Goal: Task Accomplishment & Management: Complete application form

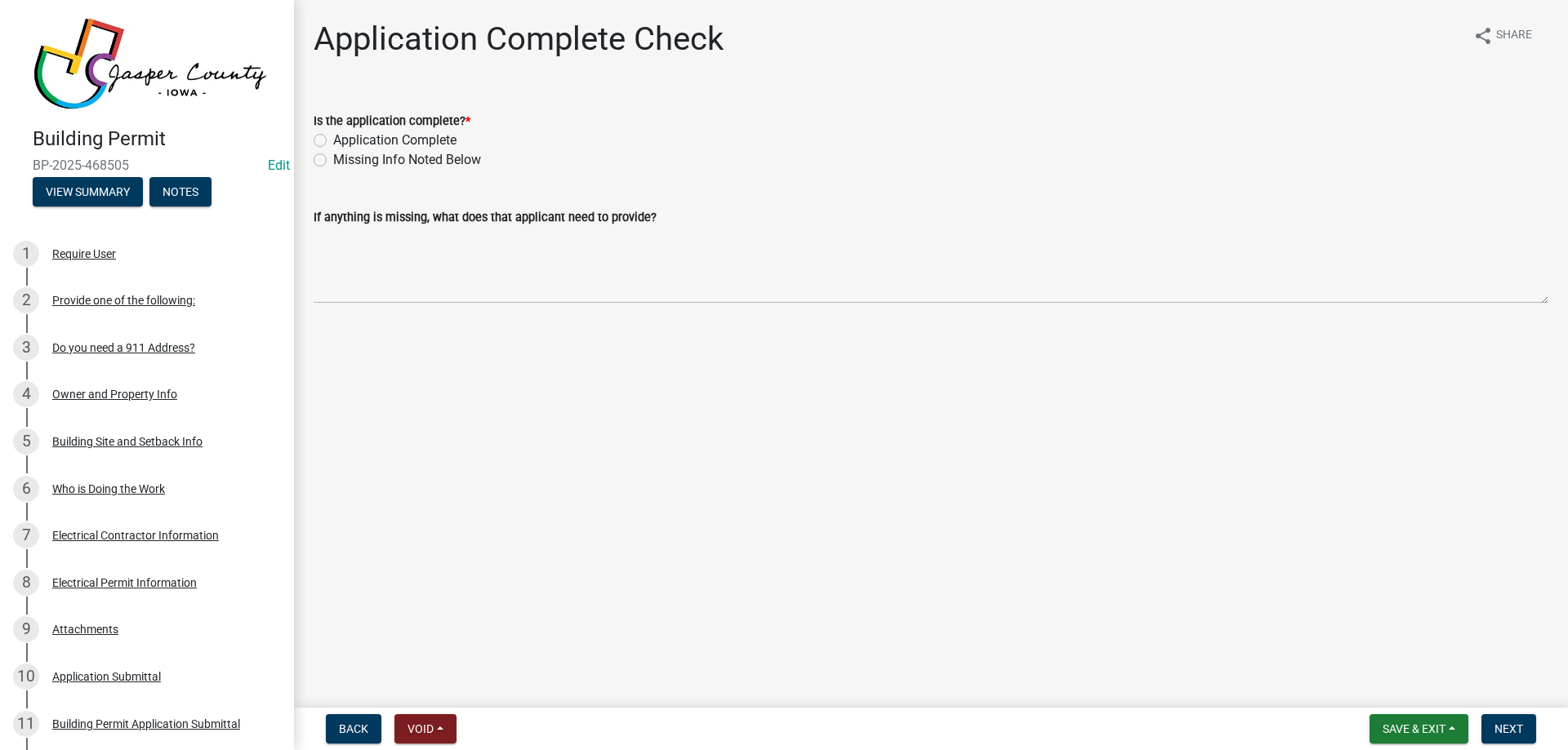
click at [333, 140] on label "Application Complete" at bounding box center [394, 140] width 123 height 20
click at [333, 140] on input "Application Complete" at bounding box center [338, 135] width 10 height 10
radio input "true"
click at [1500, 717] on button "Next" at bounding box center [1508, 728] width 54 height 29
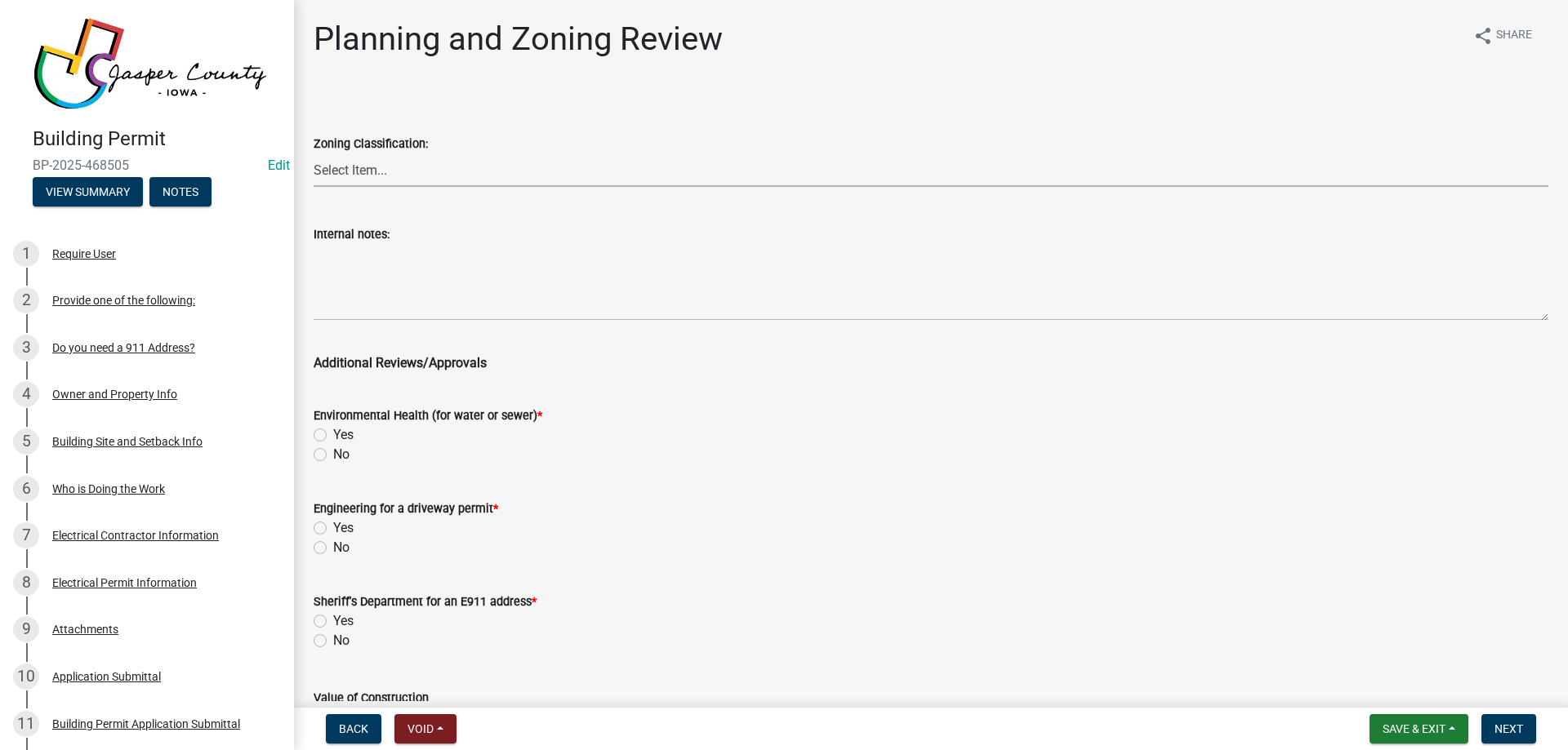
click at [436, 167] on select "Select Item... A RR-5 RR-1 R-1 POS UC/MHP C I FO WHPO AO PUD Incorporated City" at bounding box center [931, 170] width 1234 height 34
click at [314, 153] on select "Select Item... A RR-5 RR-1 R-1 POS UC/MHP C I FO WHPO AO PUD Incorporated City" at bounding box center [931, 170] width 1234 height 34
select select "64604f4f-9240-453b-8307-dc288b004575"
click at [375, 166] on select "Select Item... A RR-5 RR-1 R-1 POS UC/MHP C I FO WHPO AO PUD Incorporated City" at bounding box center [931, 170] width 1234 height 34
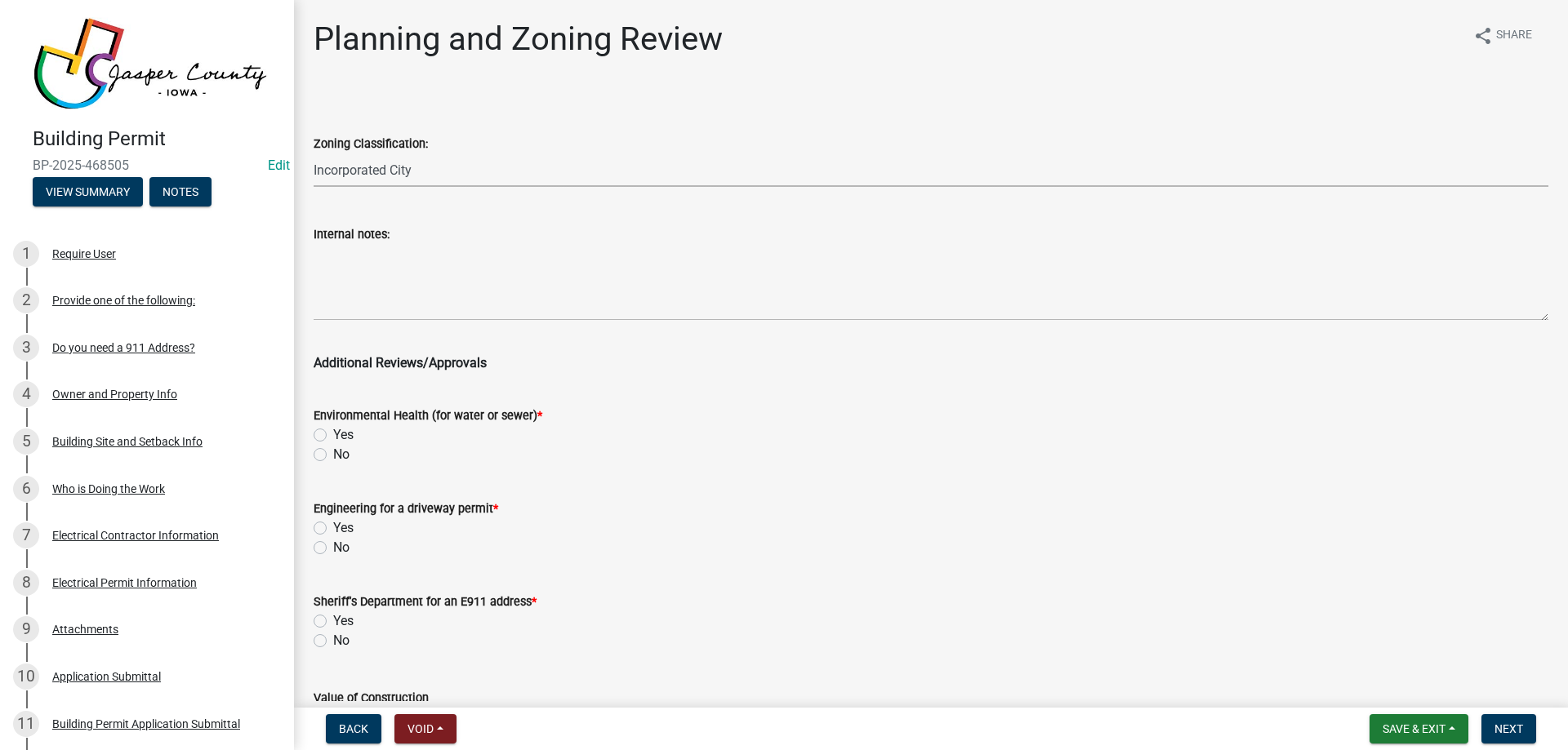
click at [433, 168] on select "Select Item... A RR-5 RR-1 R-1 POS UC/MHP C I FO WHPO AO PUD Incorporated City" at bounding box center [931, 170] width 1234 height 34
click at [430, 172] on select "Select Item... A RR-5 RR-1 R-1 POS UC/MHP C I FO WHPO AO PUD Incorporated City" at bounding box center [931, 170] width 1234 height 34
click at [333, 453] on label "No" at bounding box center [341, 454] width 16 height 20
click at [333, 453] on input "No" at bounding box center [338, 450] width 10 height 10
radio input "true"
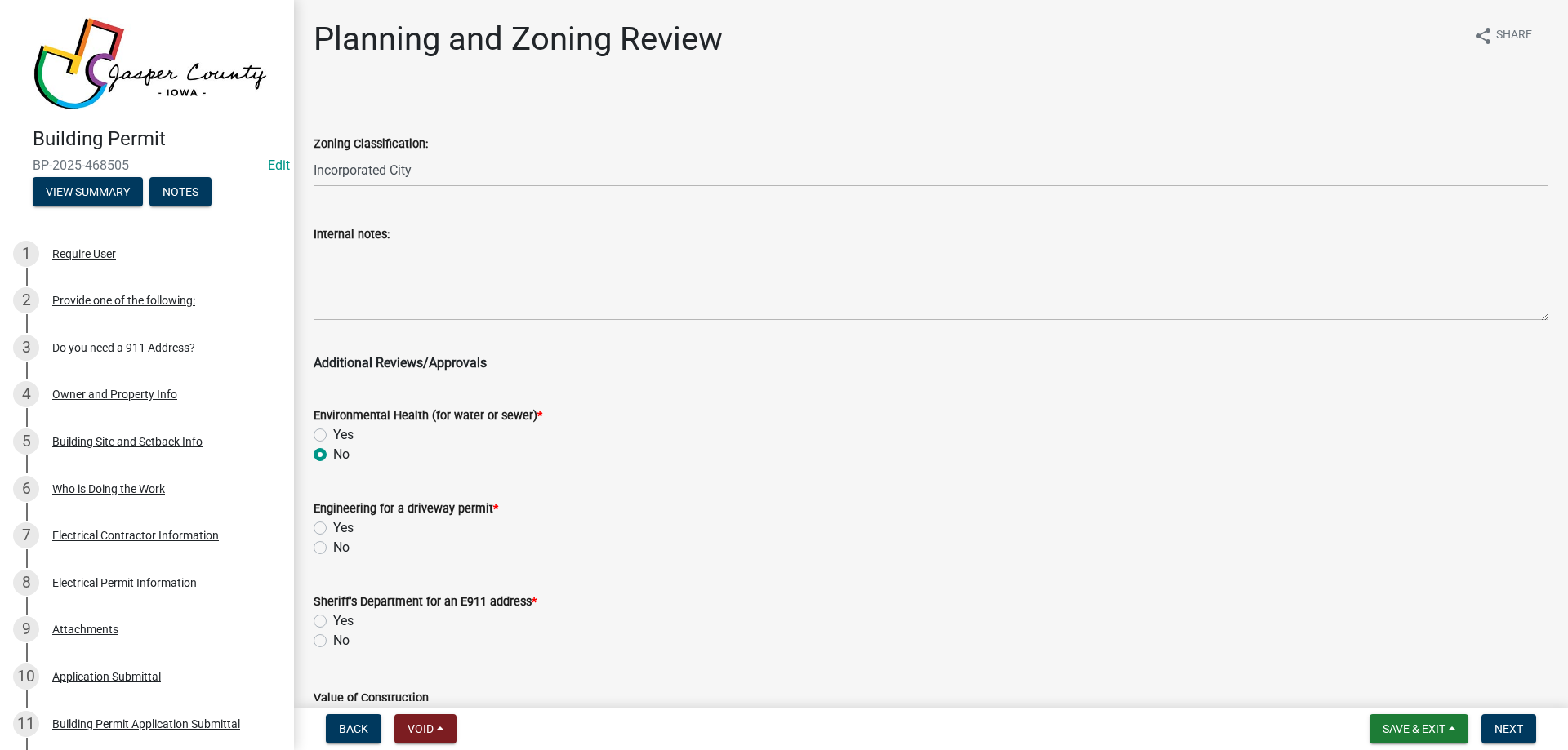
click at [333, 544] on label "No" at bounding box center [341, 547] width 16 height 20
click at [333, 544] on input "No" at bounding box center [338, 543] width 10 height 10
radio input "true"
click at [333, 639] on label "No" at bounding box center [341, 641] width 16 height 20
click at [333, 639] on input "No" at bounding box center [338, 636] width 10 height 10
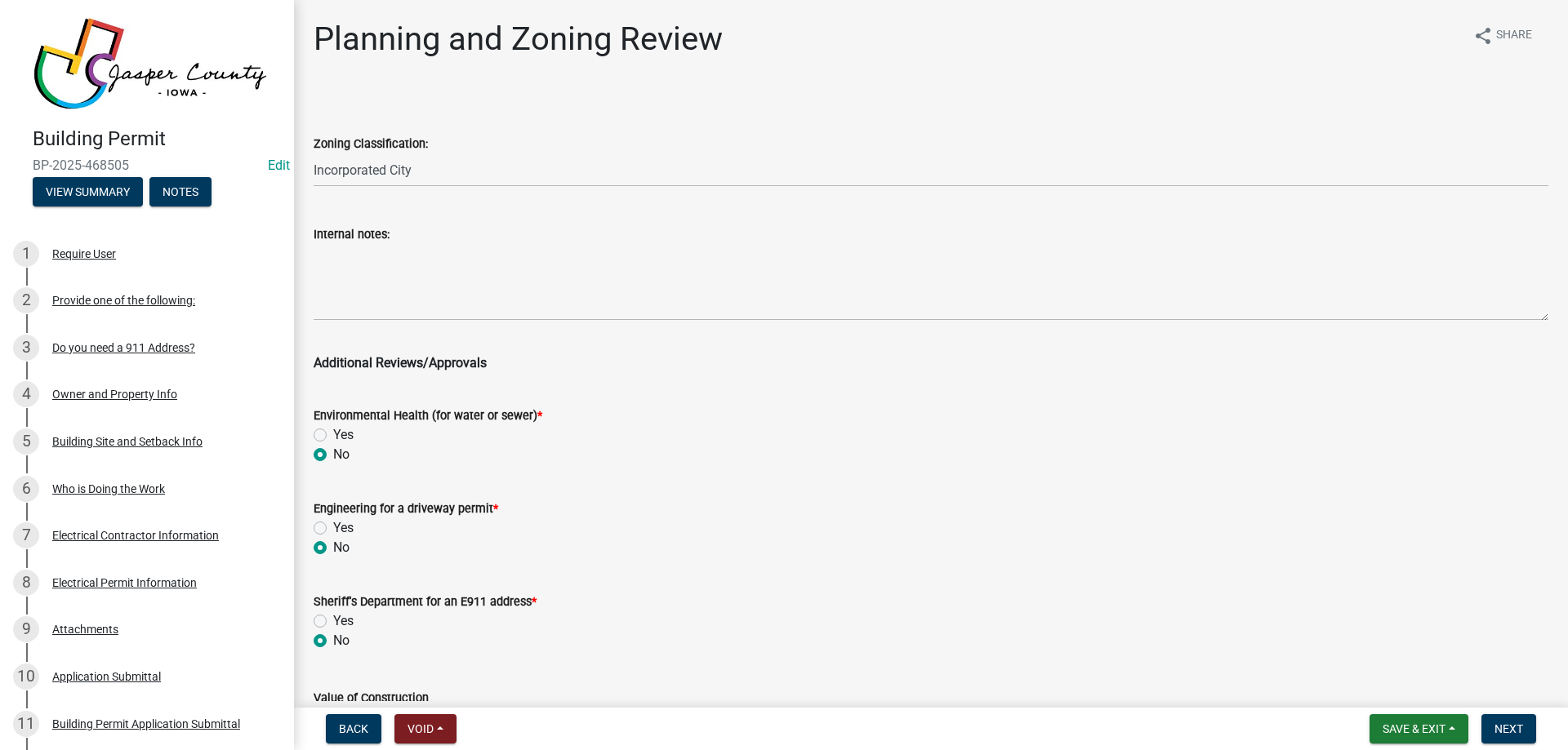
radio input "true"
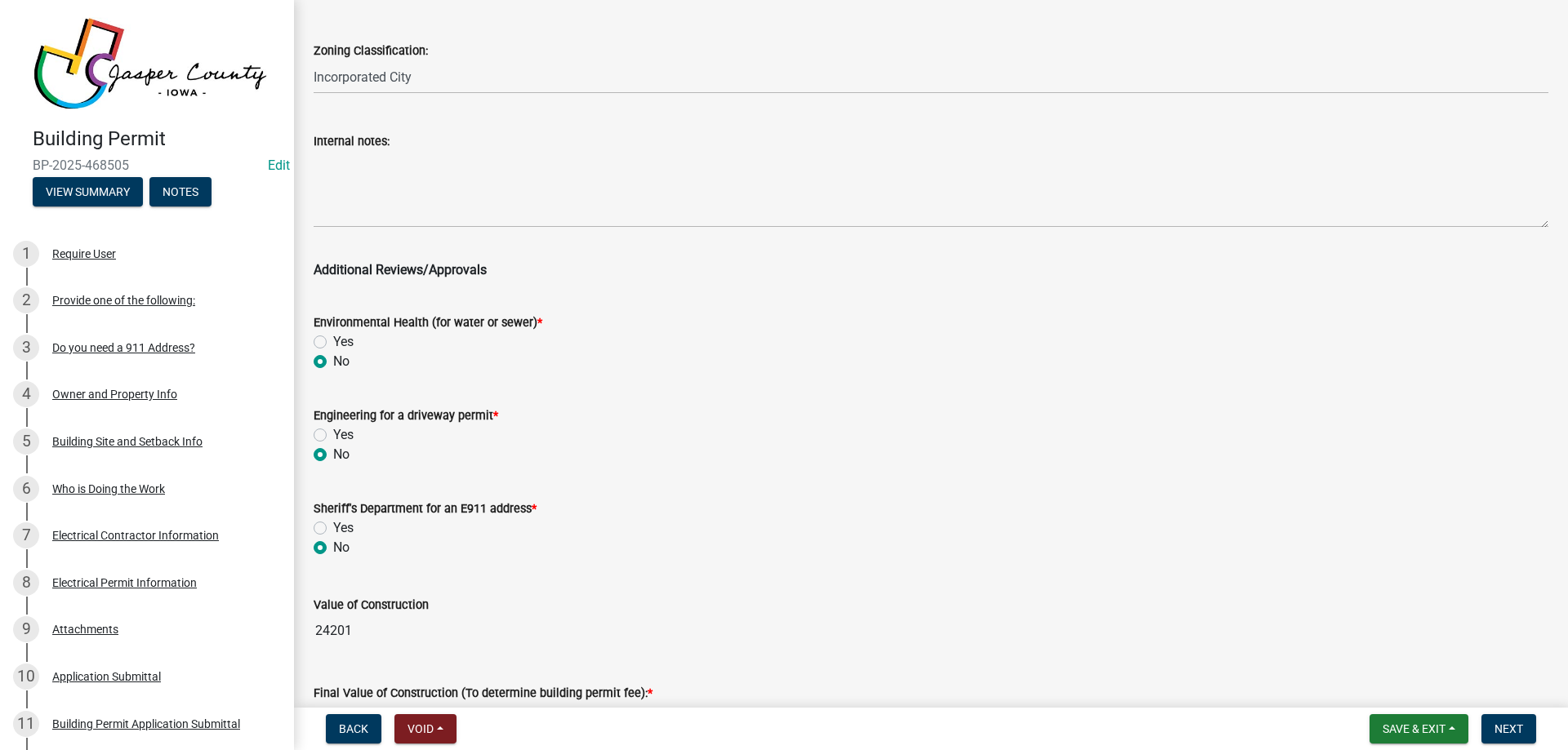
scroll to position [245, 0]
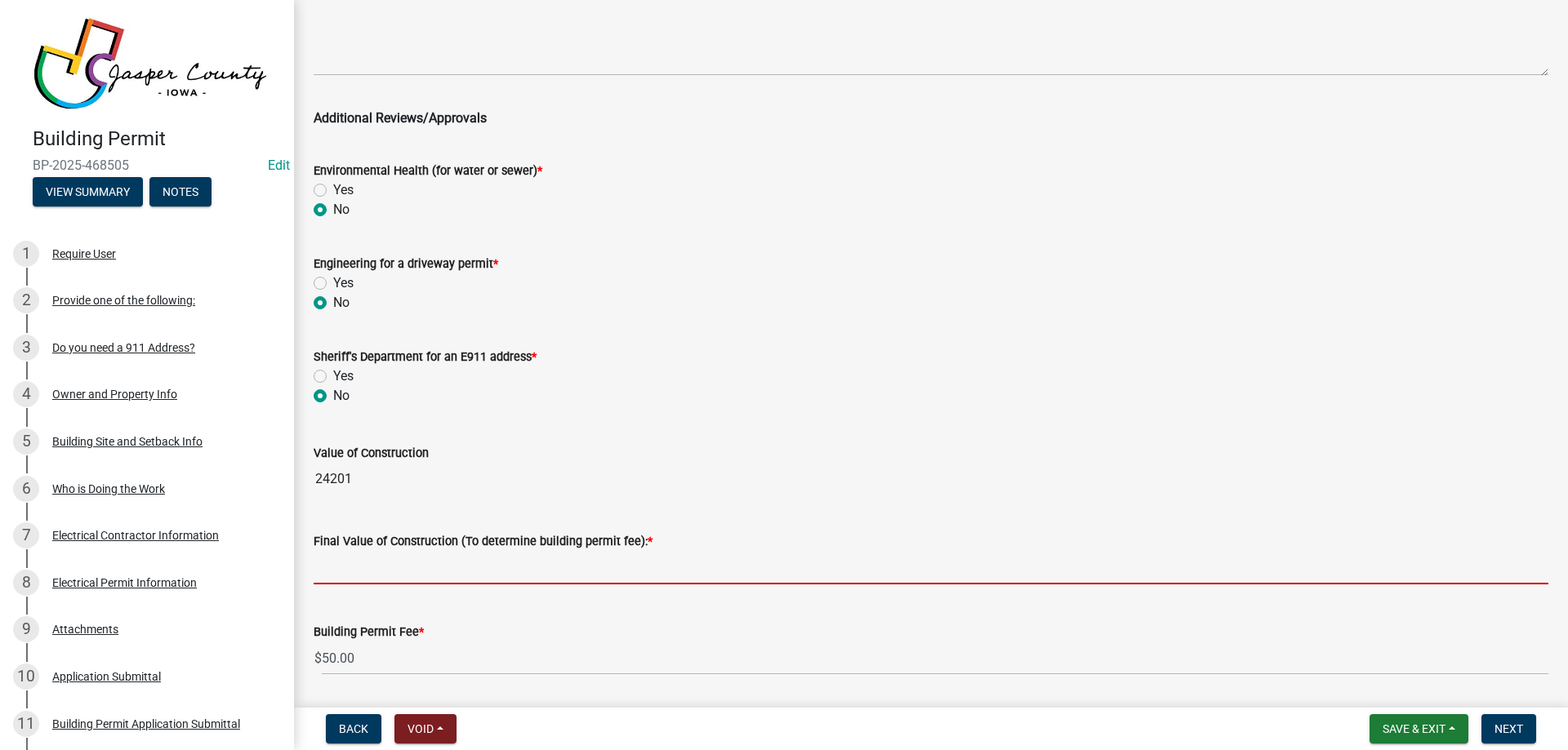
click at [372, 562] on input "text" at bounding box center [931, 567] width 1234 height 34
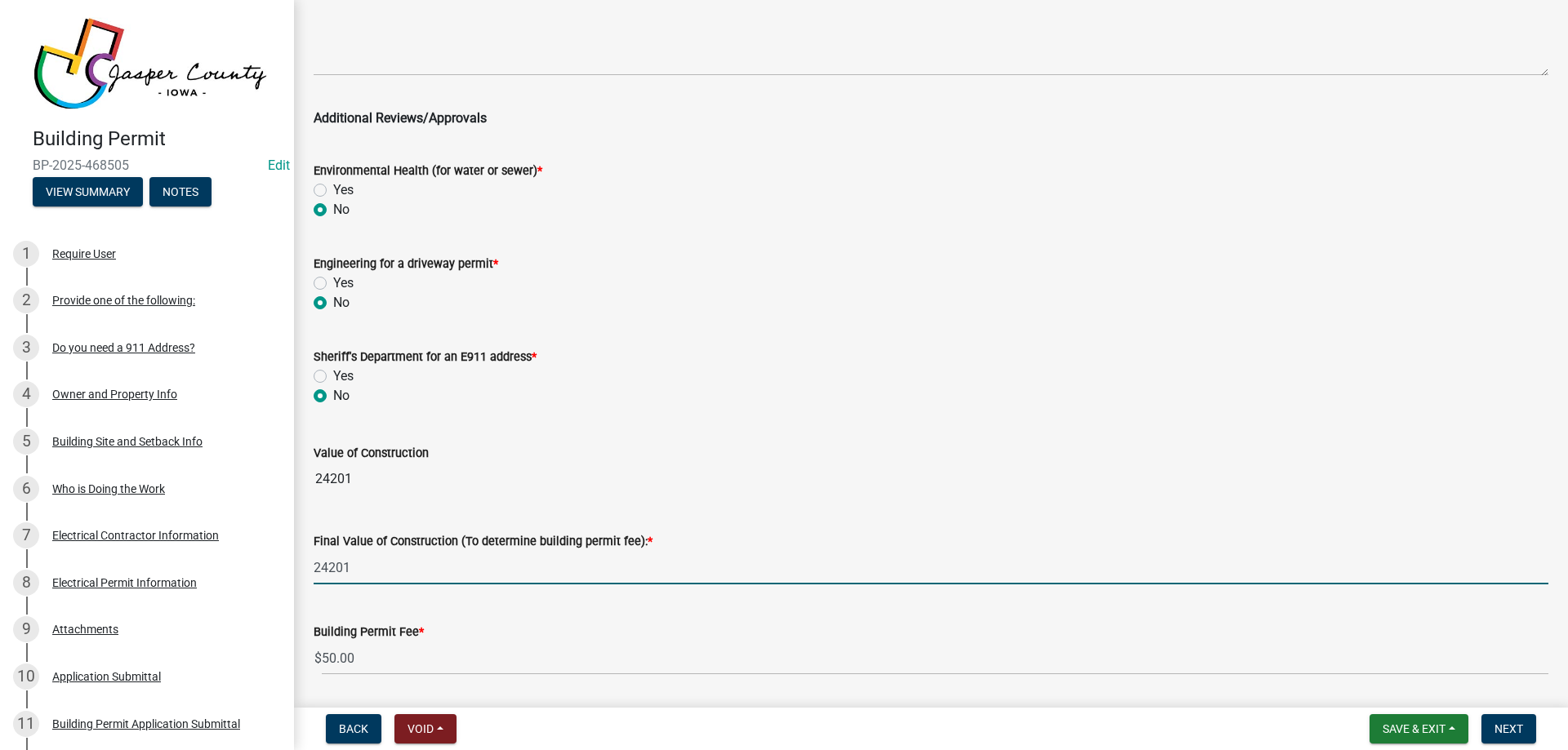
type input "24201"
click at [556, 635] on wm-data-entity-input "Building Permit Fee * $ 50.00" at bounding box center [931, 644] width 1234 height 91
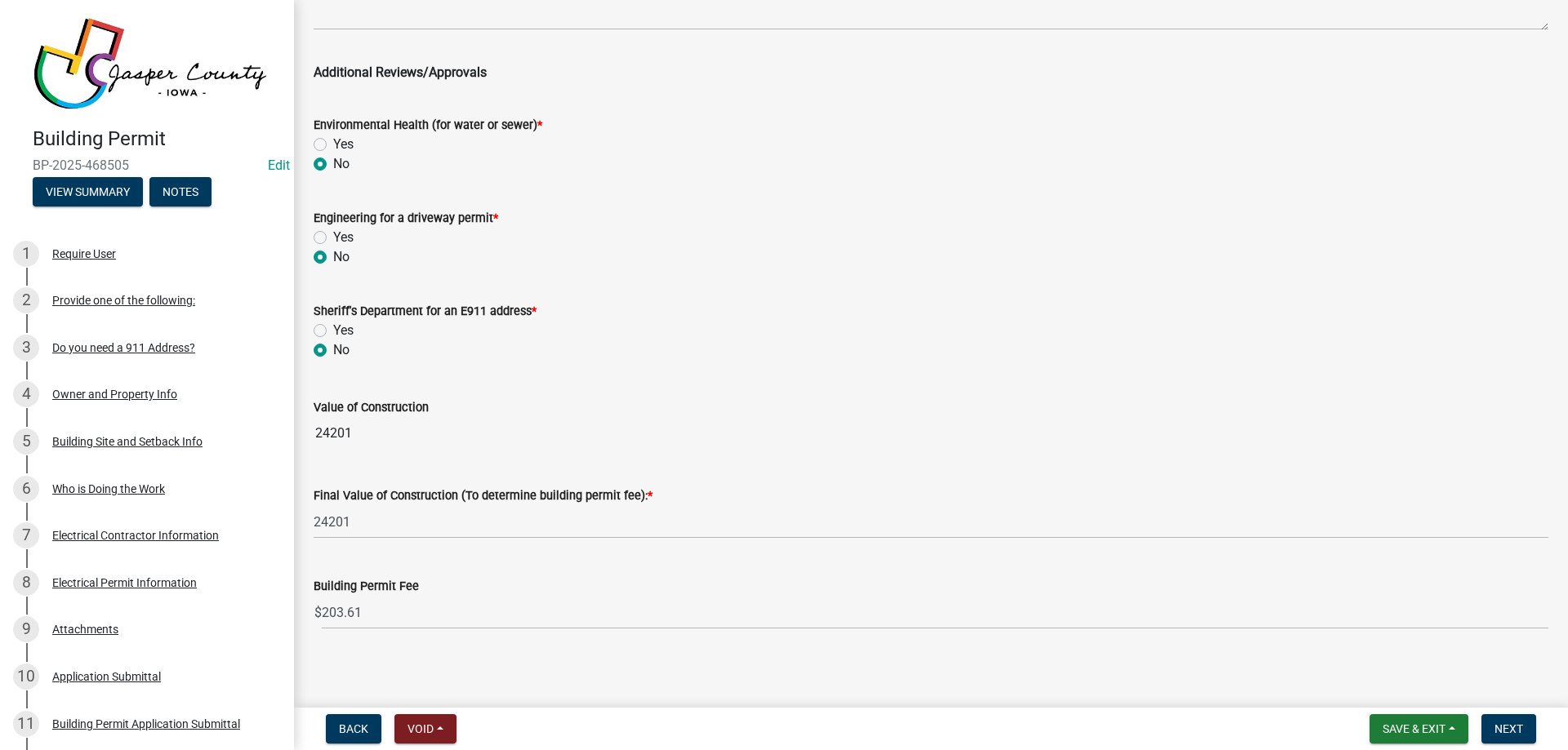
scroll to position [297, 0]
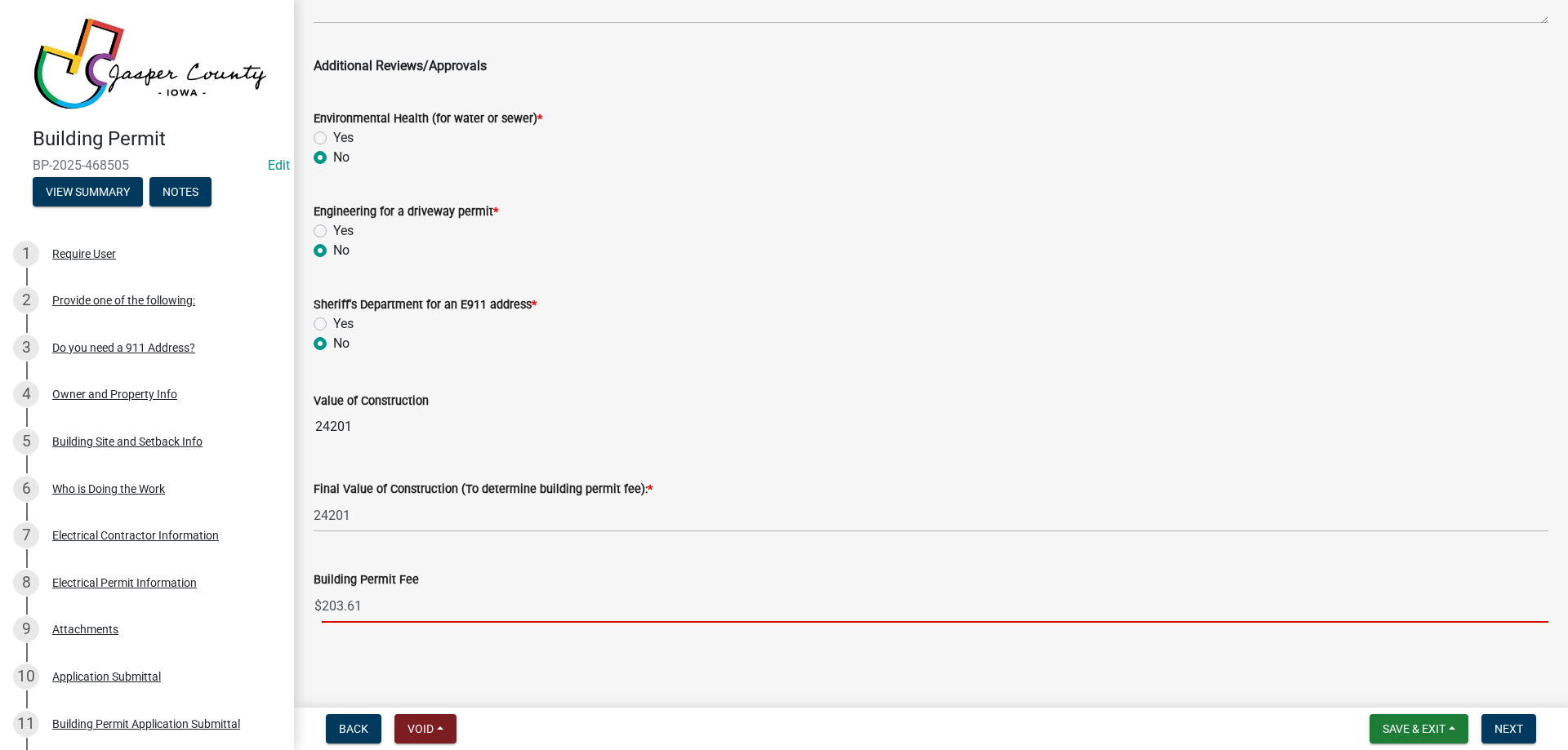
drag, startPoint x: 419, startPoint y: 604, endPoint x: 336, endPoint y: 614, distance: 83.6
click at [336, 614] on input "203.61" at bounding box center [935, 606] width 1226 height 34
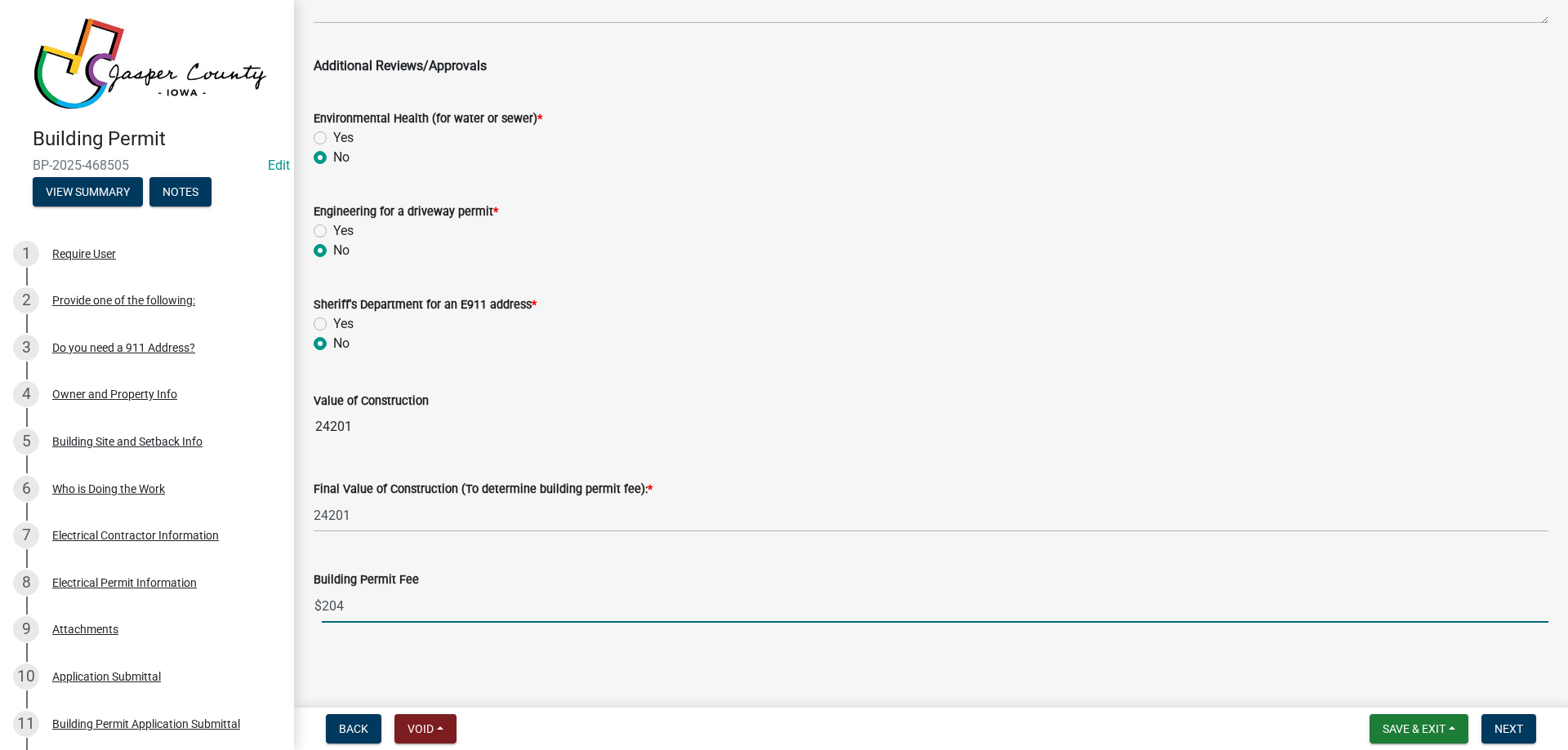
type input "204"
drag, startPoint x: 879, startPoint y: 676, endPoint x: 1171, endPoint y: 671, distance: 292.0
click at [884, 676] on main "Planning and Zoning Review share Share Zoning Classification: Select Item... A …" at bounding box center [931, 350] width 1274 height 701
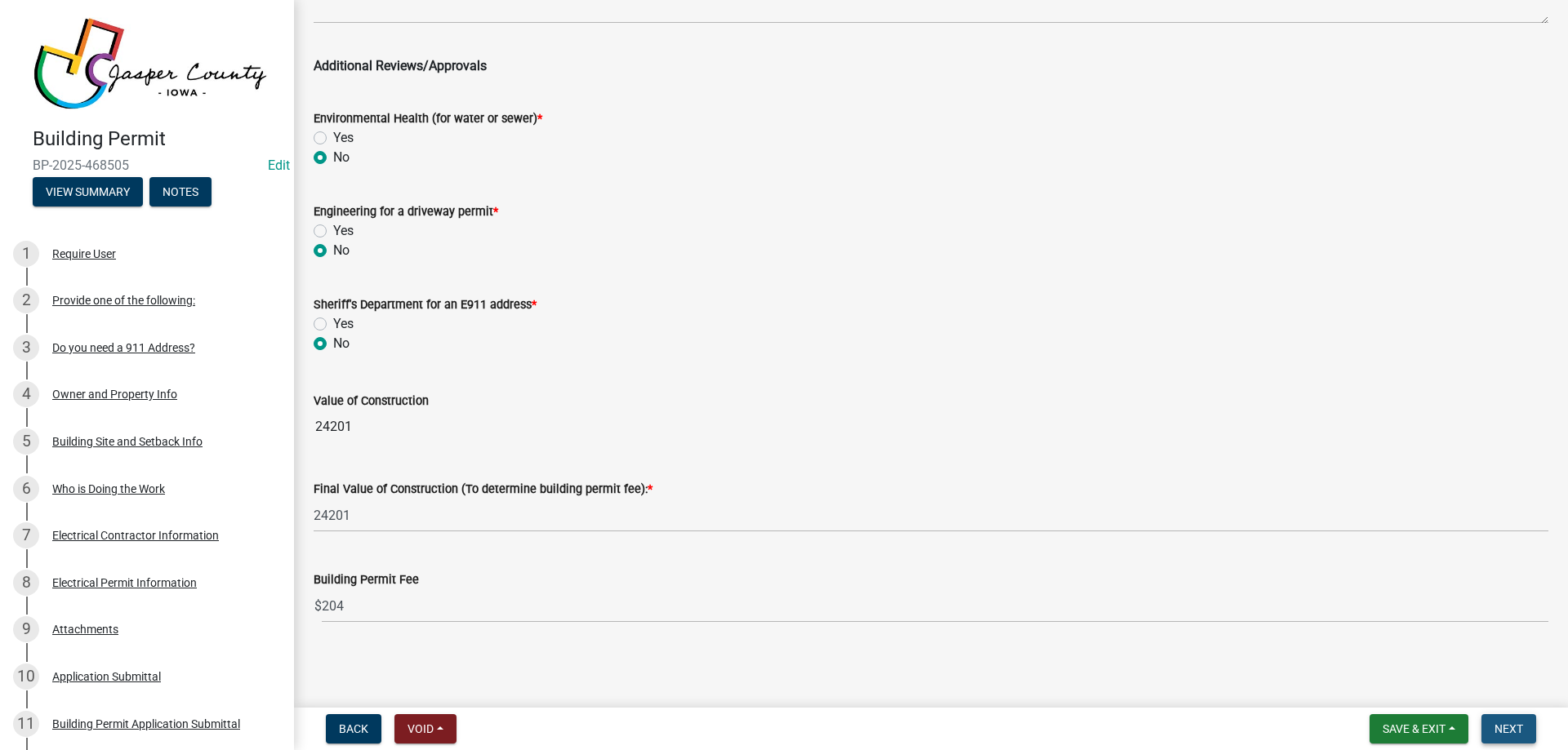
click at [1506, 726] on span "Next" at bounding box center [1508, 728] width 28 height 13
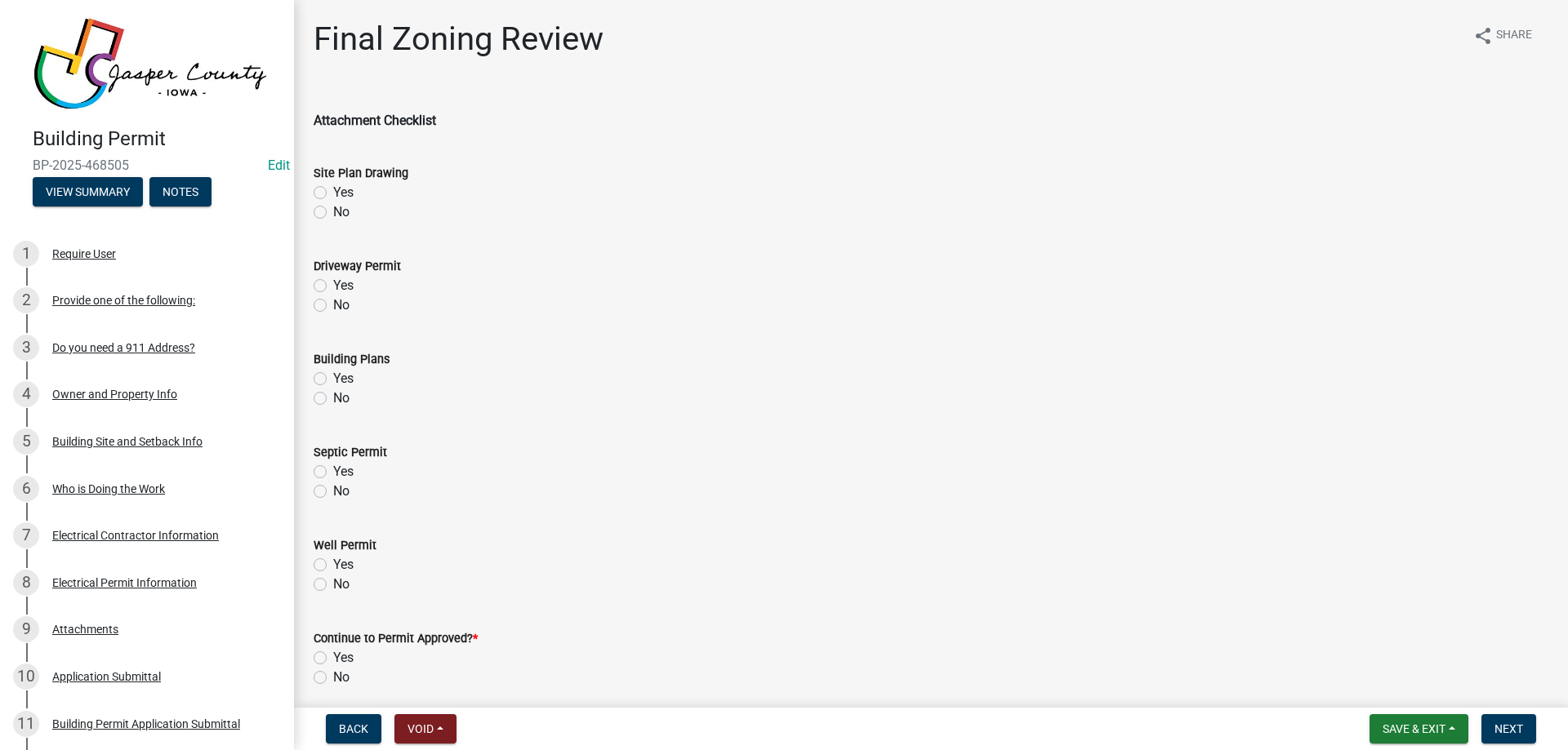
click at [333, 213] on label "No" at bounding box center [341, 212] width 16 height 20
click at [333, 213] on input "No" at bounding box center [338, 208] width 10 height 10
radio input "true"
click at [333, 189] on label "Yes" at bounding box center [343, 192] width 21 height 20
click at [333, 189] on input "Yes" at bounding box center [338, 188] width 10 height 10
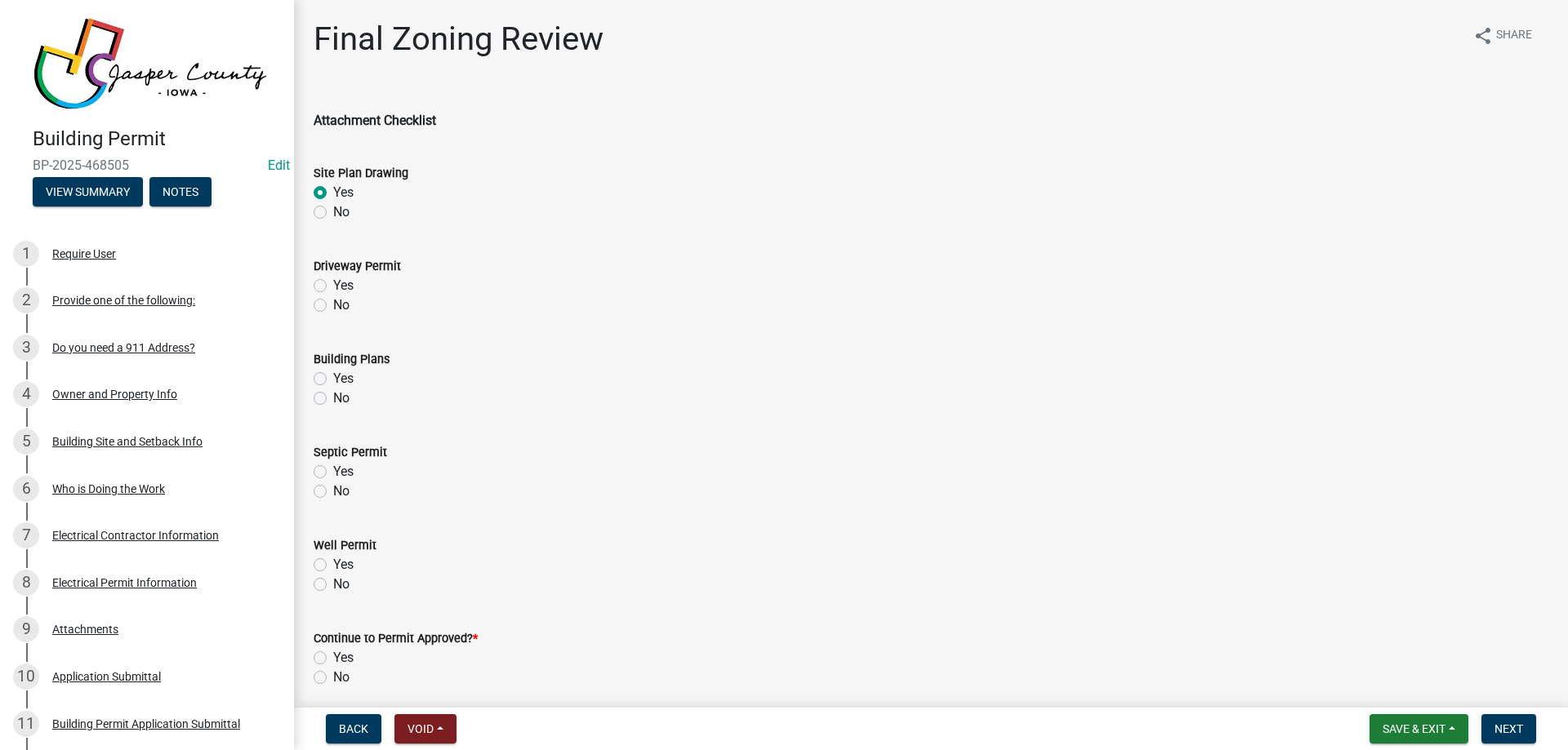
radio input "true"
click at [333, 303] on label "No" at bounding box center [341, 305] width 16 height 20
click at [333, 303] on input "No" at bounding box center [338, 301] width 10 height 10
radio input "true"
click at [333, 380] on label "Yes" at bounding box center [343, 378] width 21 height 20
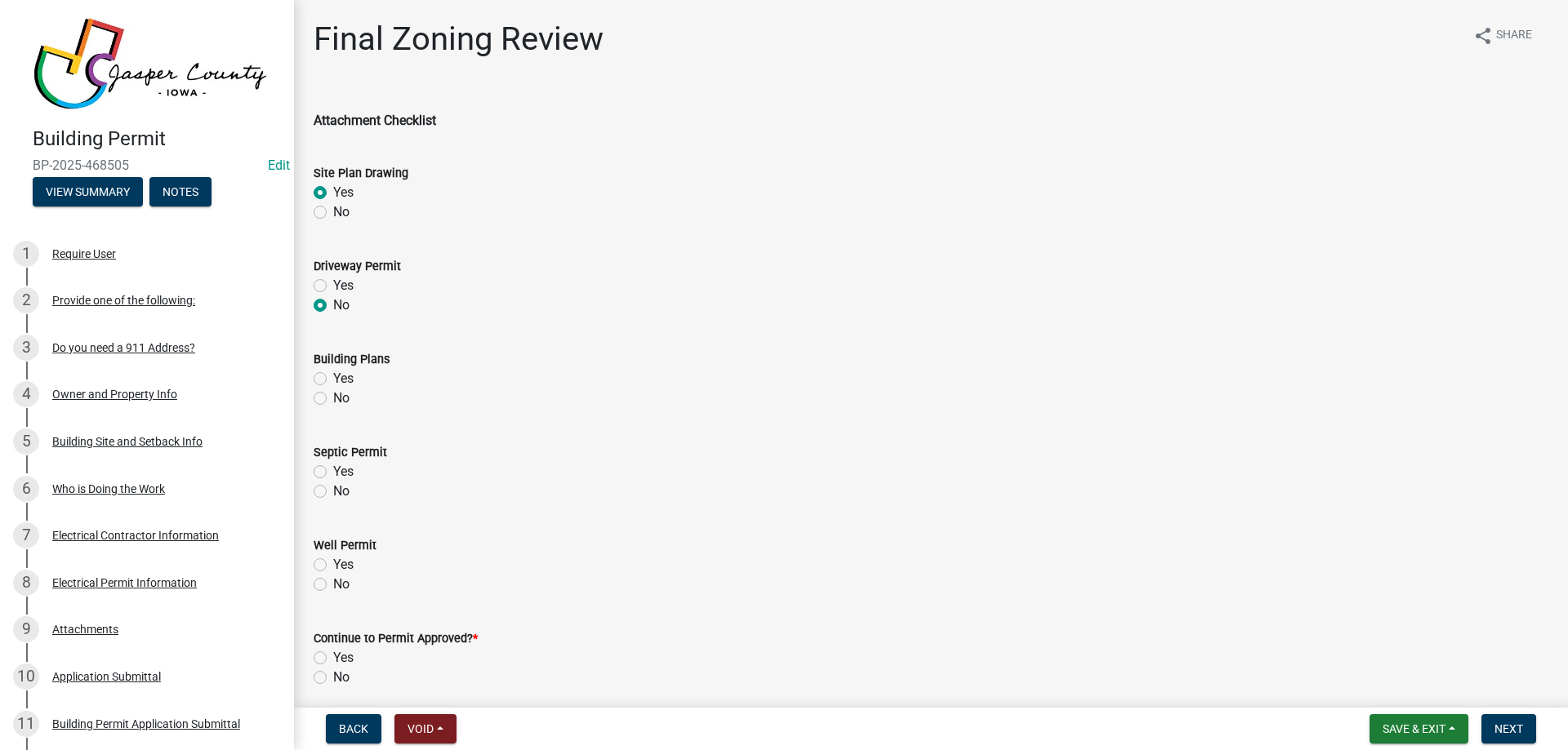
click at [333, 379] on input "Yes" at bounding box center [338, 374] width 10 height 10
radio input "true"
click at [333, 495] on label "No" at bounding box center [341, 491] width 16 height 20
click at [333, 492] on input "No" at bounding box center [338, 487] width 10 height 10
radio input "true"
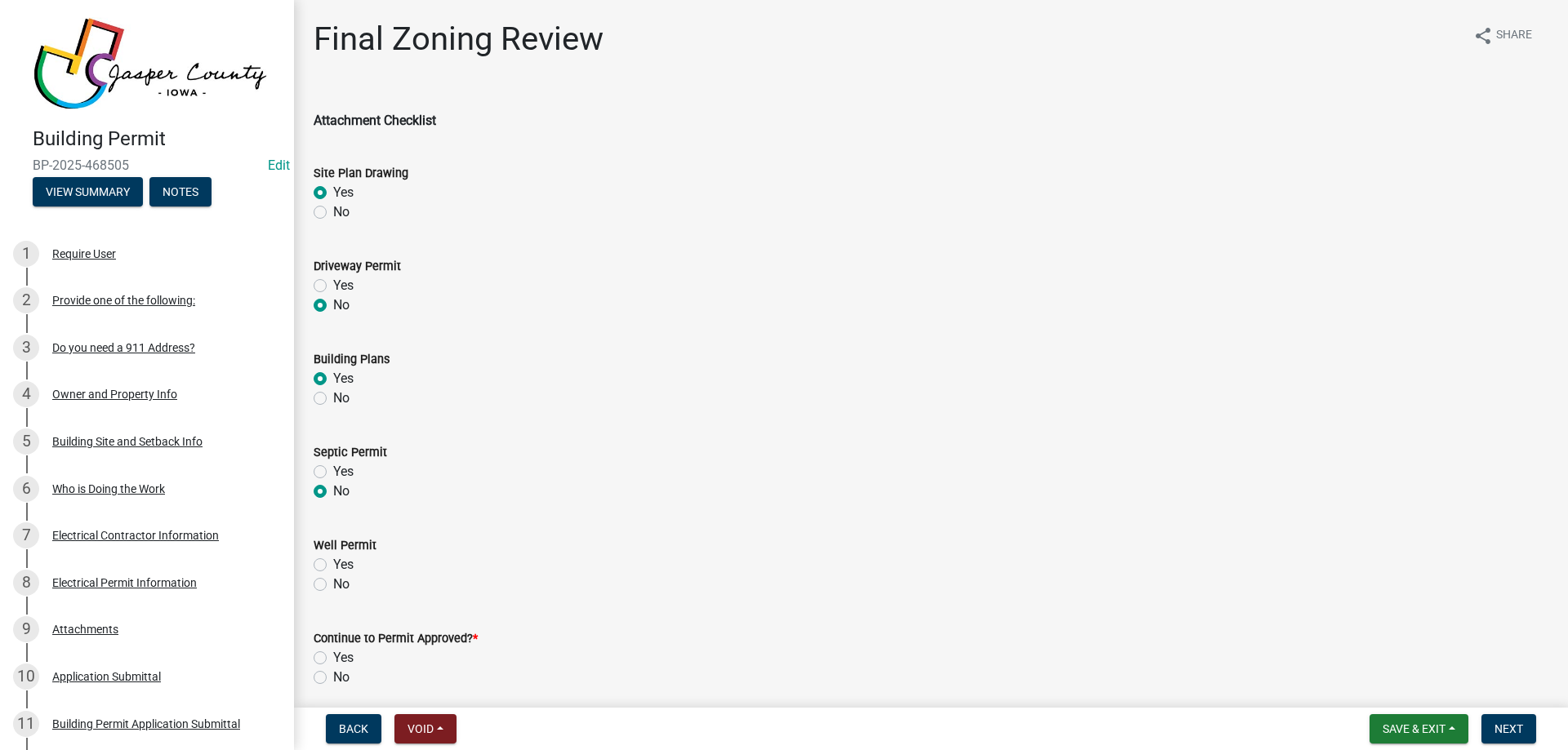
click at [333, 587] on label "No" at bounding box center [341, 584] width 16 height 20
click at [333, 585] on input "No" at bounding box center [338, 579] width 10 height 10
radio input "true"
click at [333, 653] on label "Yes" at bounding box center [343, 658] width 21 height 20
click at [333, 653] on input "Yes" at bounding box center [338, 653] width 10 height 10
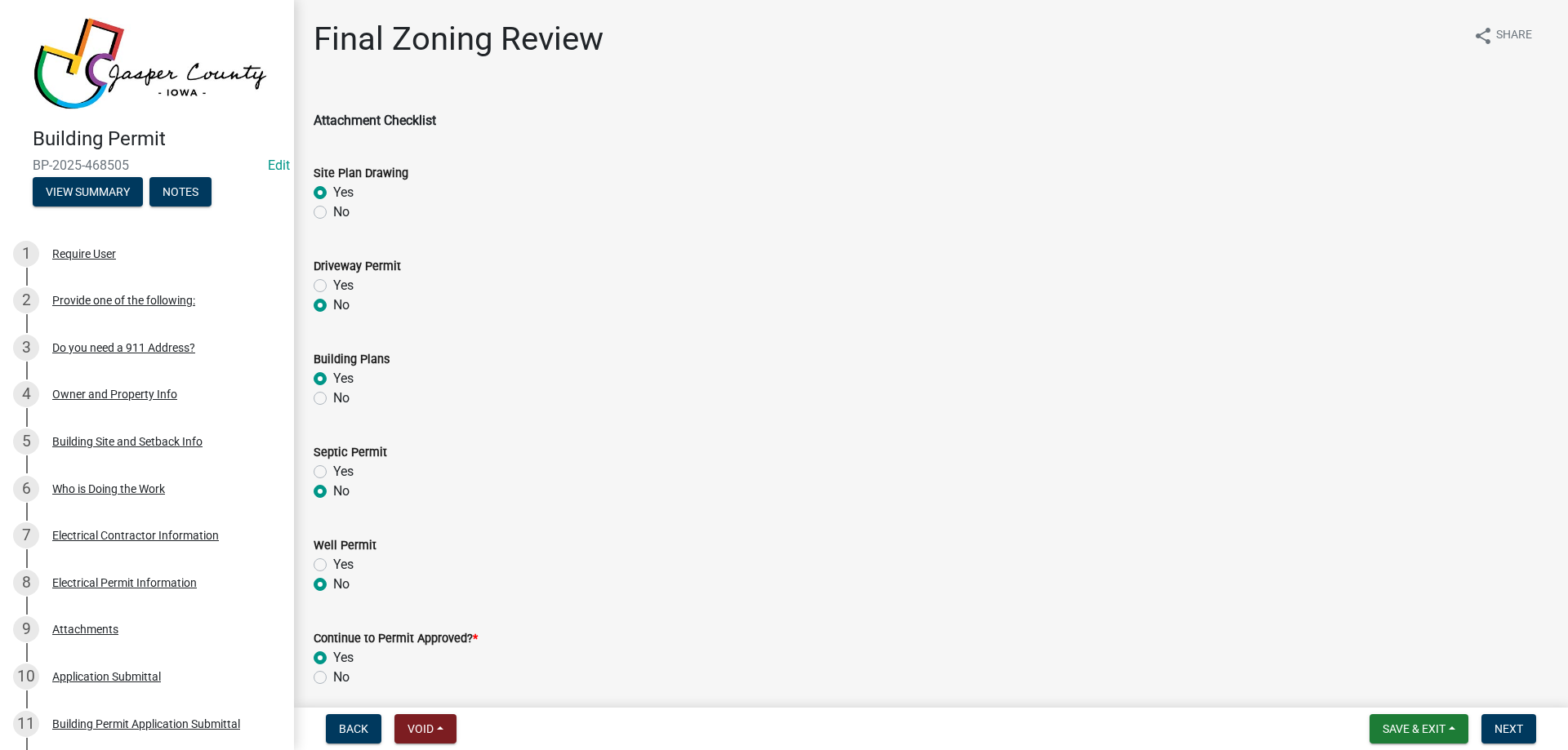
radio input "true"
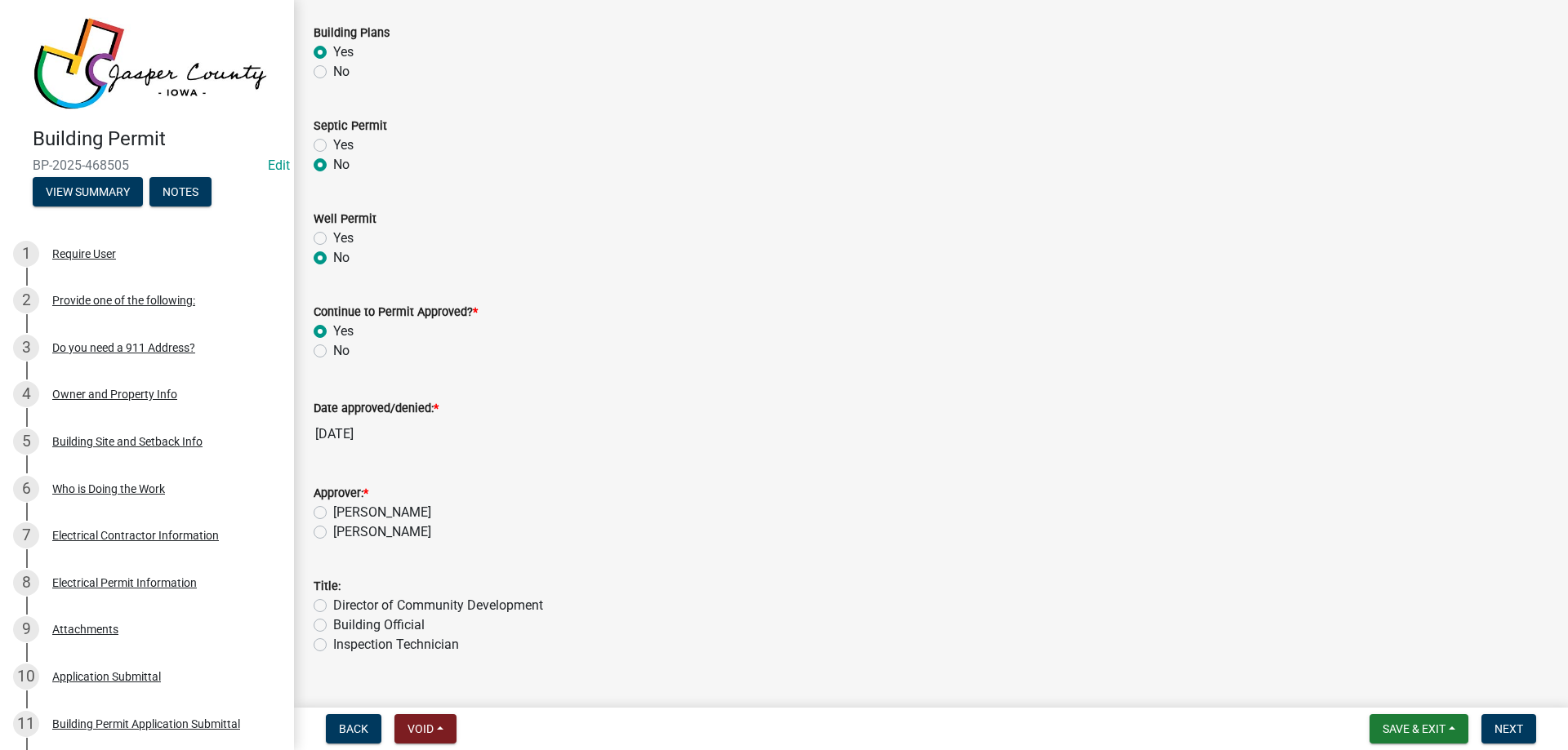
click at [333, 507] on label "[PERSON_NAME]" at bounding box center [382, 512] width 98 height 20
click at [333, 507] on input "[PERSON_NAME]" at bounding box center [338, 508] width 10 height 10
radio input "true"
click at [333, 619] on label "Building Official" at bounding box center [379, 625] width 91 height 20
click at [333, 619] on input "Building Official" at bounding box center [338, 621] width 10 height 10
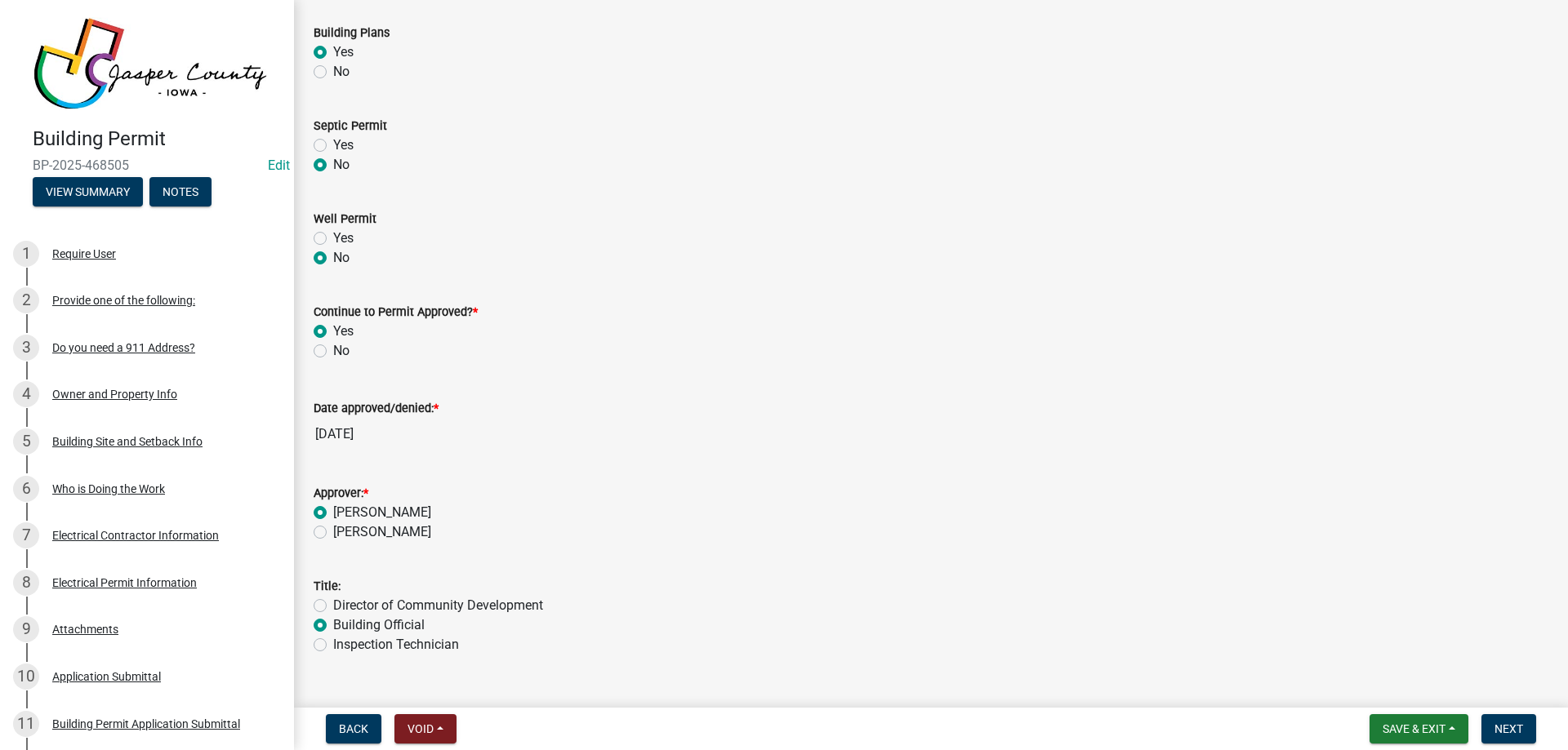
radio input "true"
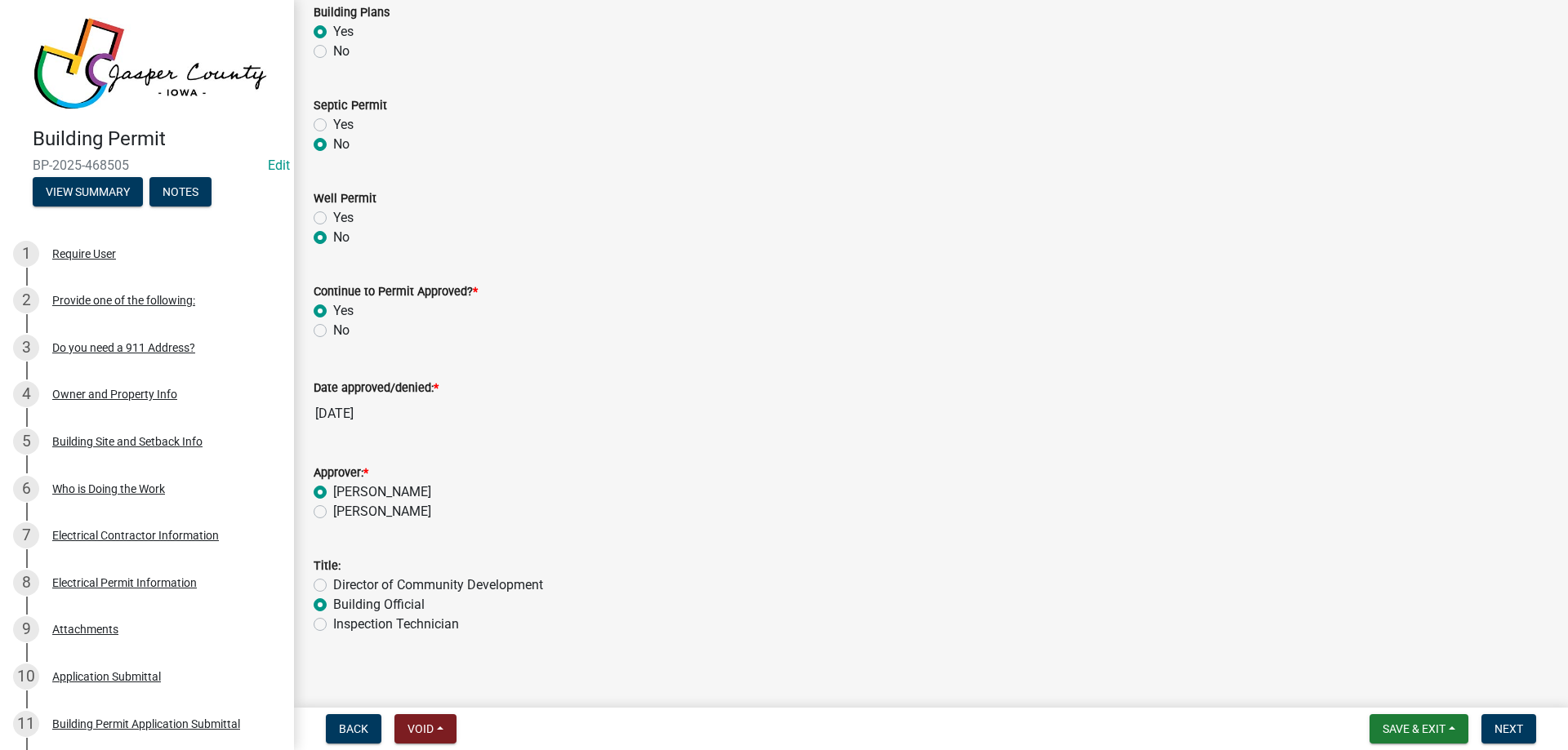
scroll to position [359, 0]
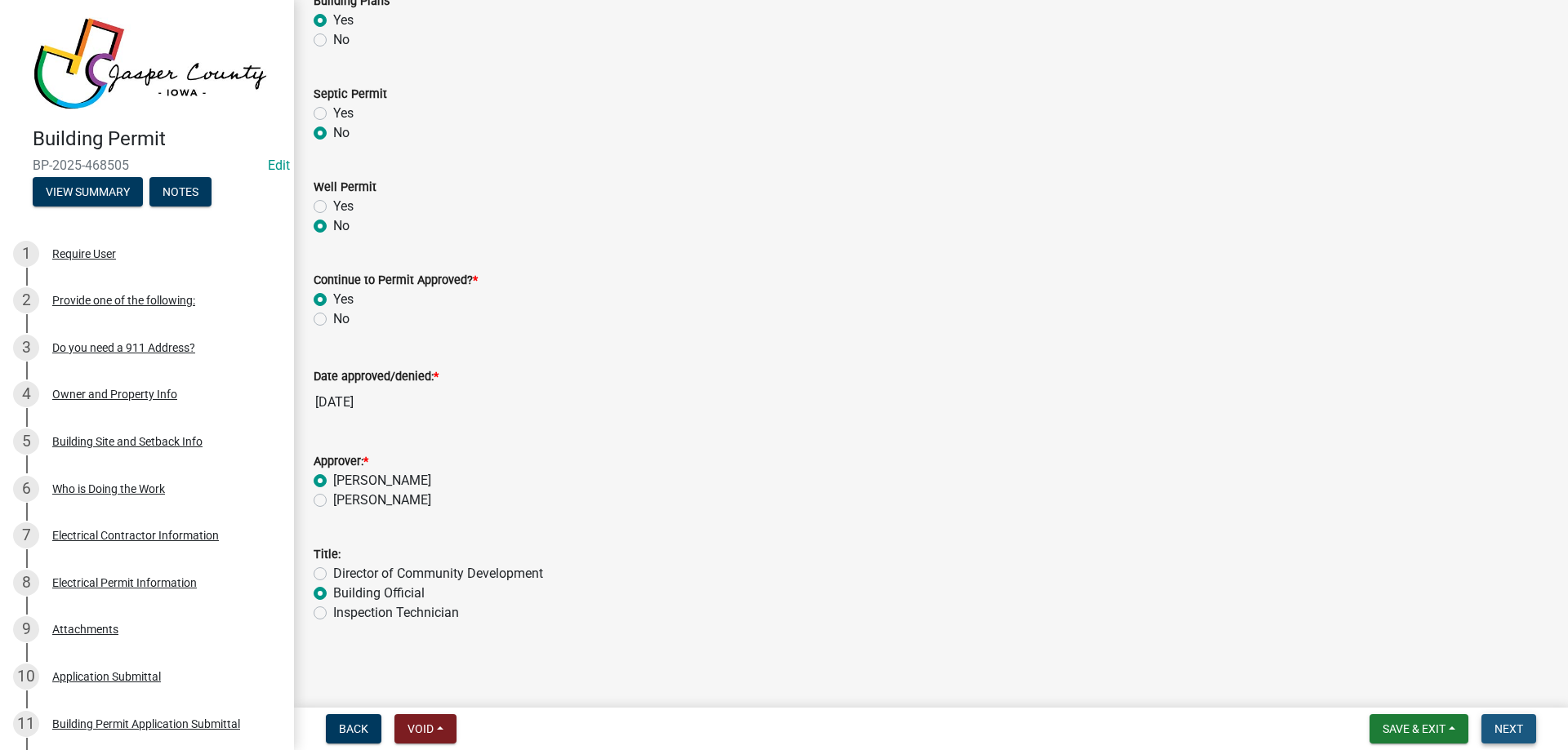
click at [1513, 725] on span "Next" at bounding box center [1508, 728] width 28 height 13
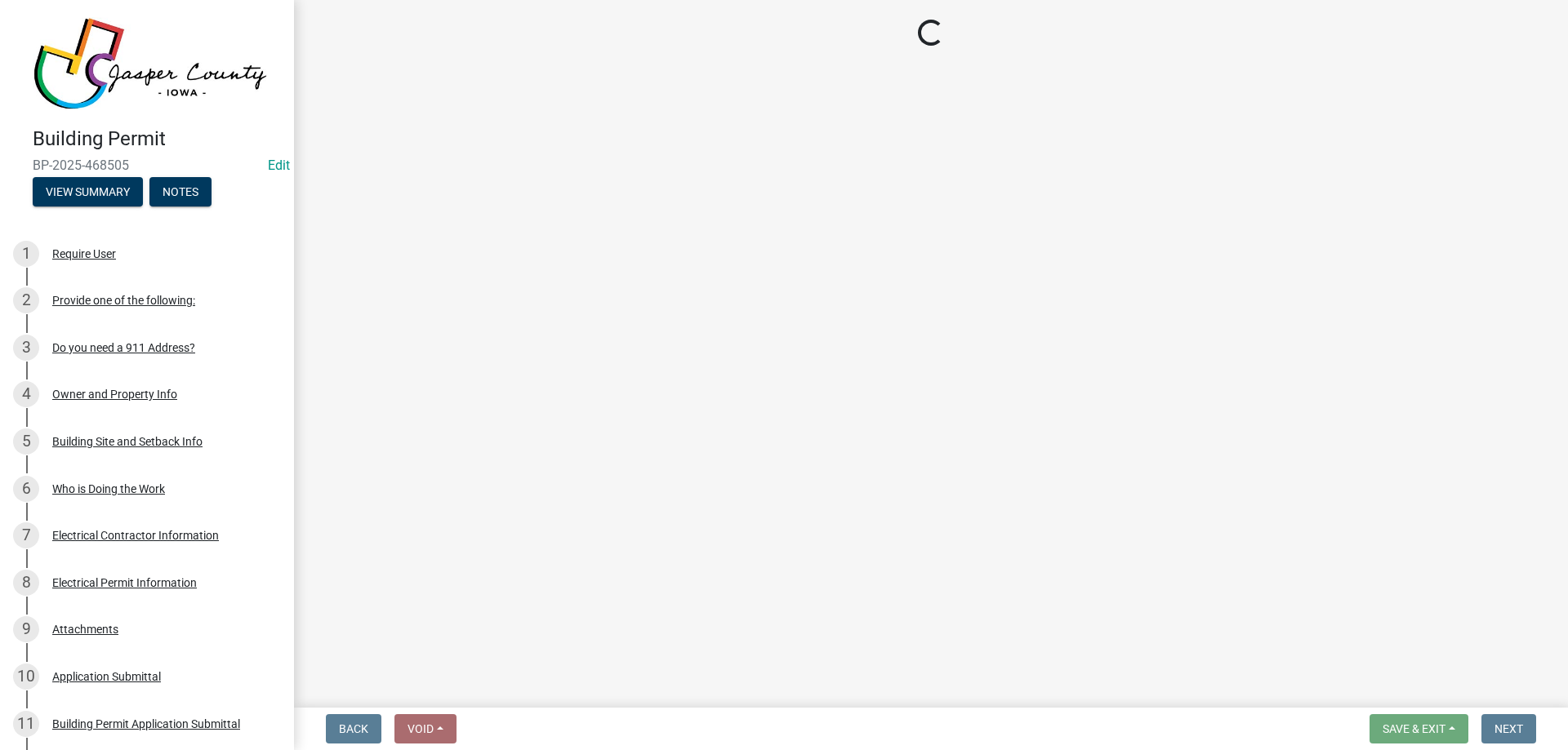
select select "3: 3"
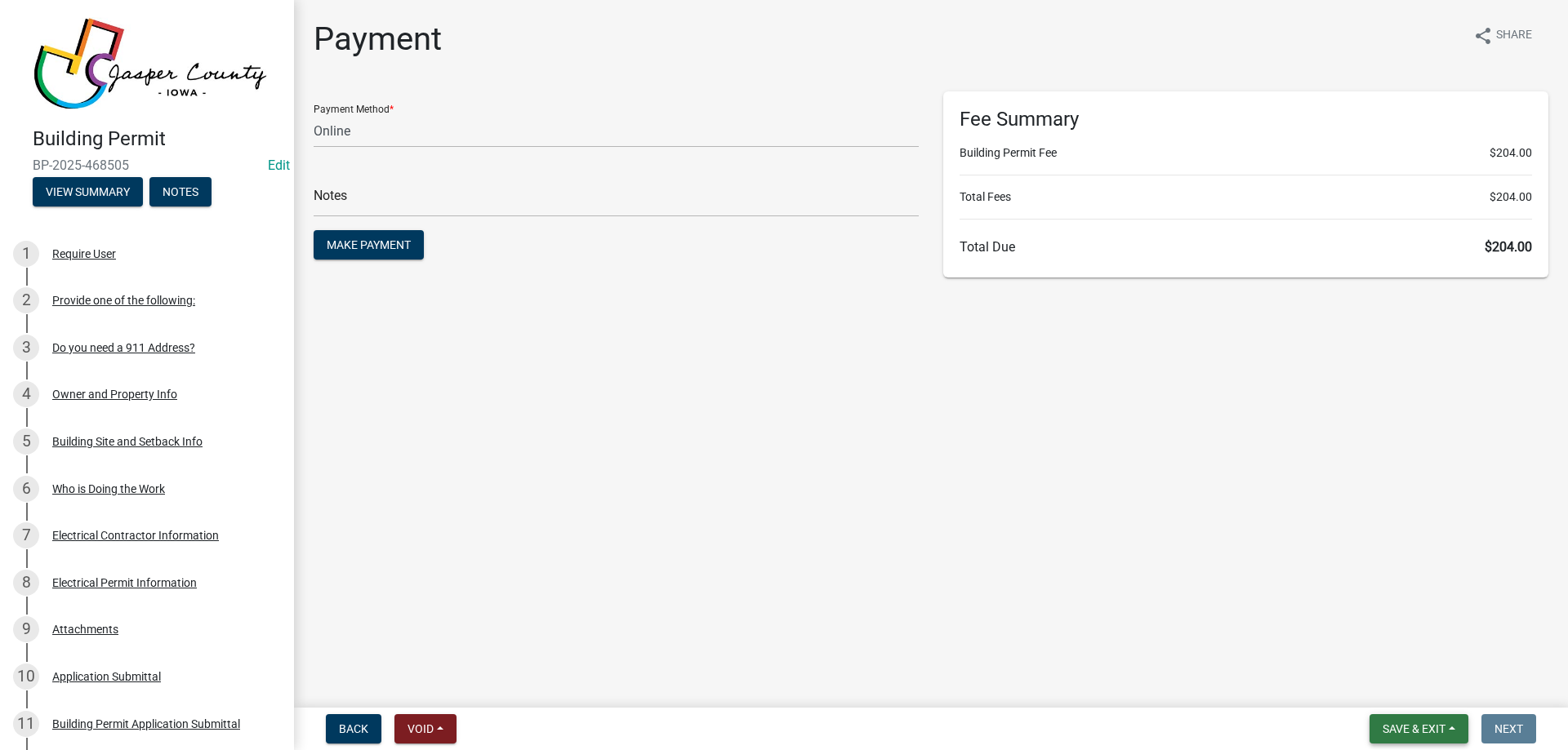
click at [1423, 733] on span "Save & Exit" at bounding box center [1414, 728] width 63 height 13
click at [1414, 682] on button "Save & Exit" at bounding box center [1402, 685] width 130 height 39
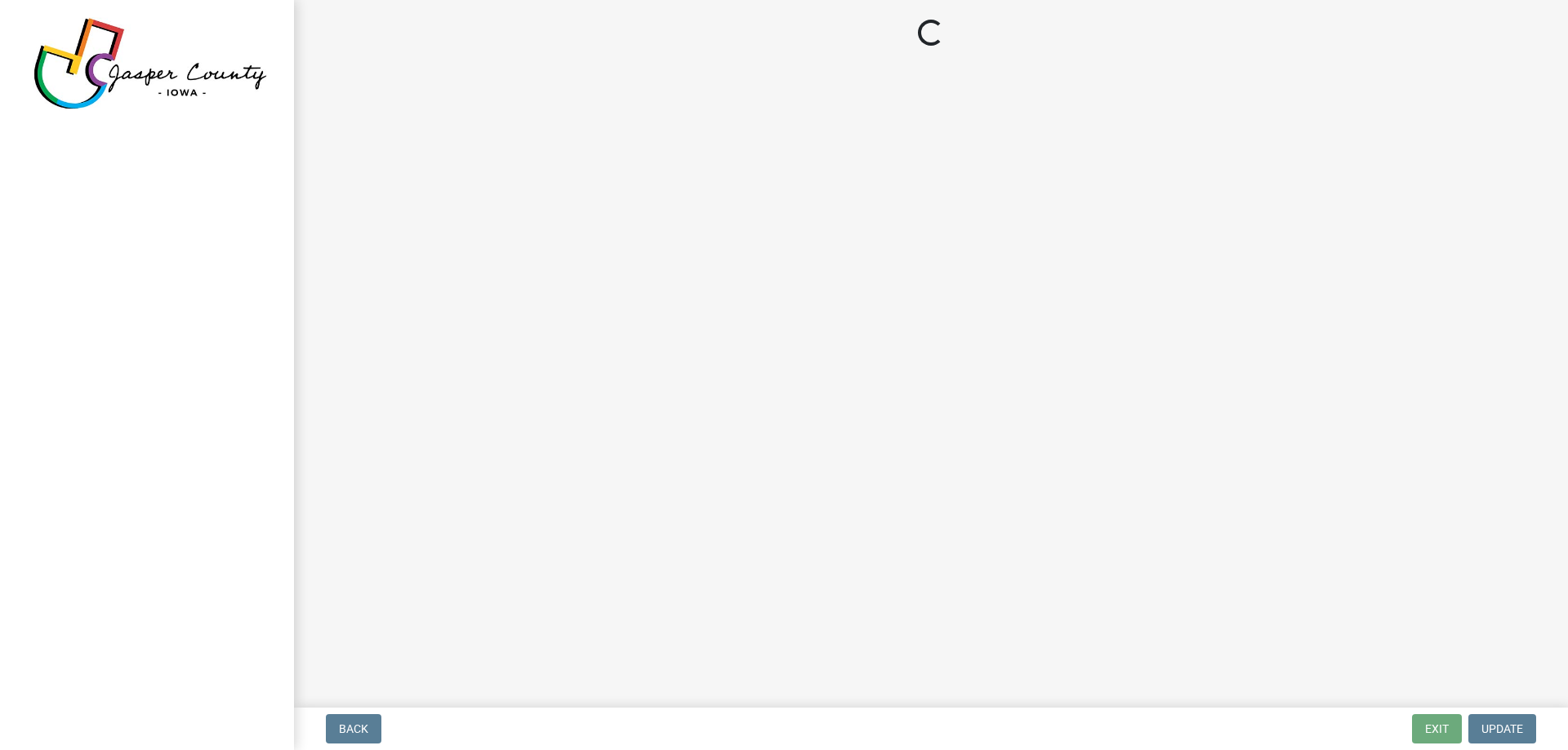
select select "3: 3"
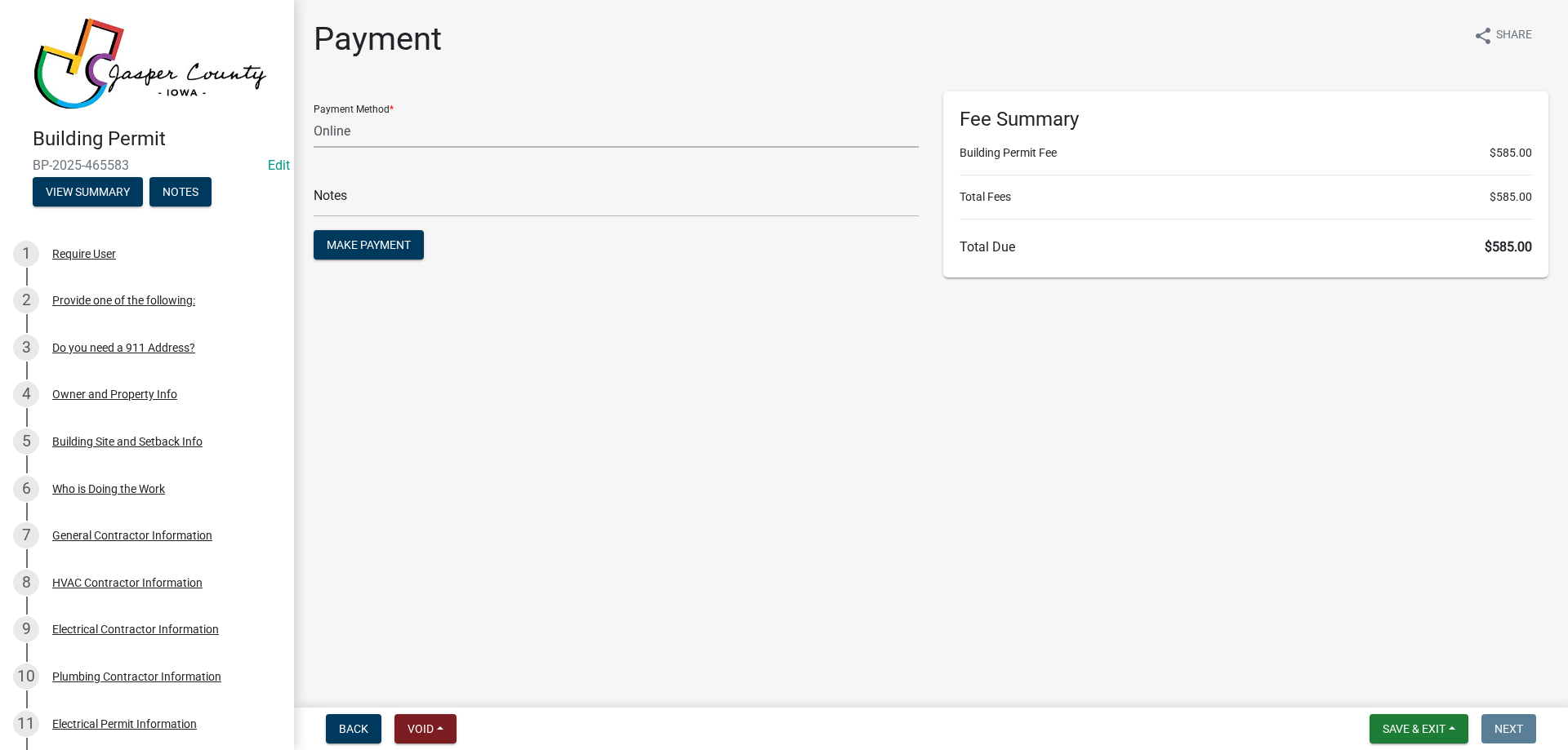
click at [471, 144] on select "Credit Card POS Check Cash Online" at bounding box center [617, 131] width 605 height 34
drag, startPoint x: 464, startPoint y: 130, endPoint x: 424, endPoint y: 166, distance: 53.8
click at [464, 130] on select "Credit Card POS Check Cash Online" at bounding box center [617, 131] width 605 height 34
click at [375, 243] on span "Make Payment" at bounding box center [369, 244] width 85 height 13
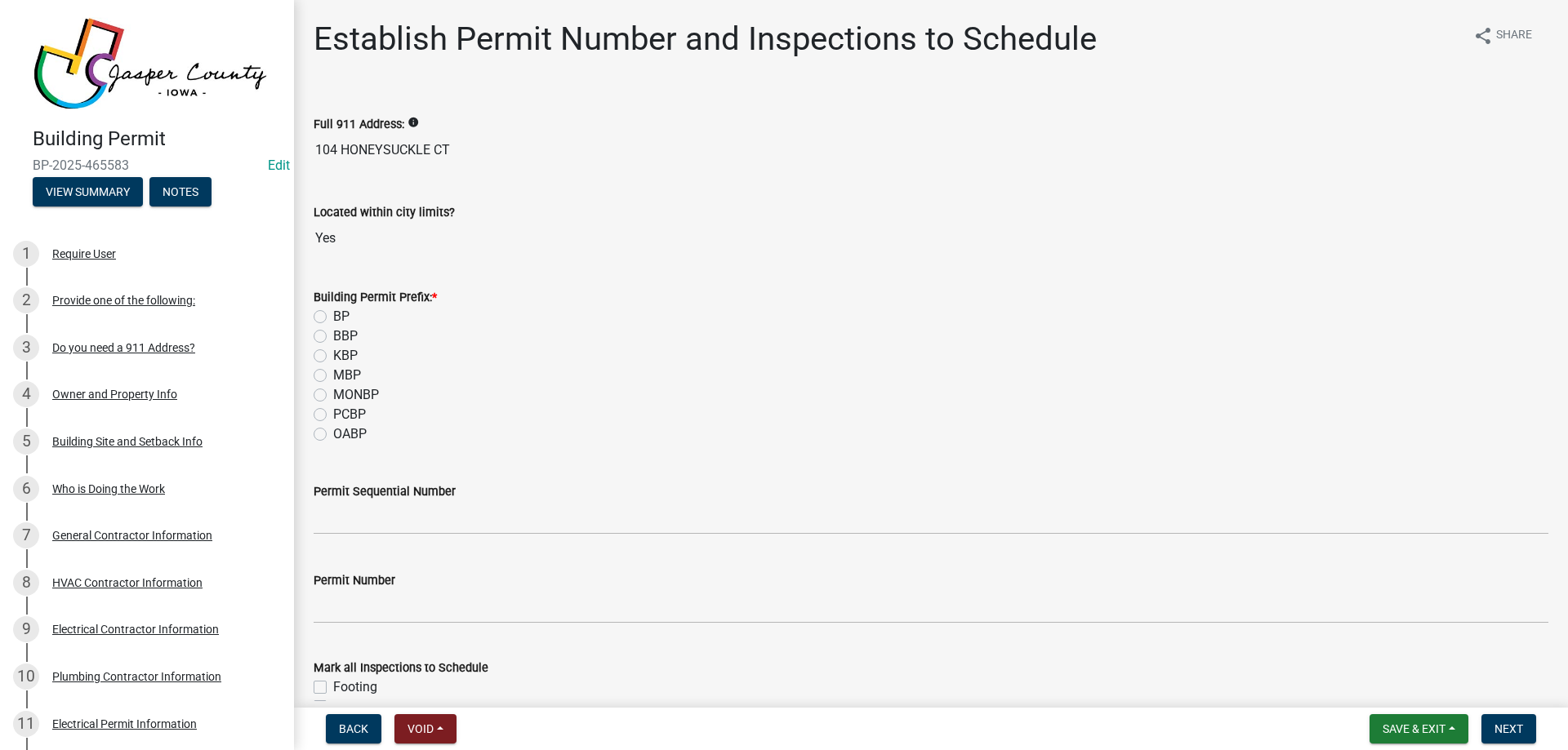
click at [333, 395] on label "MONBP" at bounding box center [355, 395] width 46 height 20
click at [333, 395] on input "MONBP" at bounding box center [338, 391] width 10 height 10
radio input "true"
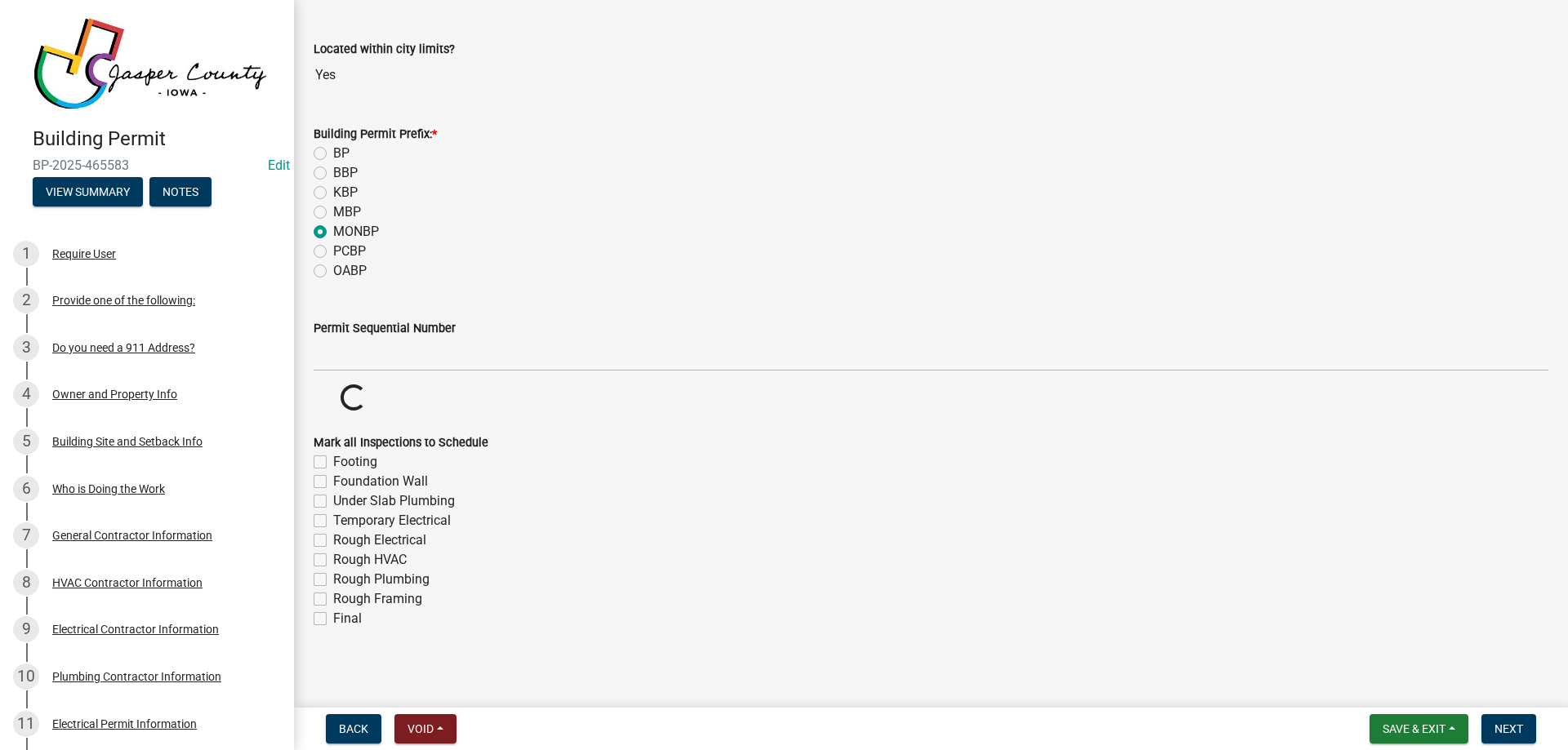
scroll to position [169, 0]
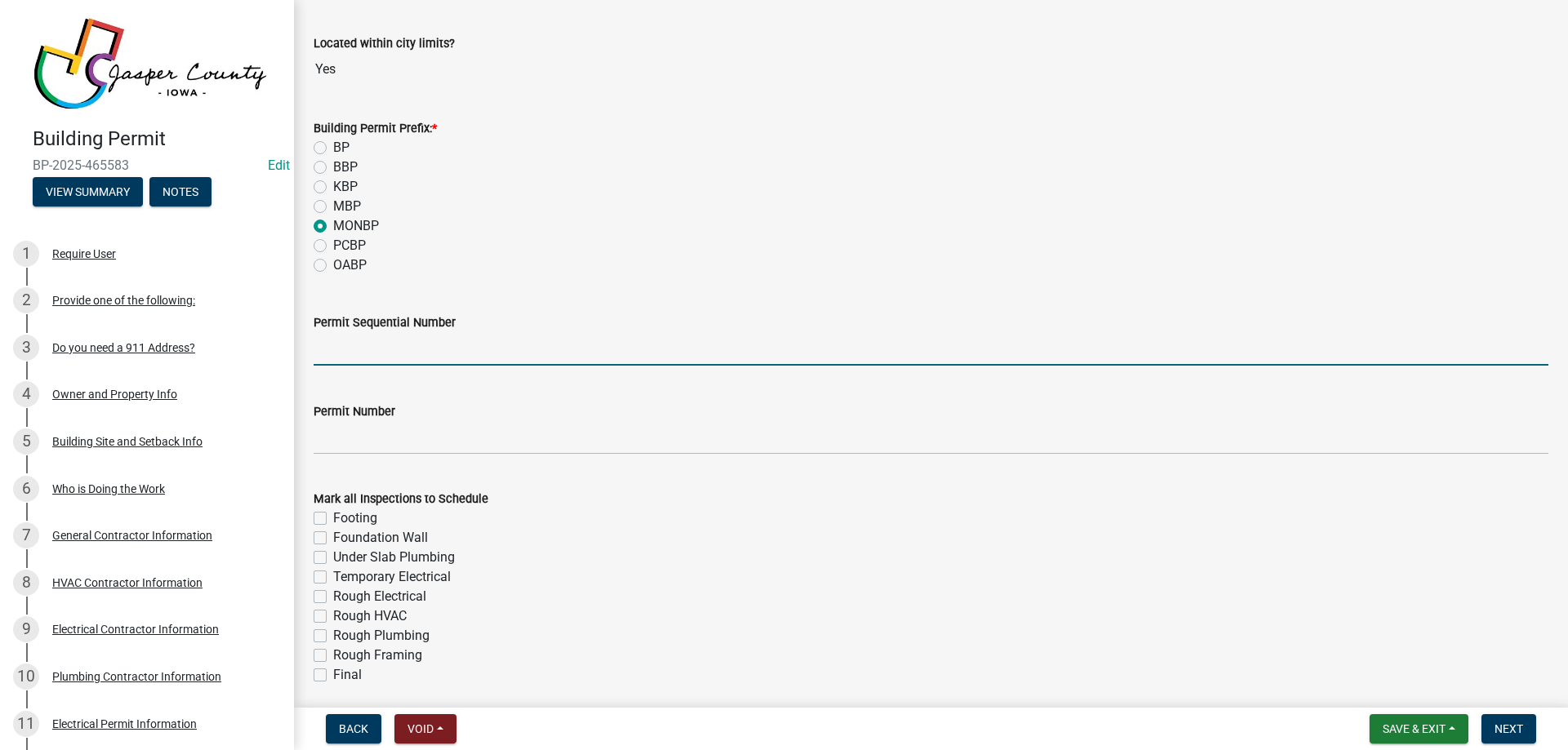
click at [402, 342] on input "Permit Sequential Number" at bounding box center [931, 348] width 1234 height 34
type input "006"
click at [566, 245] on div "PCBP" at bounding box center [931, 246] width 1234 height 20
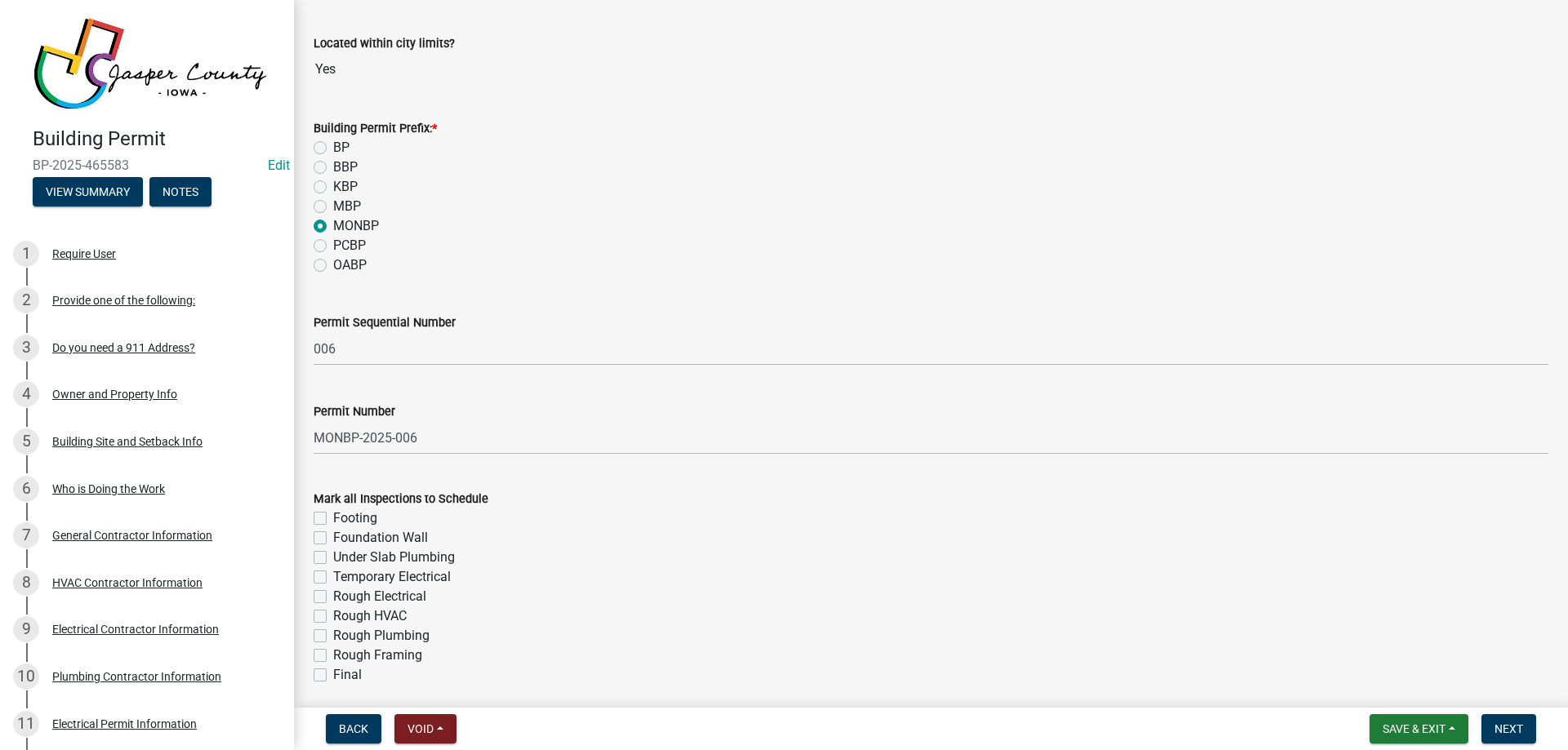
scroll to position [231, 0]
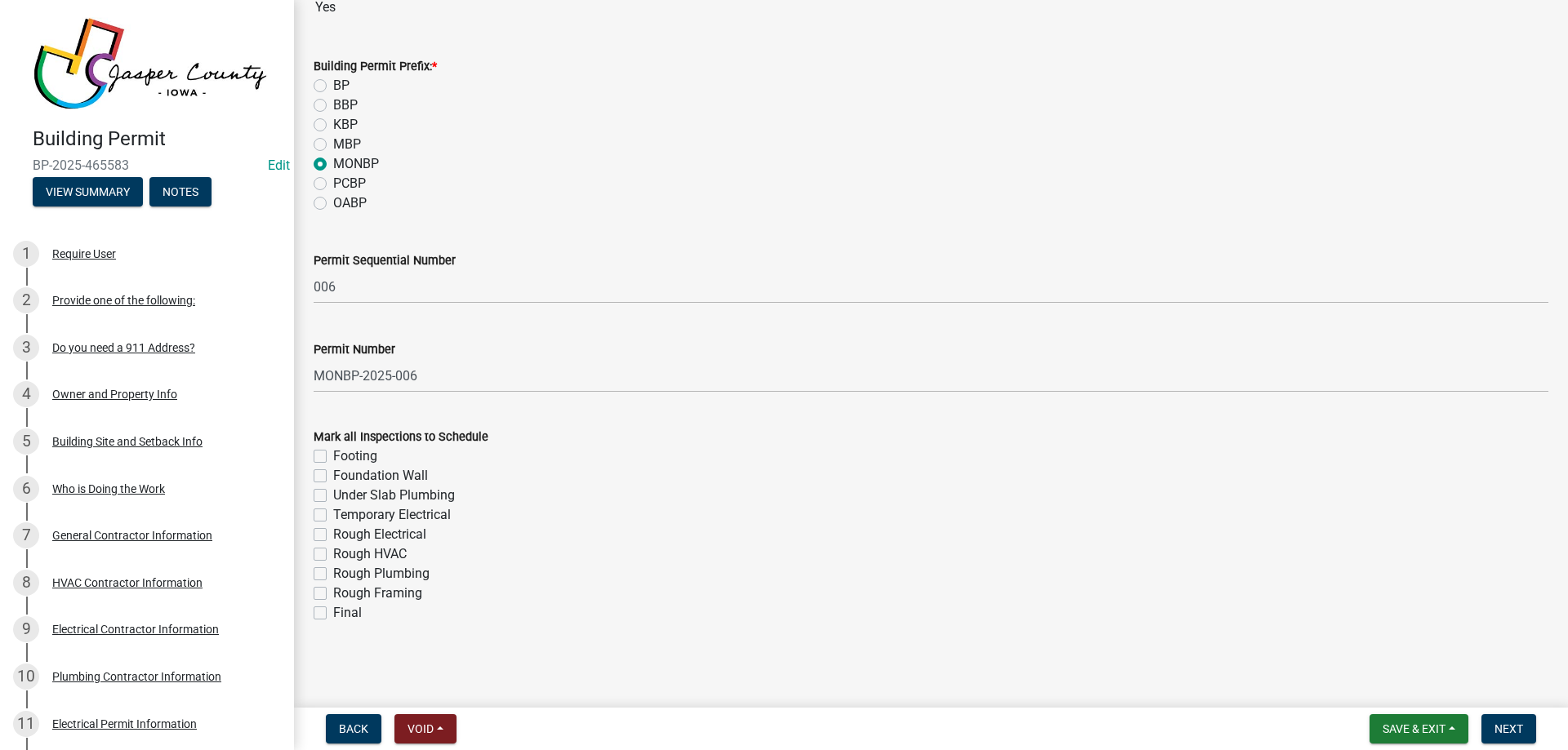
click at [333, 497] on label "Under Slab Plumbing" at bounding box center [393, 495] width 122 height 20
click at [333, 497] on input "Under Slab Plumbing" at bounding box center [338, 491] width 10 height 10
checkbox input "true"
checkbox input "false"
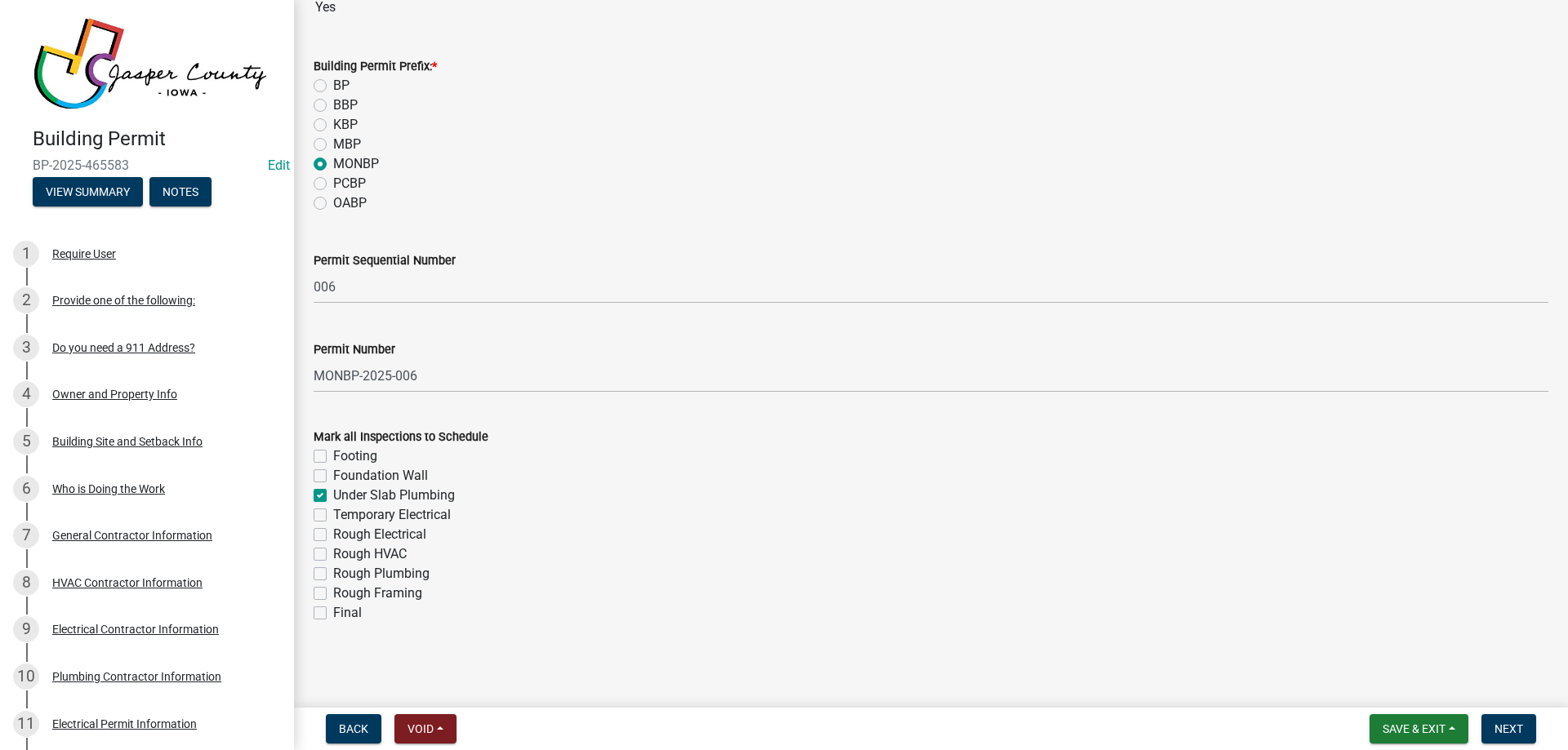
checkbox input "true"
checkbox input "false"
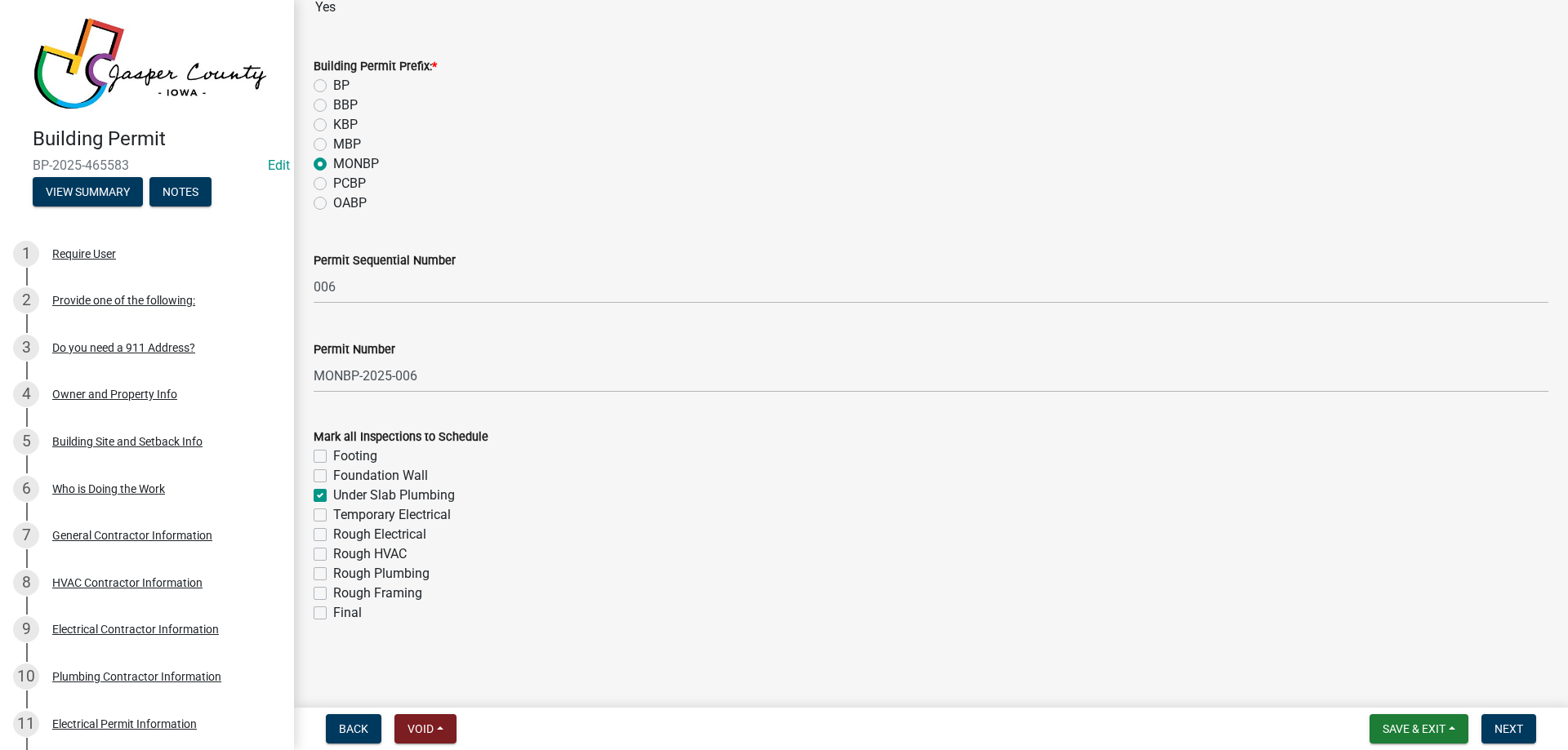
checkbox input "false"
click at [333, 575] on label "Rough Plumbing" at bounding box center [381, 573] width 97 height 20
click at [333, 574] on input "Rough Plumbing" at bounding box center [338, 569] width 10 height 10
checkbox input "true"
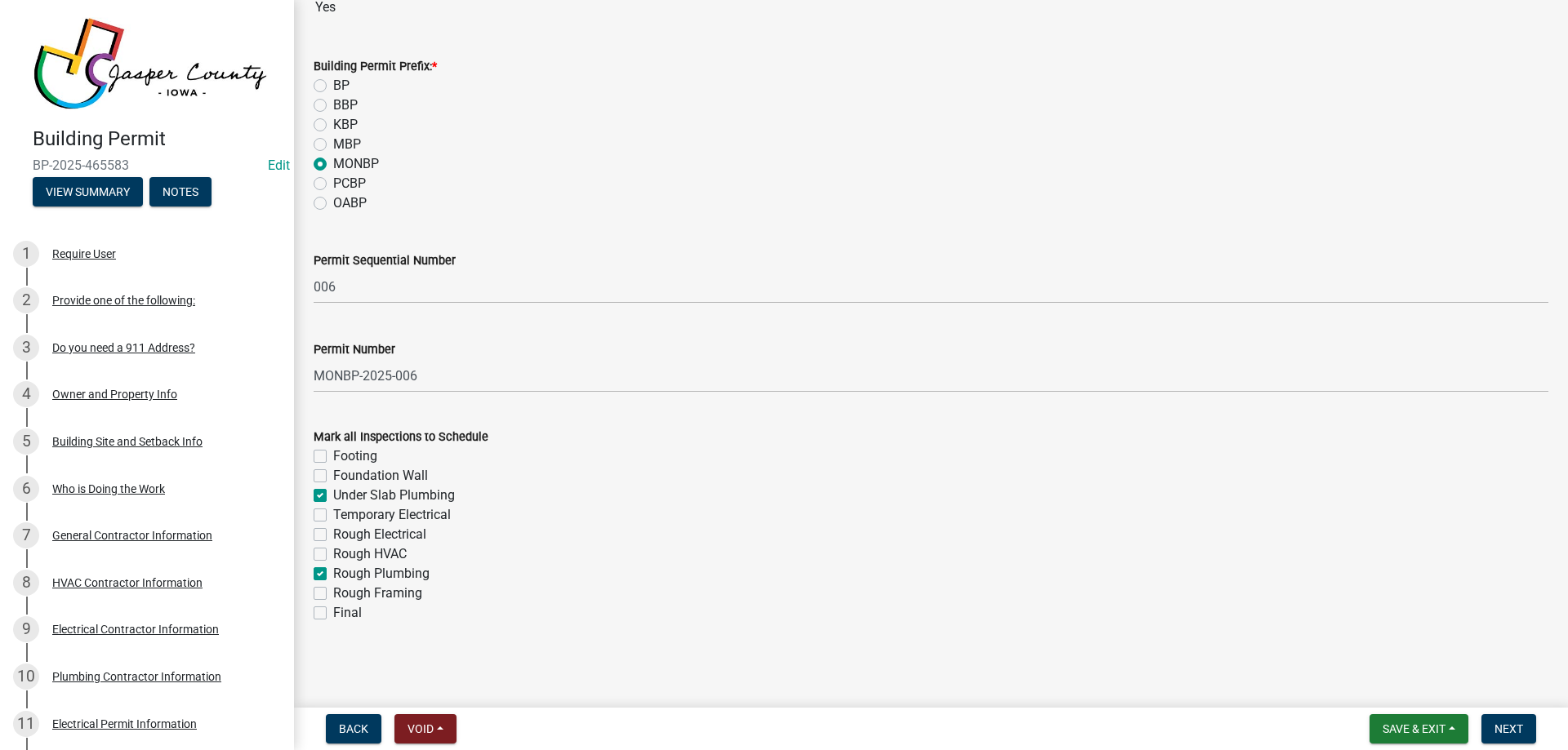
checkbox input "false"
checkbox input "true"
checkbox input "false"
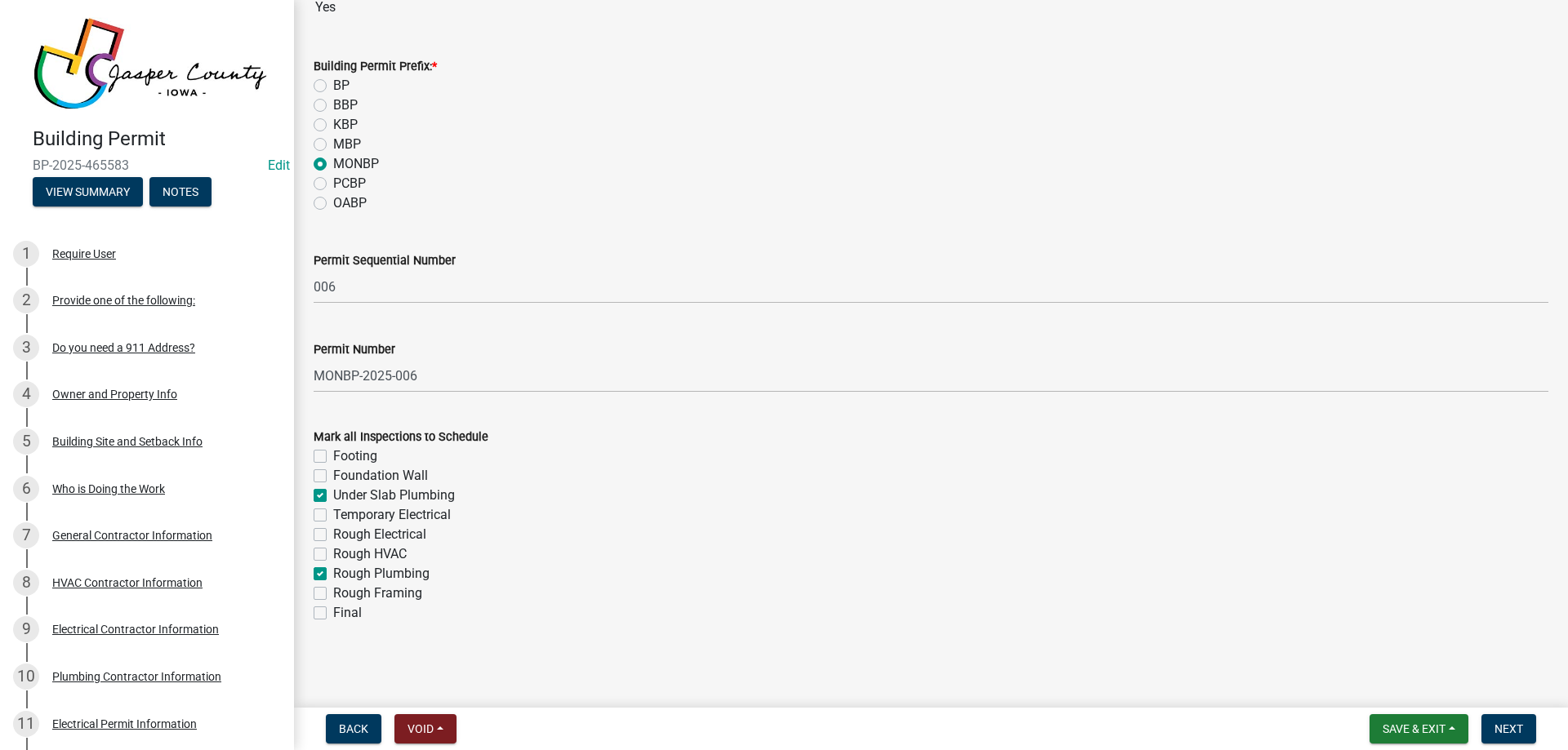
checkbox input "false"
checkbox input "true"
checkbox input "false"
click at [333, 590] on label "Rough Framing" at bounding box center [377, 593] width 89 height 20
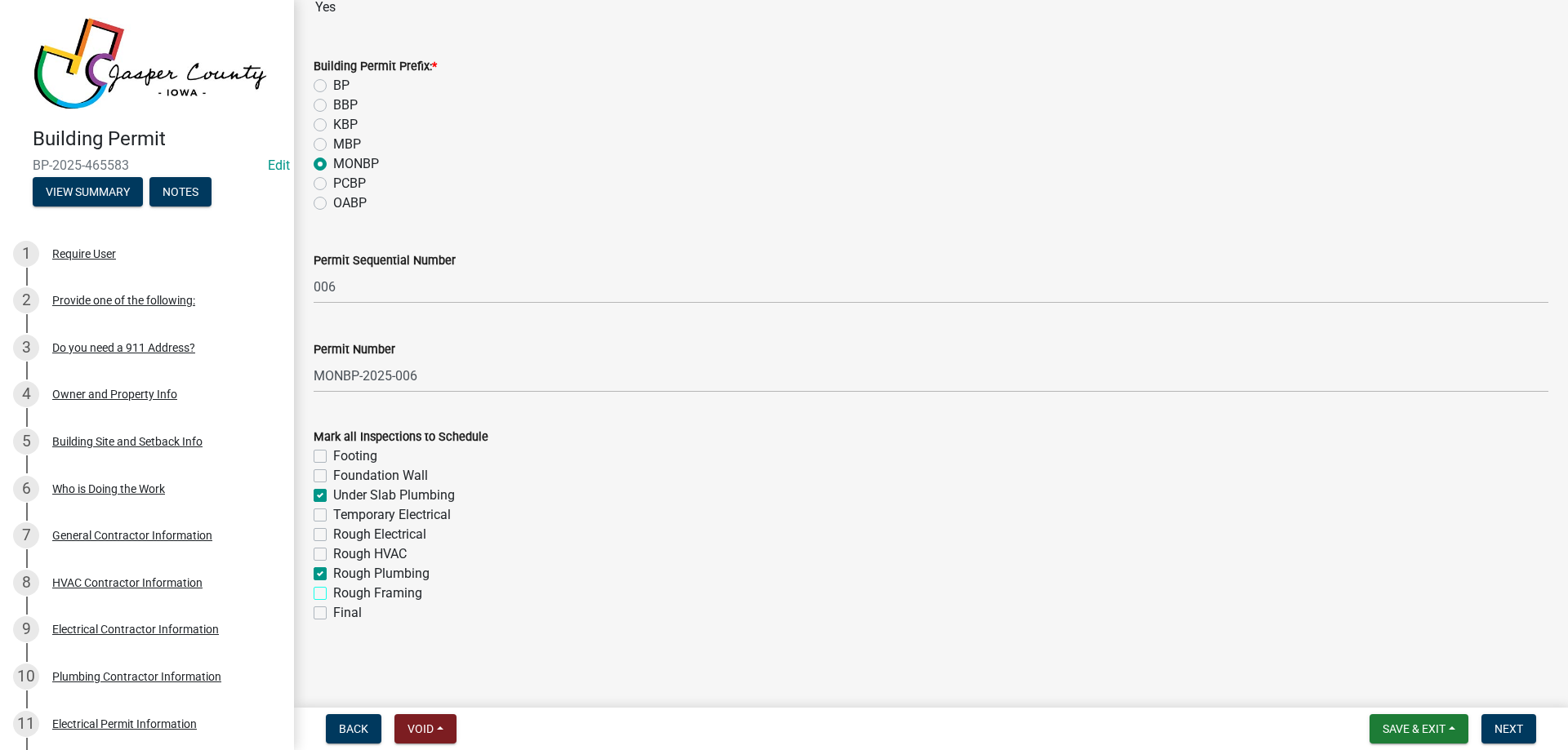
click at [333, 590] on input "Rough Framing" at bounding box center [338, 589] width 10 height 10
checkbox input "true"
checkbox input "false"
checkbox input "true"
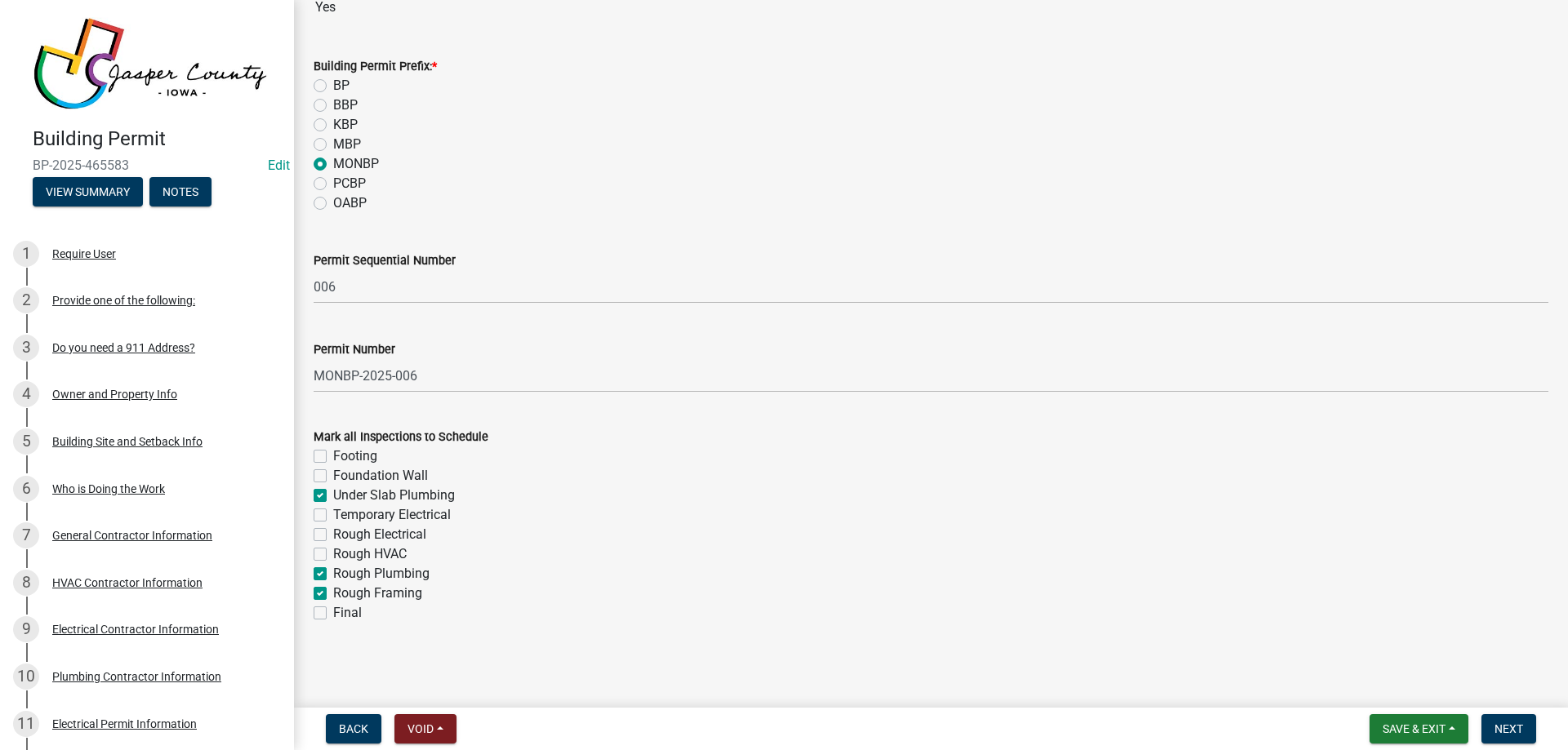
checkbox input "false"
checkbox input "true"
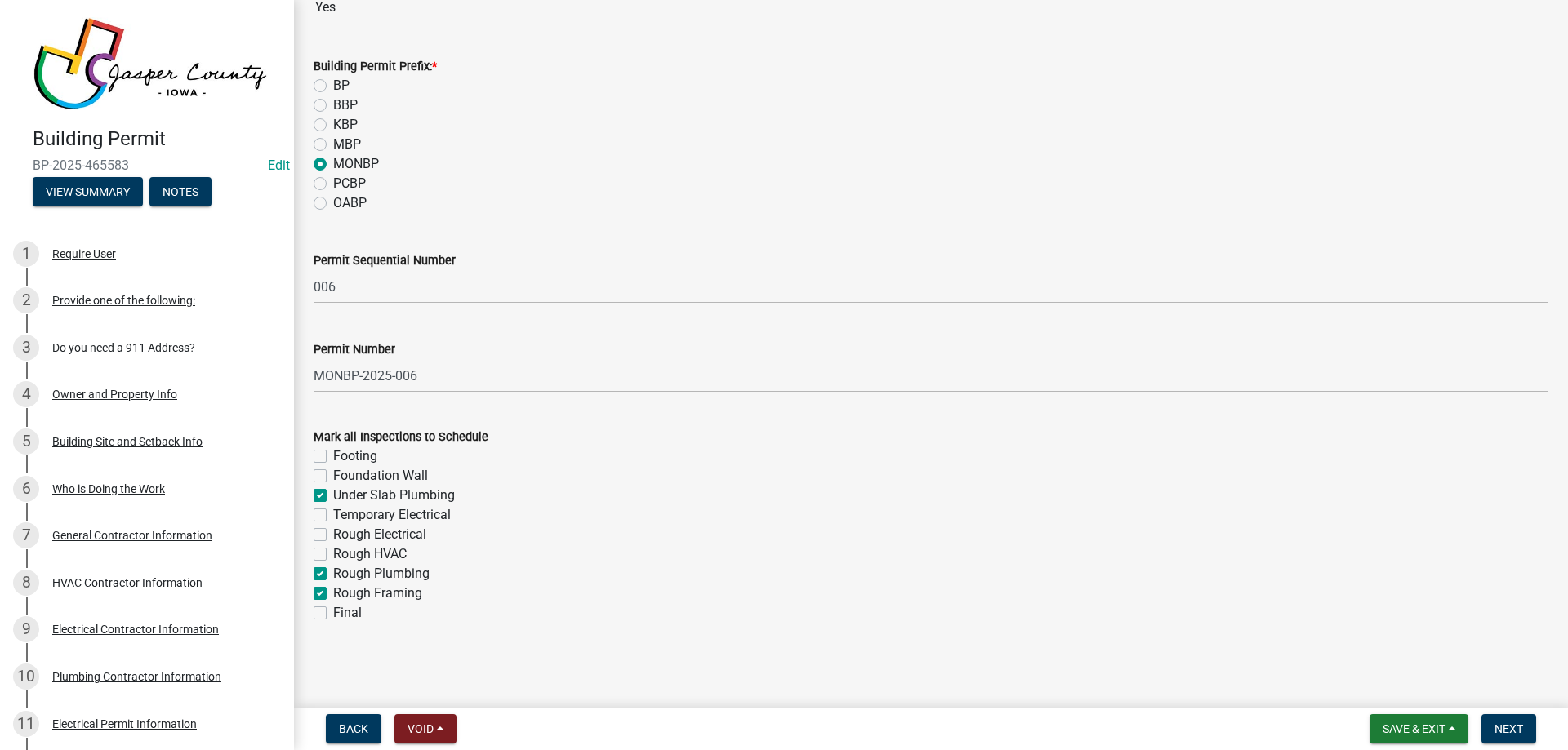
click at [333, 609] on label "Final" at bounding box center [347, 613] width 28 height 20
click at [333, 609] on input "Final" at bounding box center [338, 609] width 10 height 10
checkbox input "true"
checkbox input "false"
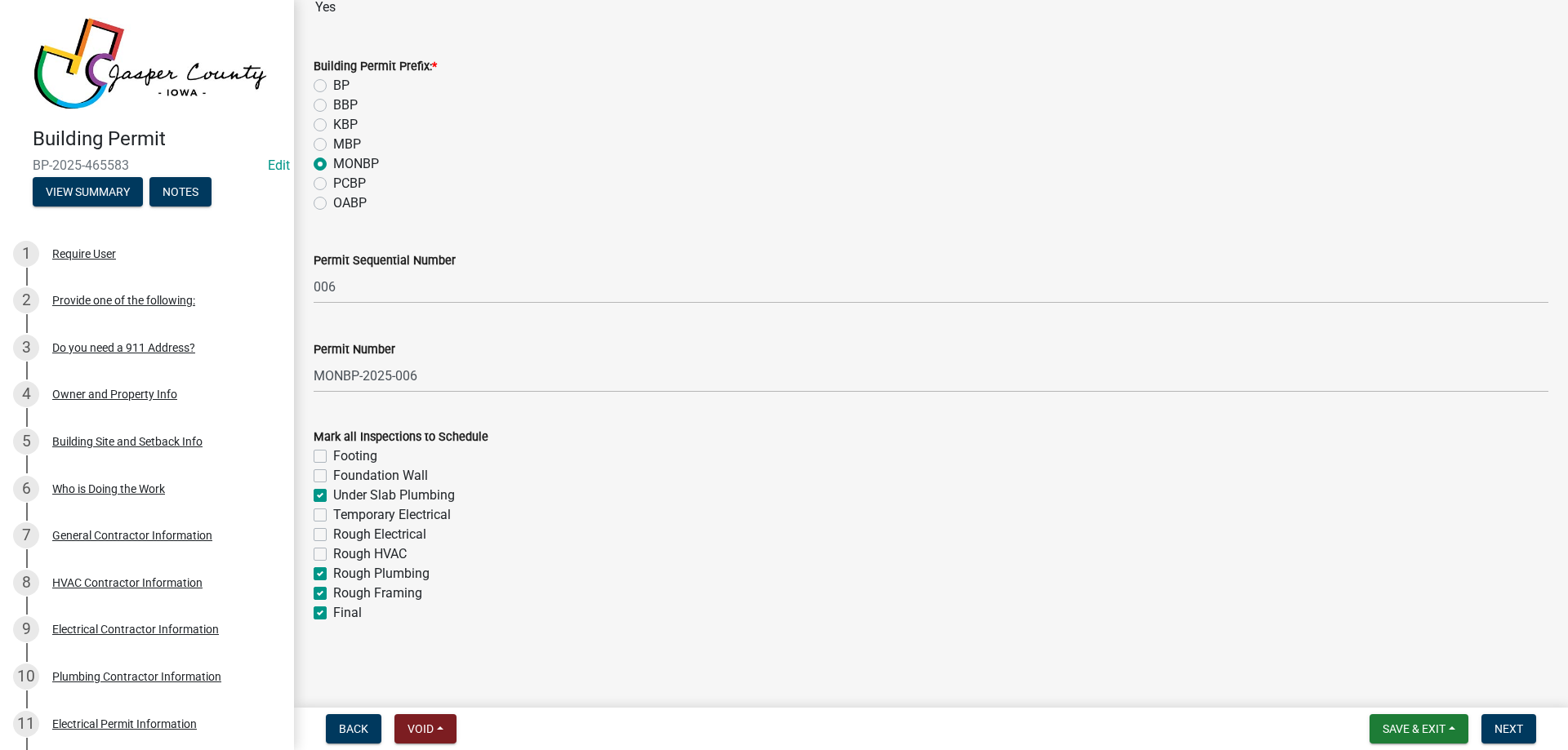
checkbox input "true"
checkbox input "false"
checkbox input "true"
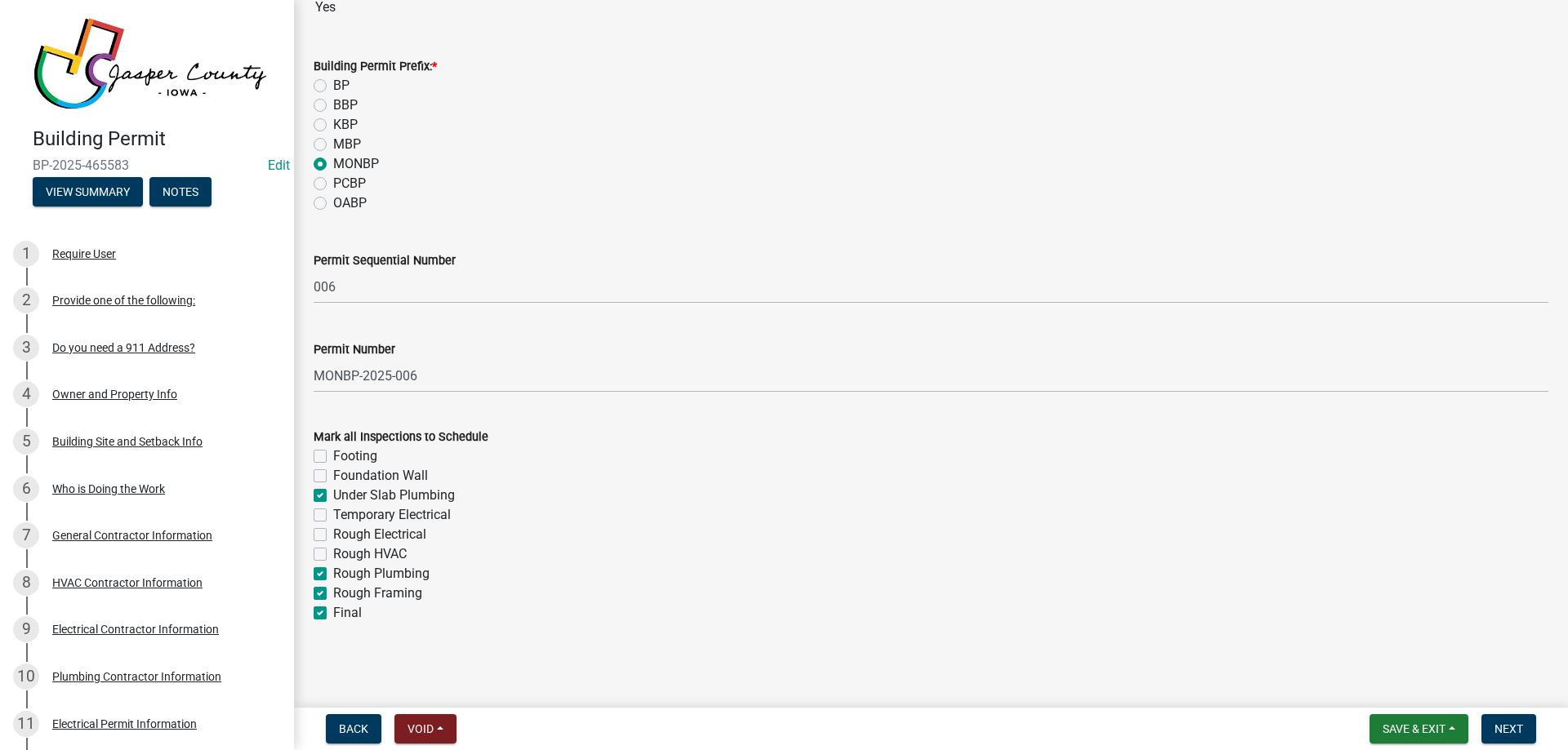
checkbox input "true"
click at [333, 553] on label "Rough HVAC" at bounding box center [369, 553] width 73 height 20
click at [333, 553] on input "Rough HVAC" at bounding box center [338, 549] width 10 height 10
checkbox input "true"
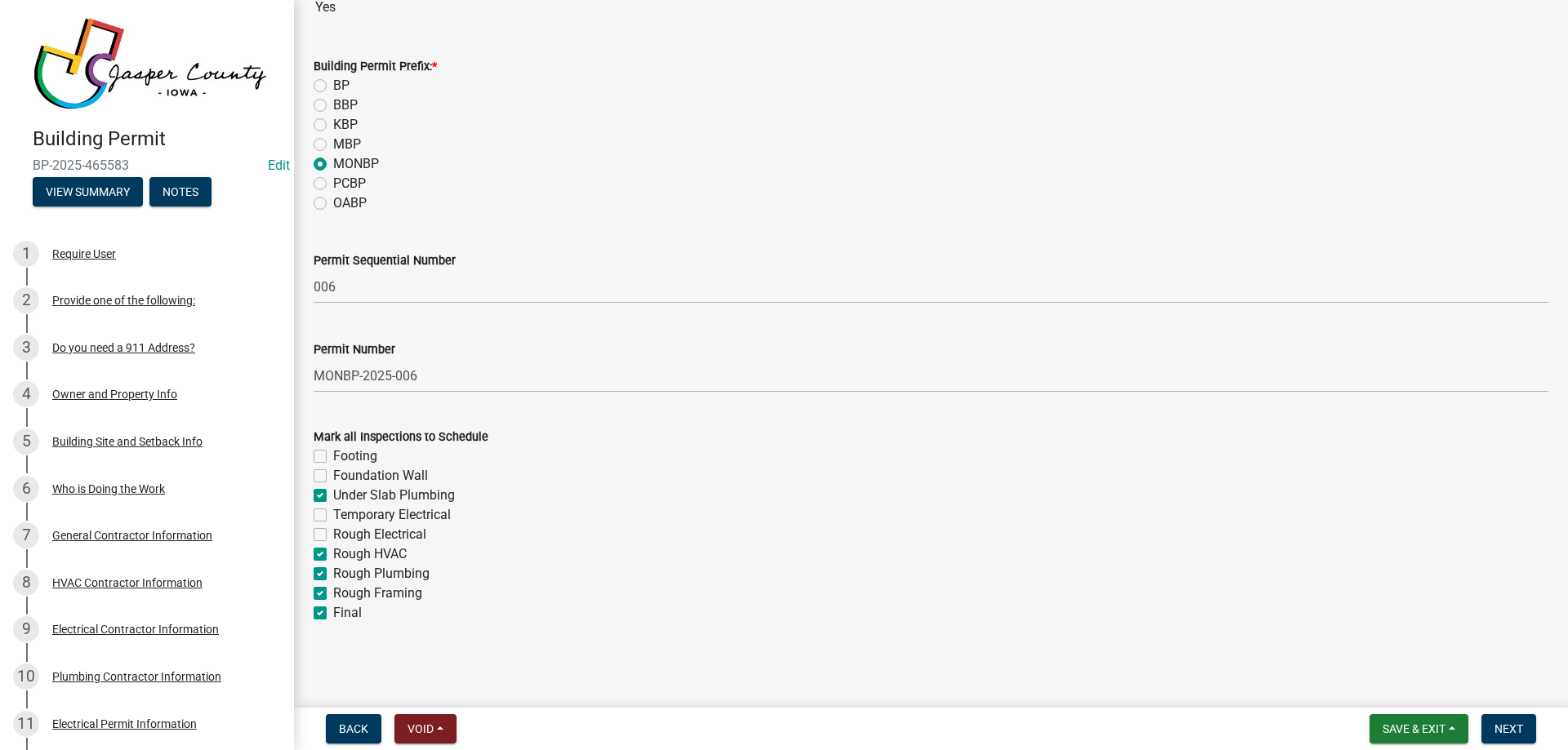
checkbox input "false"
checkbox input "true"
checkbox input "false"
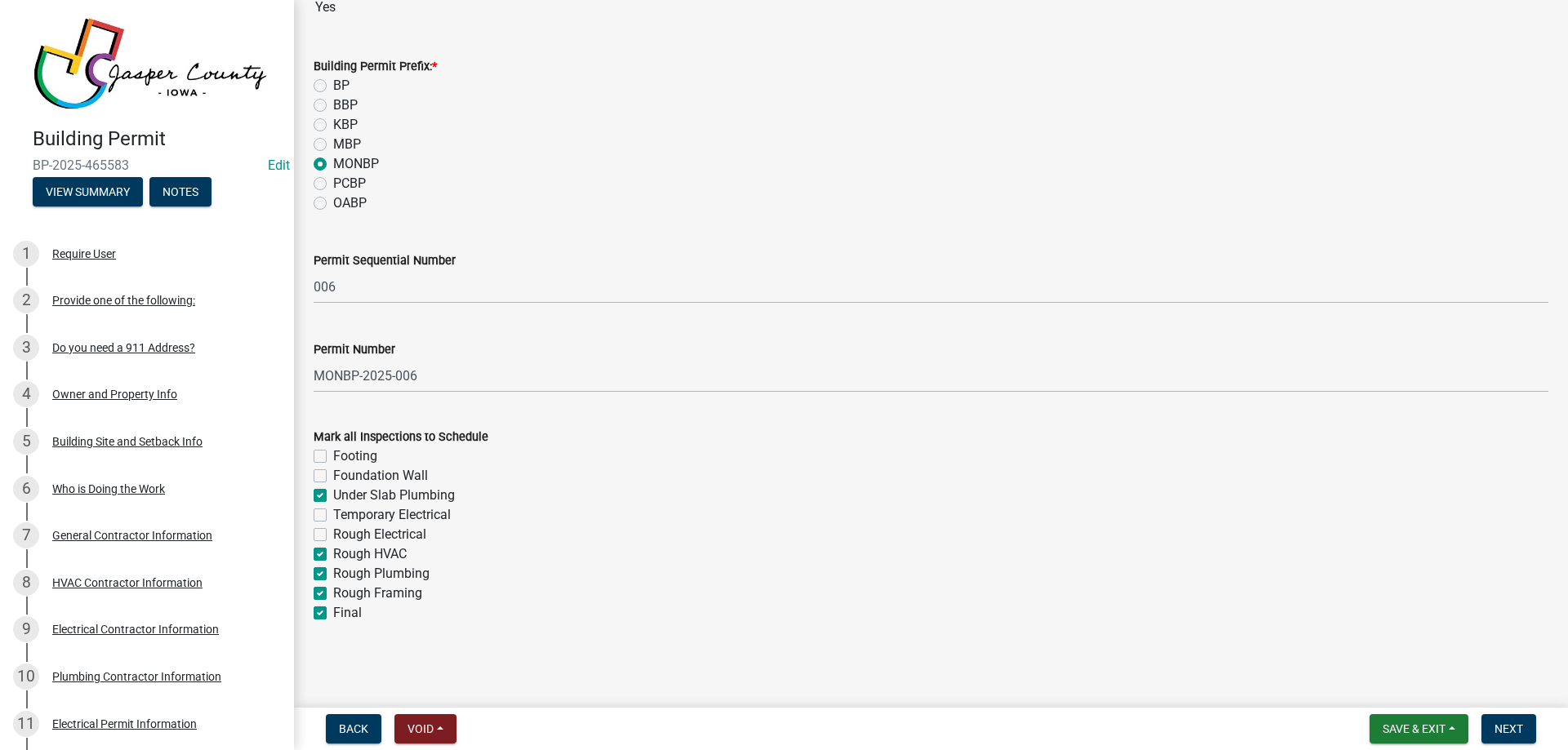
checkbox input "true"
click at [333, 530] on label "Rough Electrical" at bounding box center [379, 534] width 93 height 20
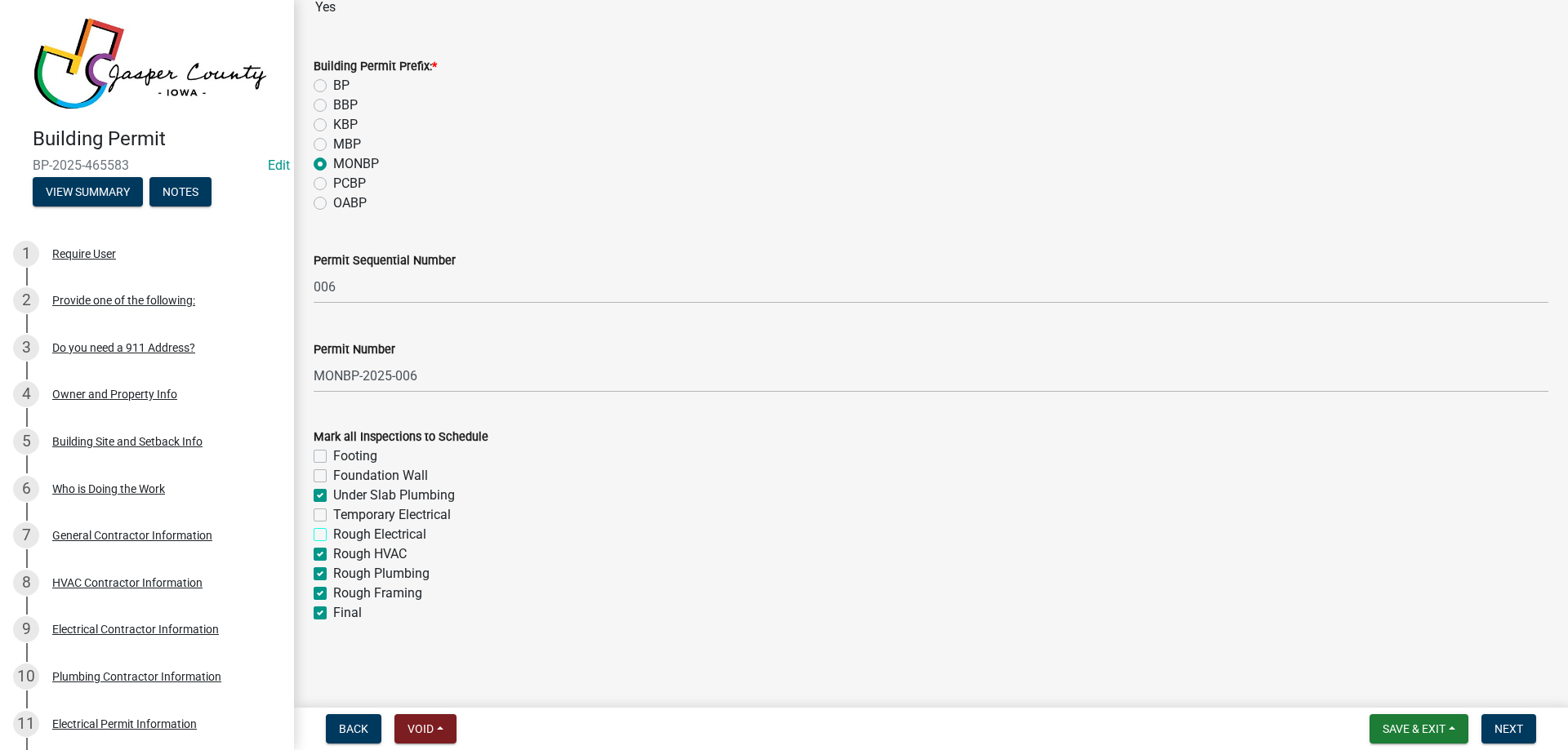
click at [333, 530] on input "Rough Electrical" at bounding box center [338, 530] width 10 height 10
checkbox input "true"
checkbox input "false"
checkbox input "true"
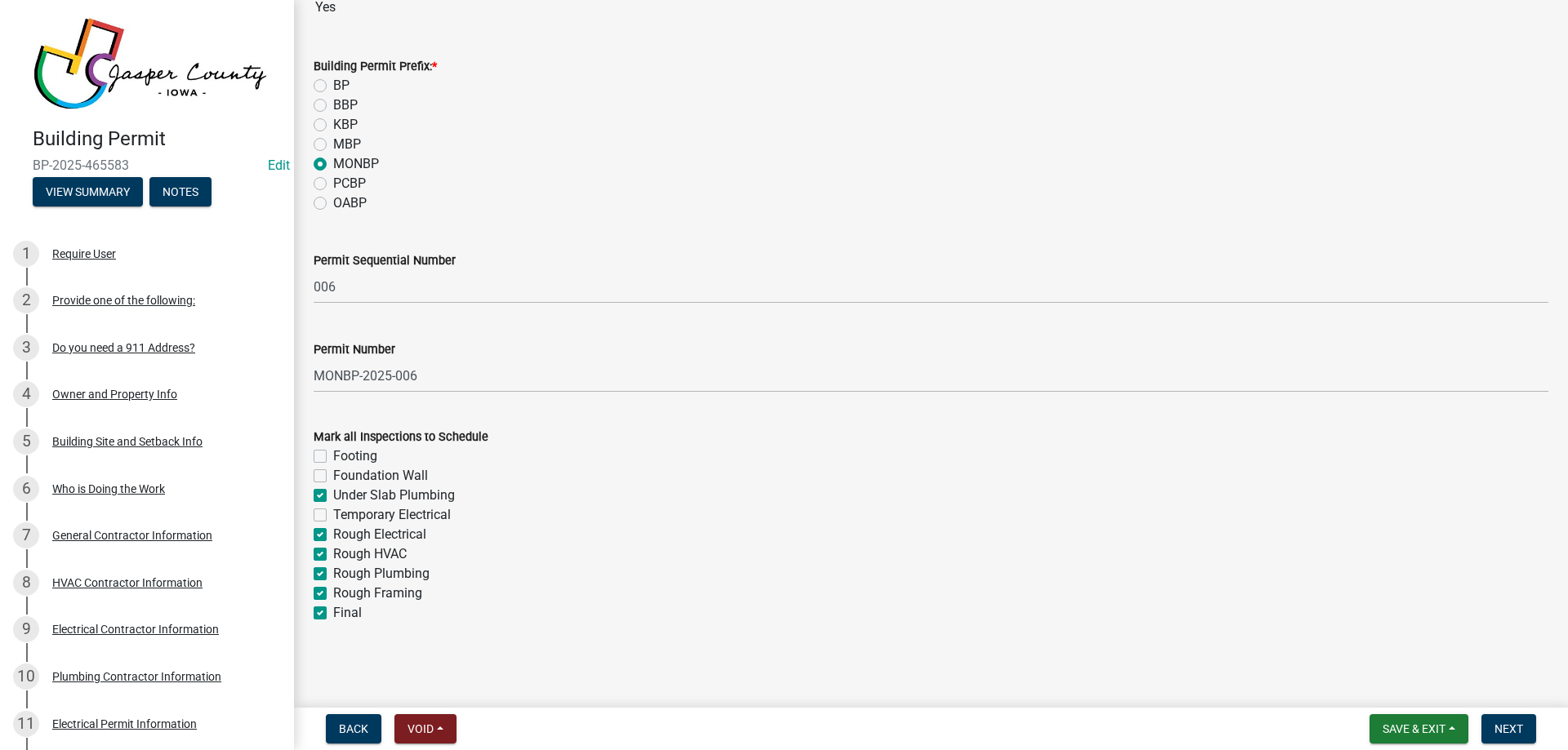
checkbox input "false"
checkbox input "true"
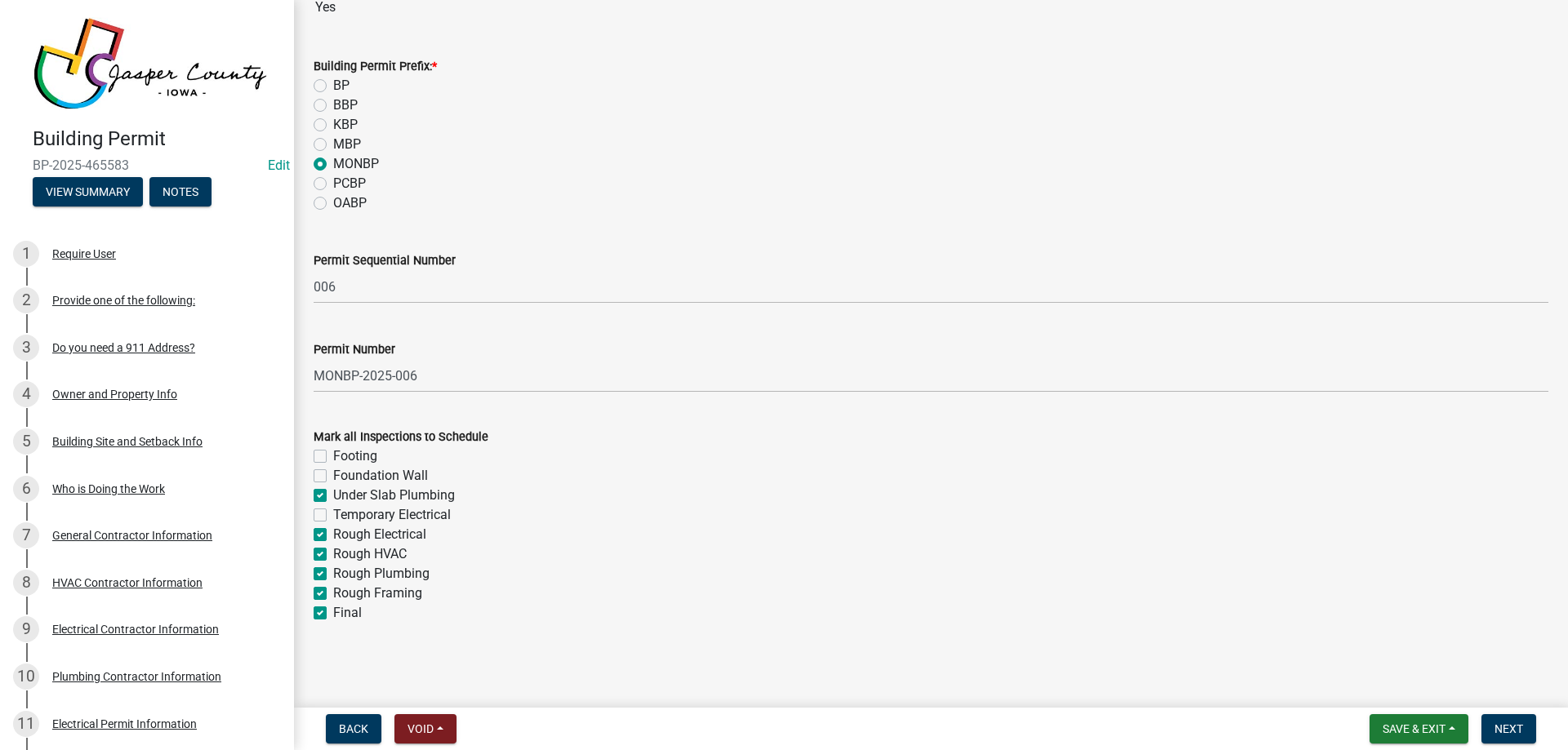
checkbox input "true"
click at [1502, 722] on span "Next" at bounding box center [1508, 728] width 28 height 13
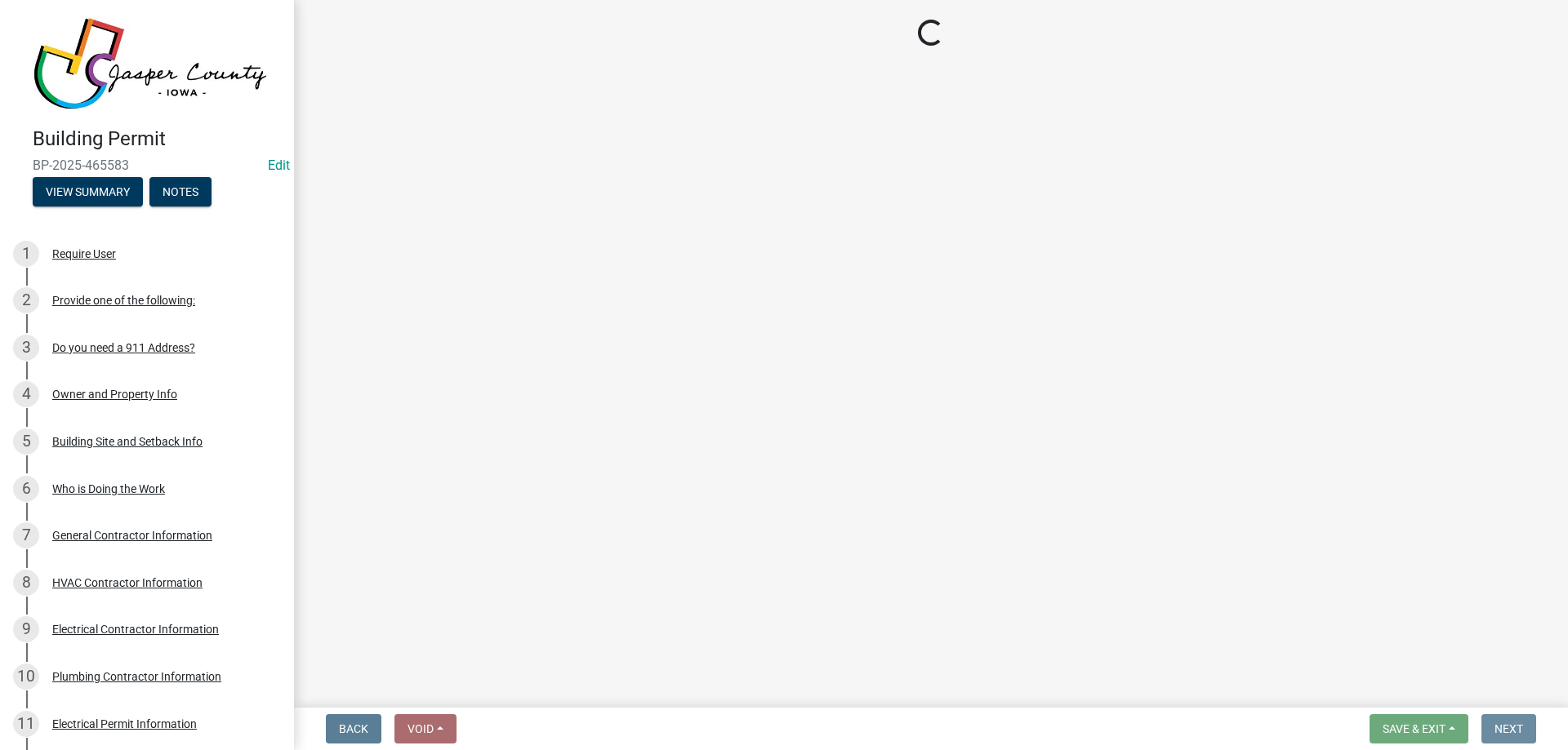
scroll to position [0, 0]
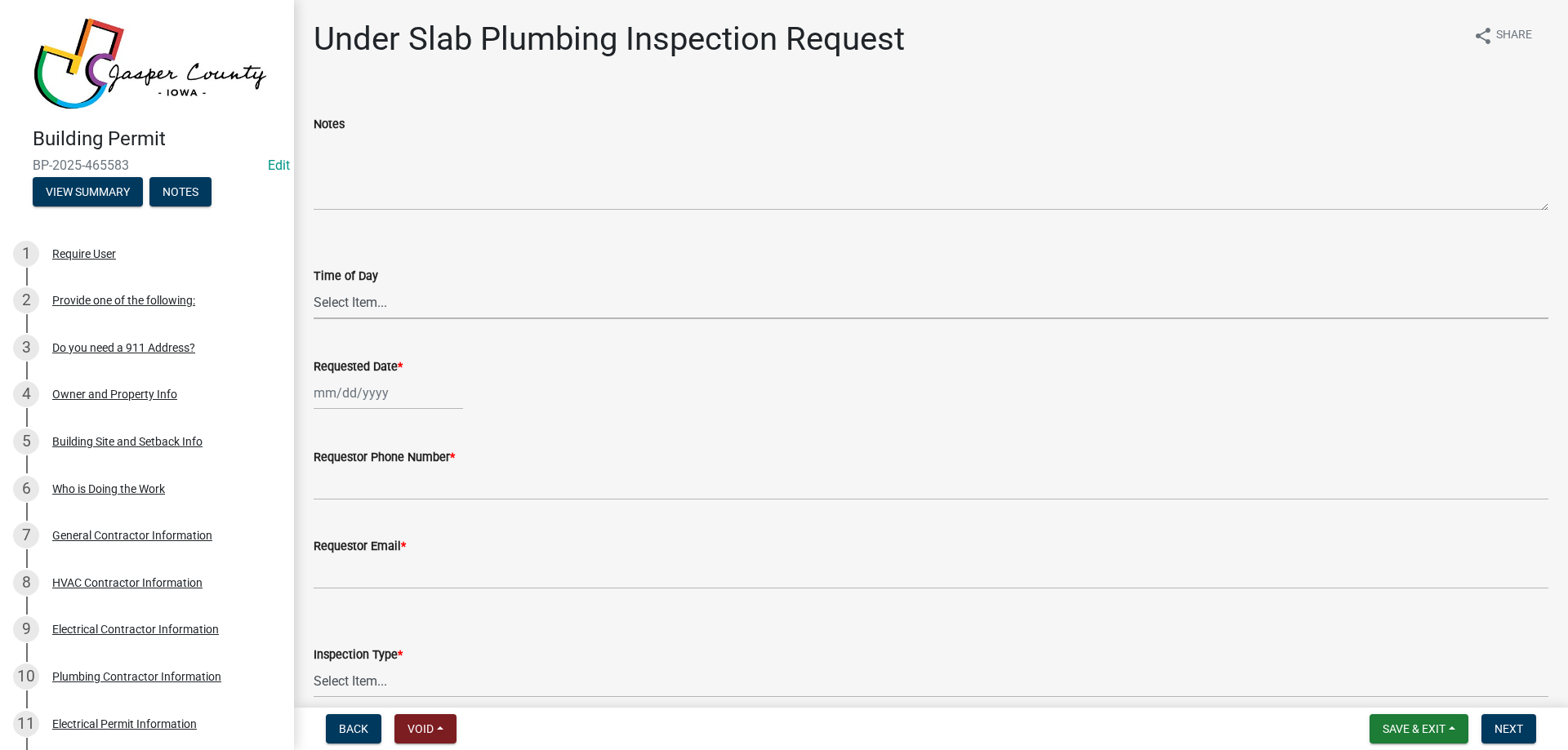
click at [379, 296] on select "Select Item... AM PM" at bounding box center [931, 302] width 1234 height 34
click at [314, 285] on select "Select Item... AM PM" at bounding box center [931, 302] width 1234 height 34
select select "2315d9a8-5d21-4356-beea-4cbbf8e81be2"
click at [379, 400] on div at bounding box center [388, 392] width 149 height 34
select select "8"
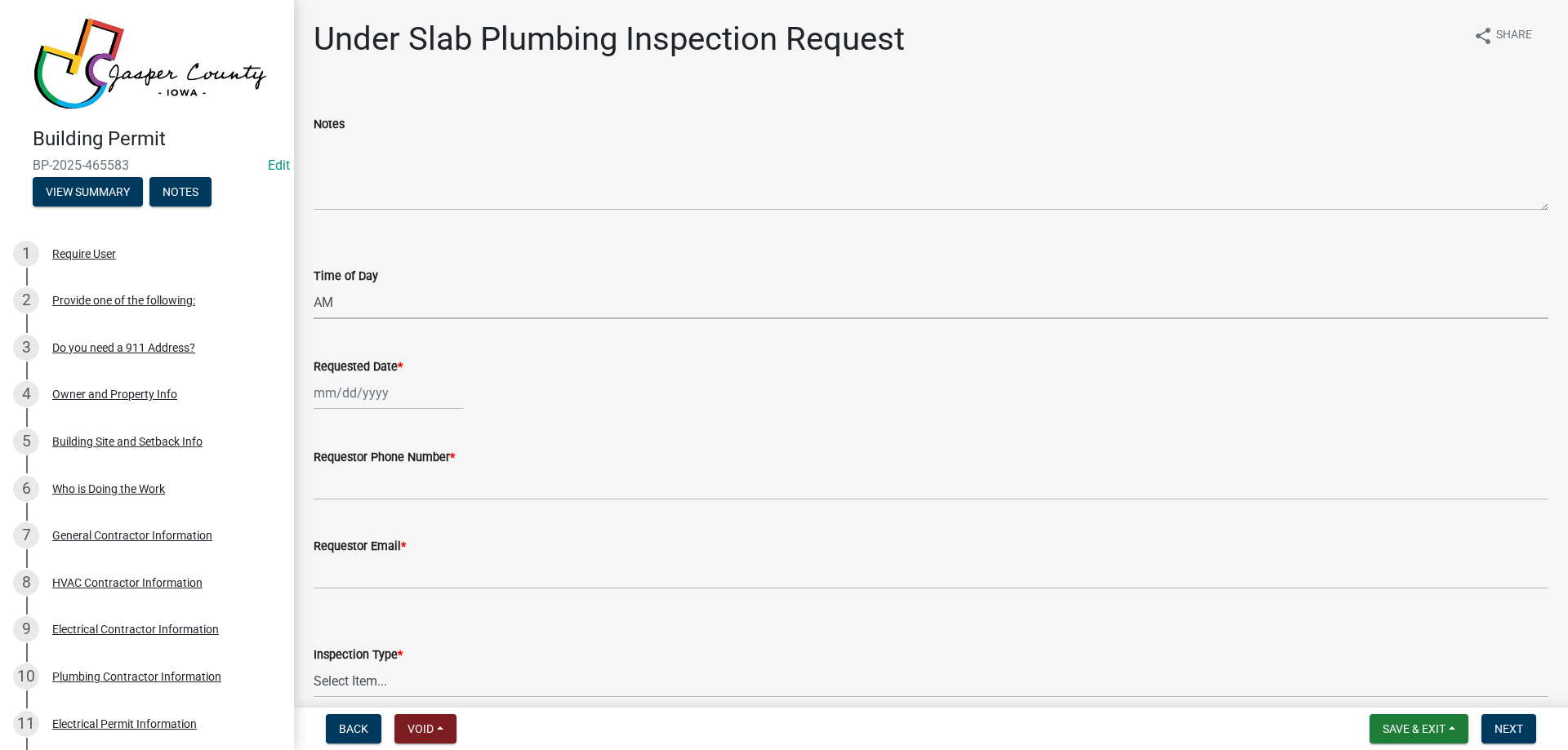
select select "2025"
click at [329, 584] on div "25" at bounding box center [329, 584] width 26 height 26
type input "[DATE]"
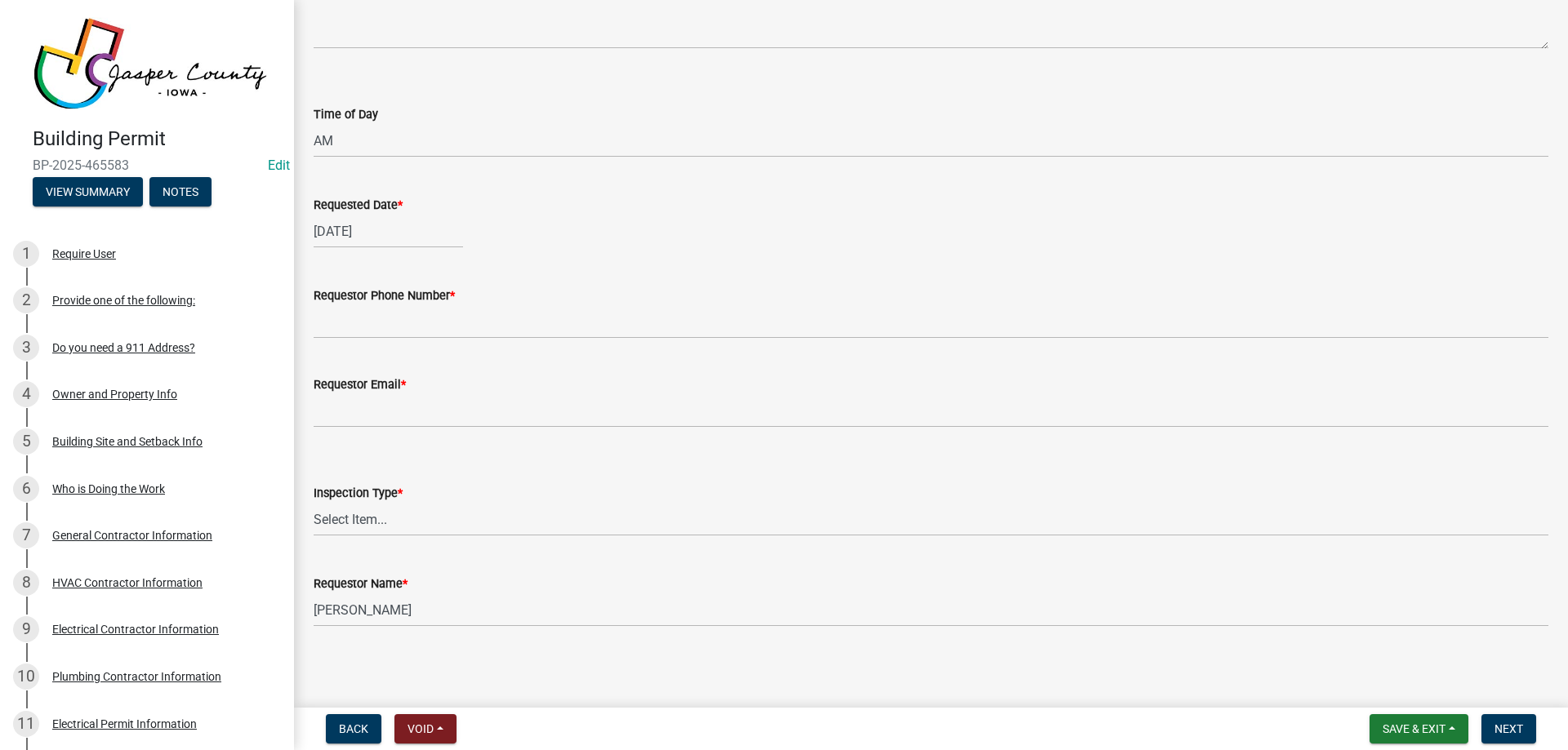
scroll to position [163, 0]
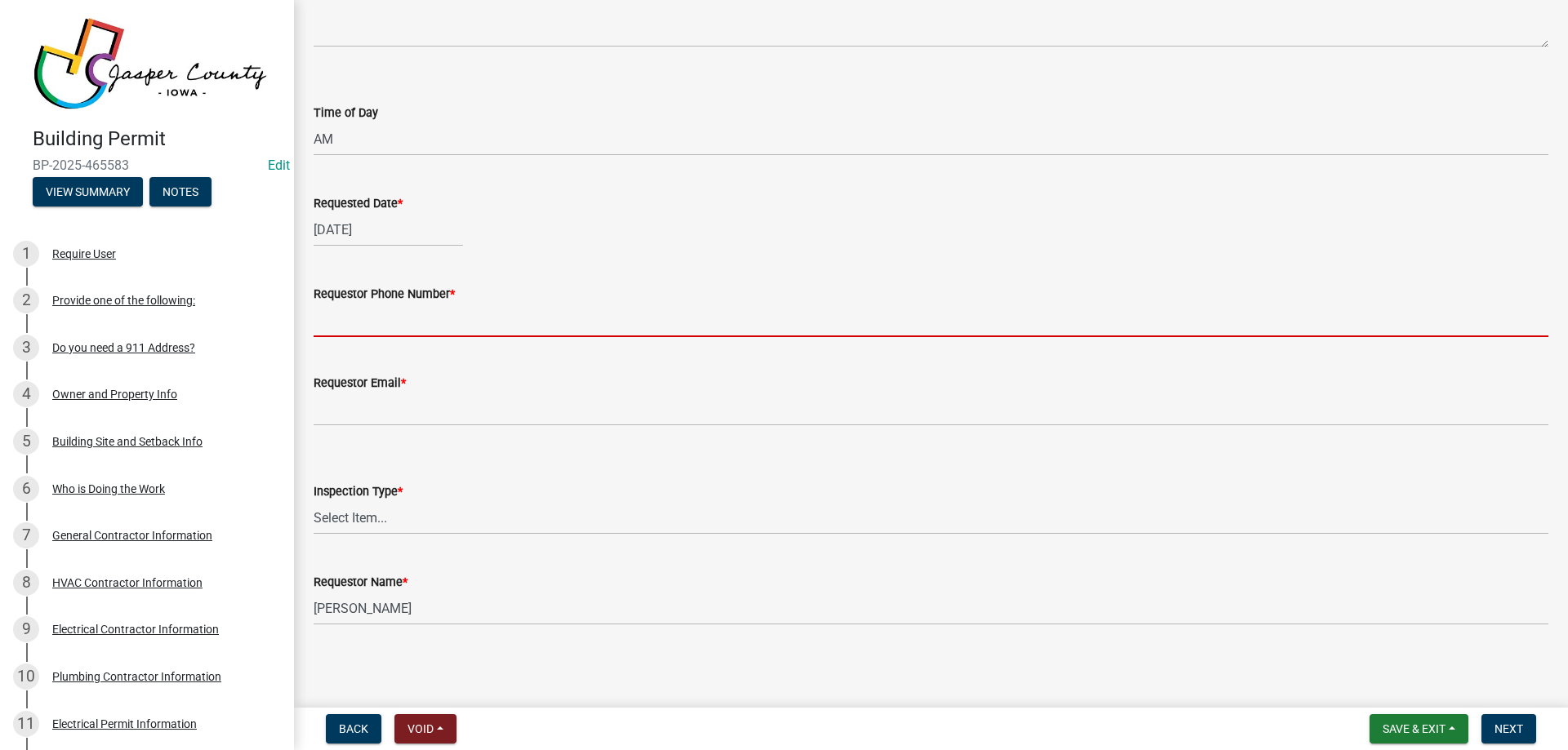
click at [484, 310] on input "Requestor Phone Number *" at bounding box center [931, 320] width 1234 height 34
click at [557, 310] on input "Requestor Phone Number *" at bounding box center [931, 319] width 1234 height 34
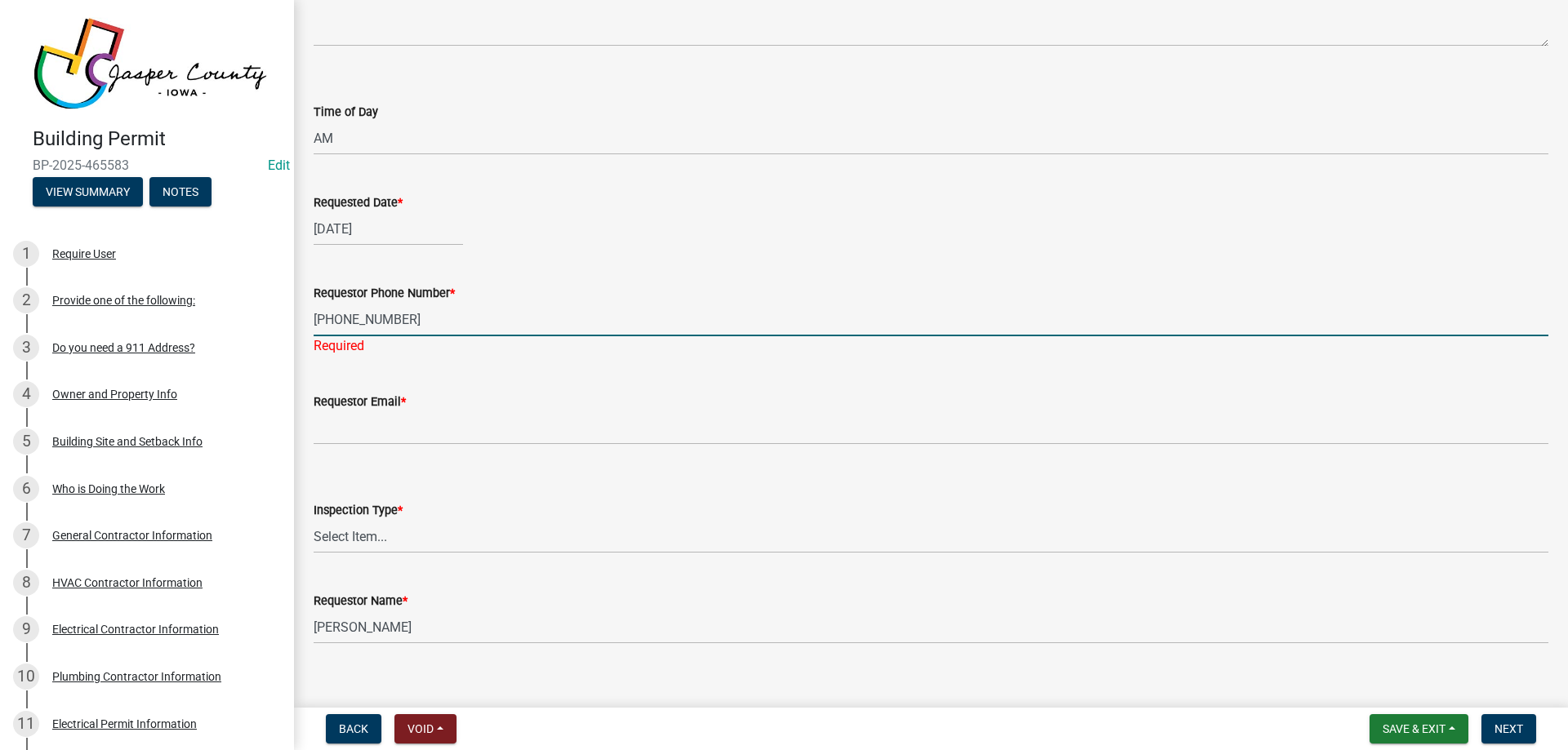
type input "515-494-5483"
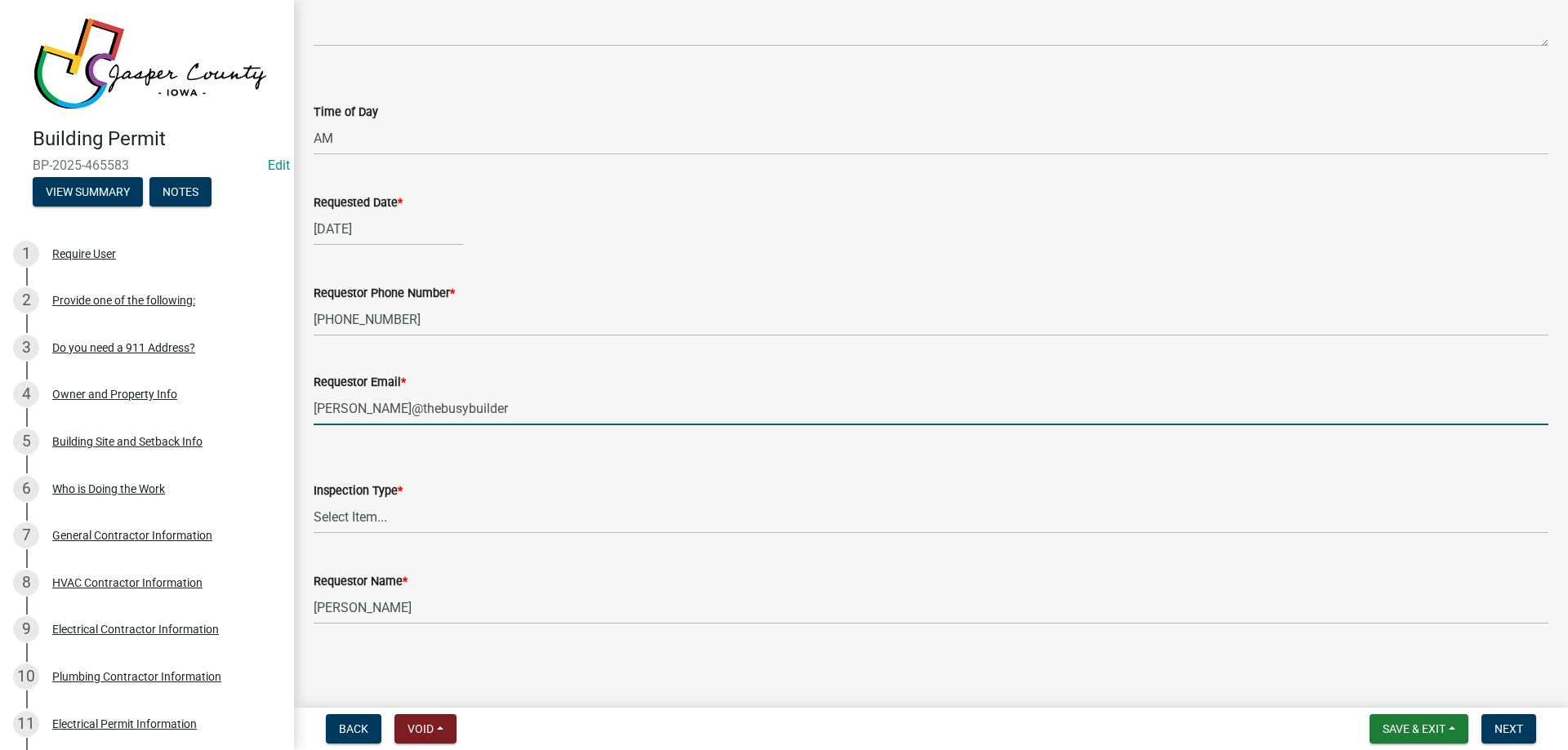
type input "b.daniels@thebusybuilder"
drag, startPoint x: 516, startPoint y: 406, endPoint x: 179, endPoint y: 398, distance: 337.1
click at [179, 398] on div "Building Permit BP-2025-465583 Edit View Summary Notes 1 Require User 2 Provide…" at bounding box center [784, 375] width 1568 height 750
click at [483, 513] on select "Select Item... Under Slab Plumbing" at bounding box center [931, 516] width 1234 height 34
click at [367, 416] on input "b.daniels@thebusybuilder" at bounding box center [931, 408] width 1234 height 34
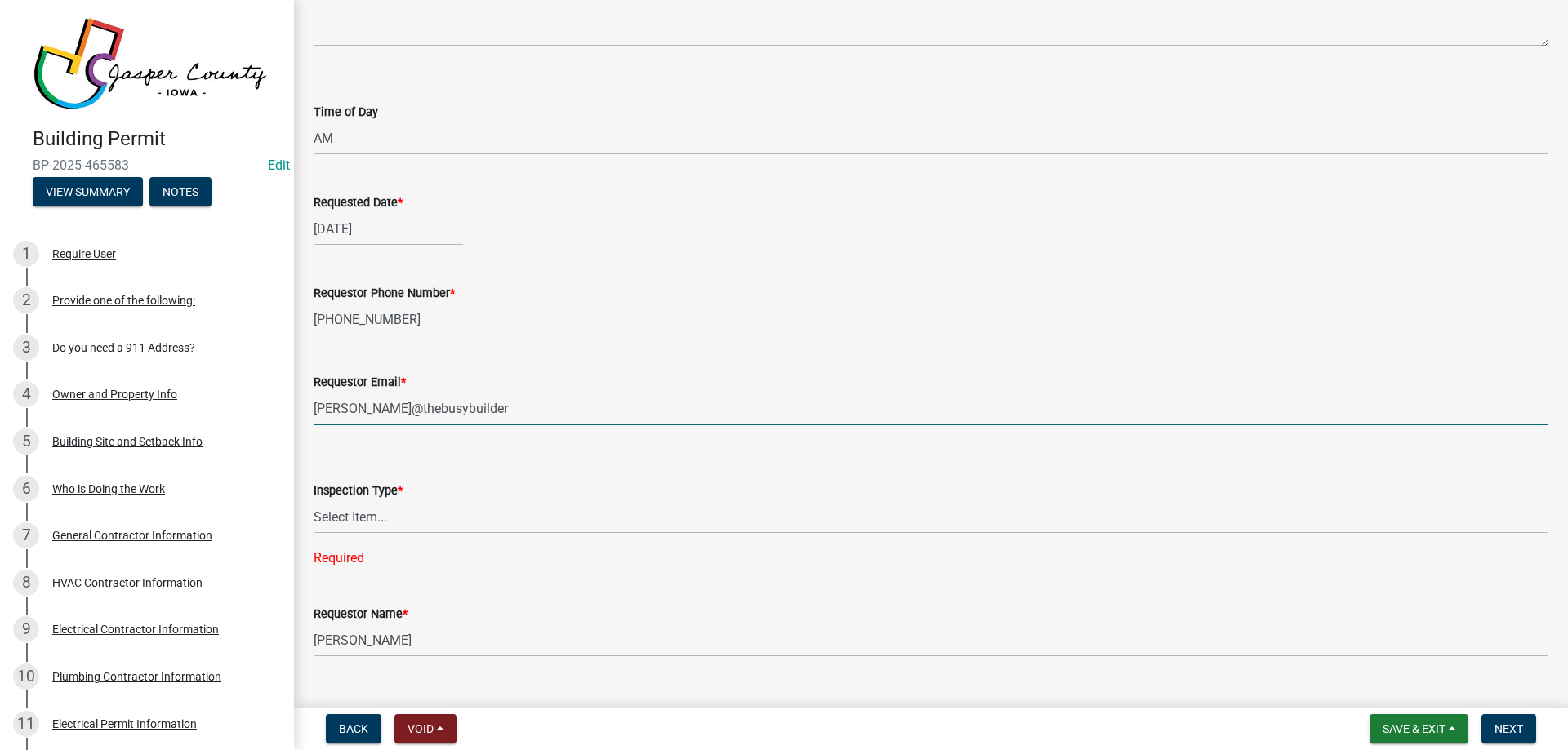
click at [367, 416] on input "b.daniels@thebusybuilder" at bounding box center [931, 408] width 1234 height 34
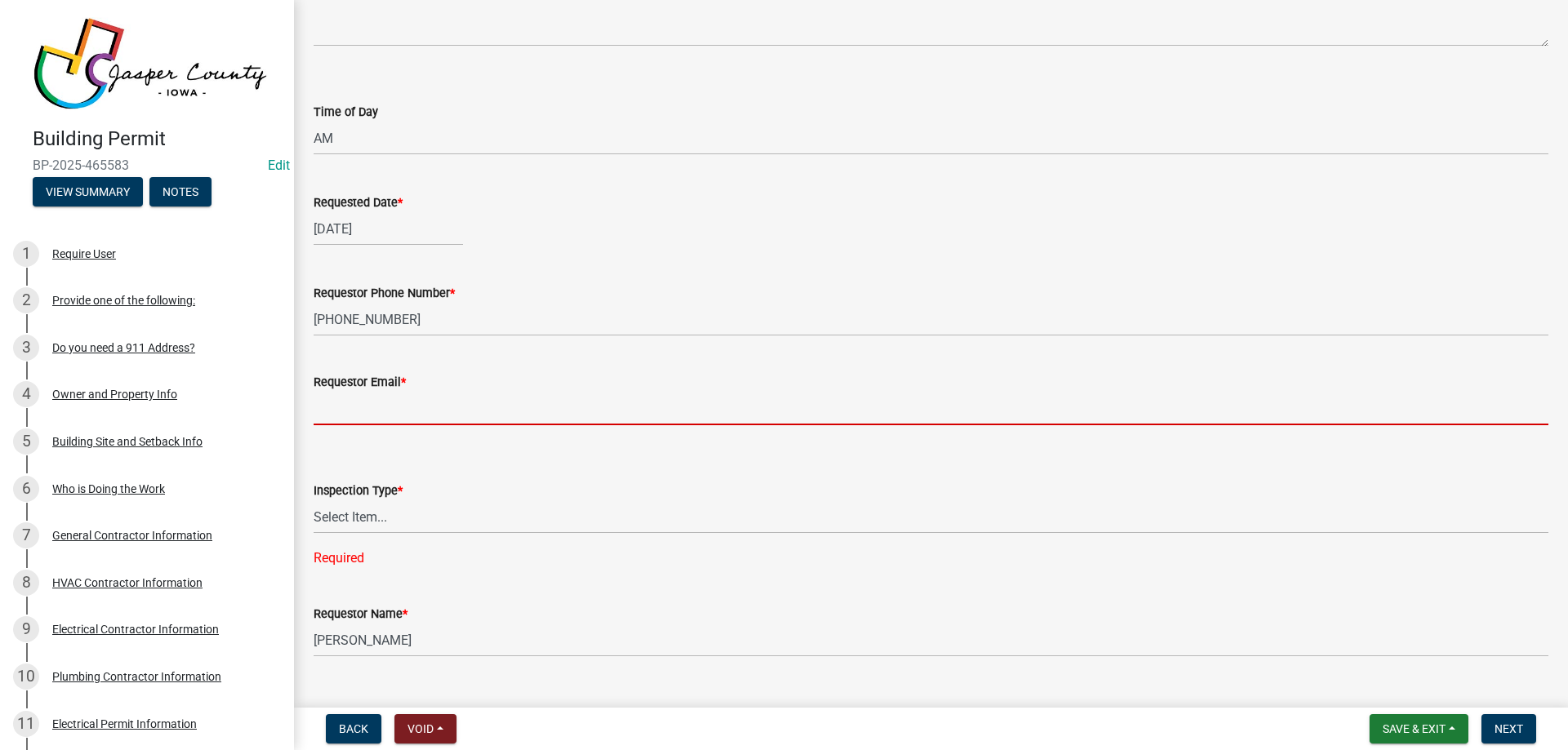
paste input "b.daniels@thebusybuilder"
type input "b.daniels@thebusybuilder"
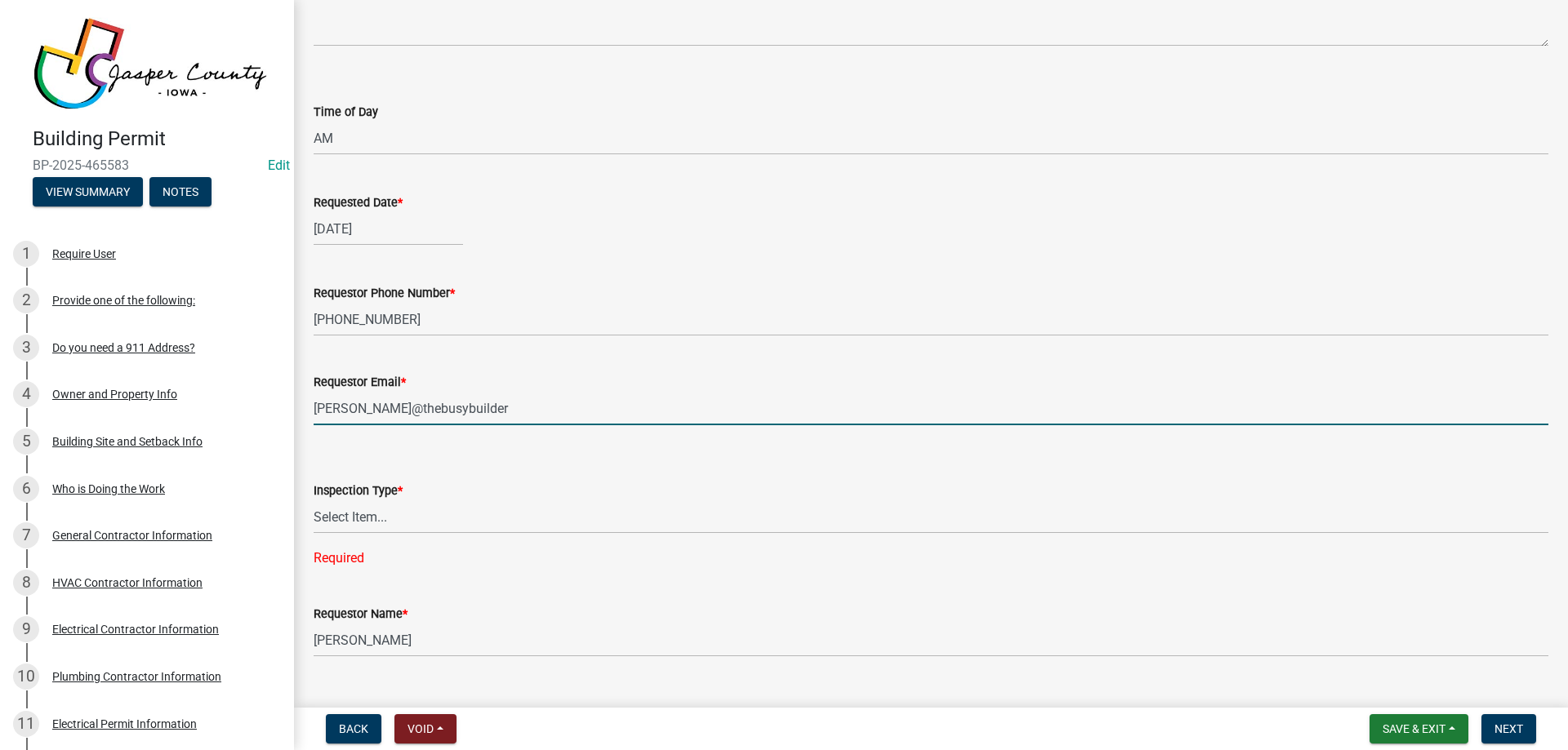
click at [475, 406] on input "b.daniels@thebusybuilder" at bounding box center [931, 408] width 1234 height 34
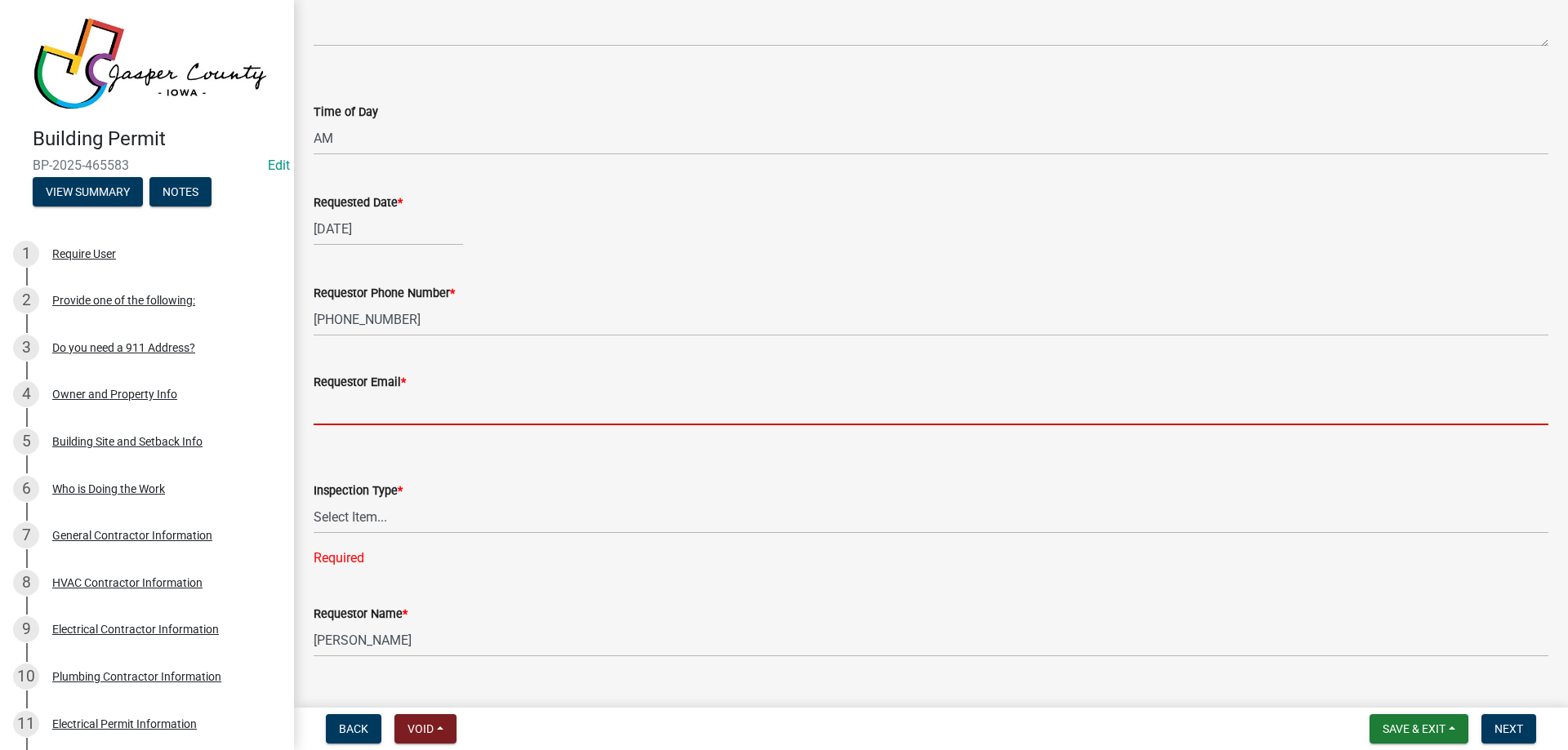
paste input "b.daniels@thebusybuilders.com"
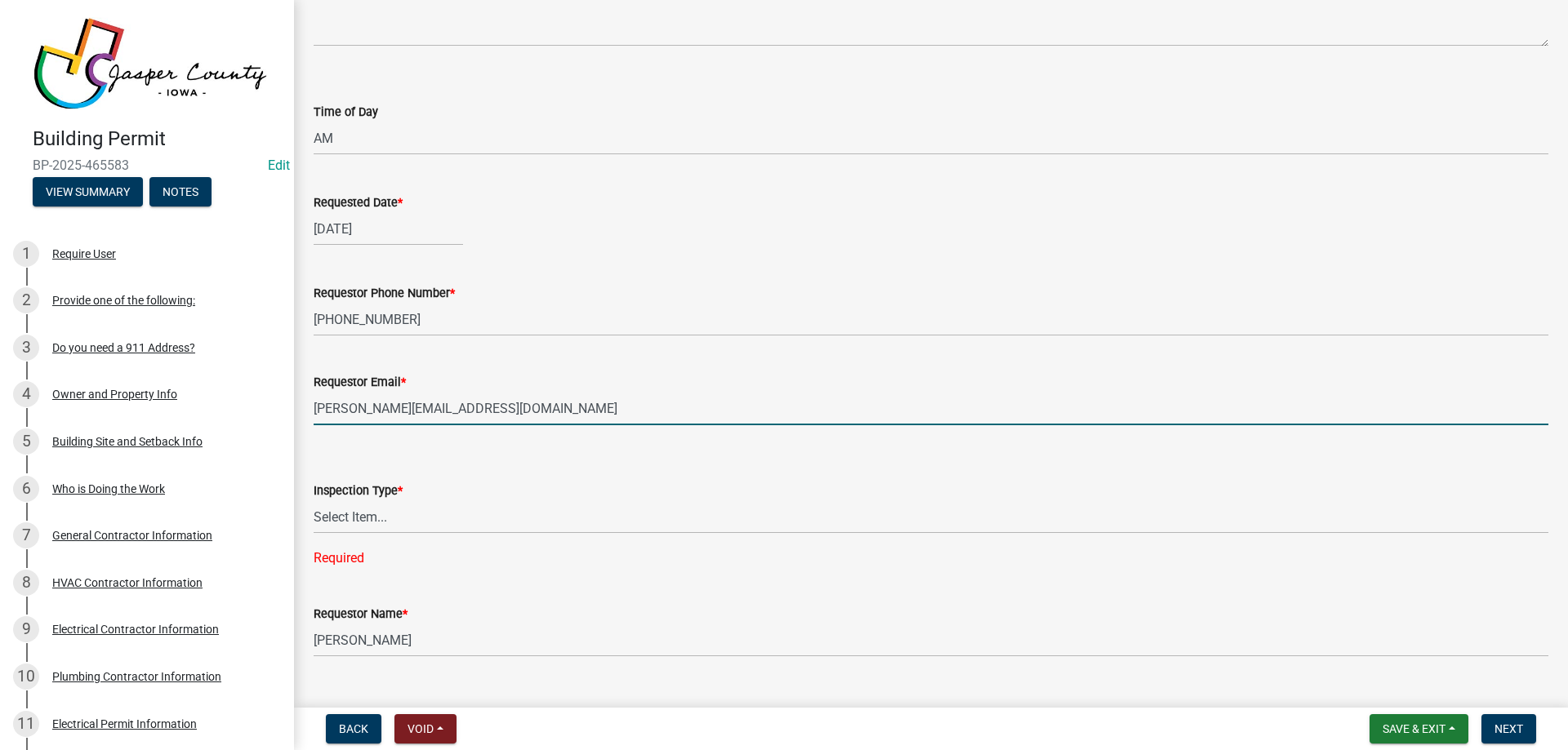
type input "b.daniels@thebusybuilders.com"
click at [425, 522] on select "Select Item... Under Slab Plumbing" at bounding box center [931, 516] width 1234 height 34
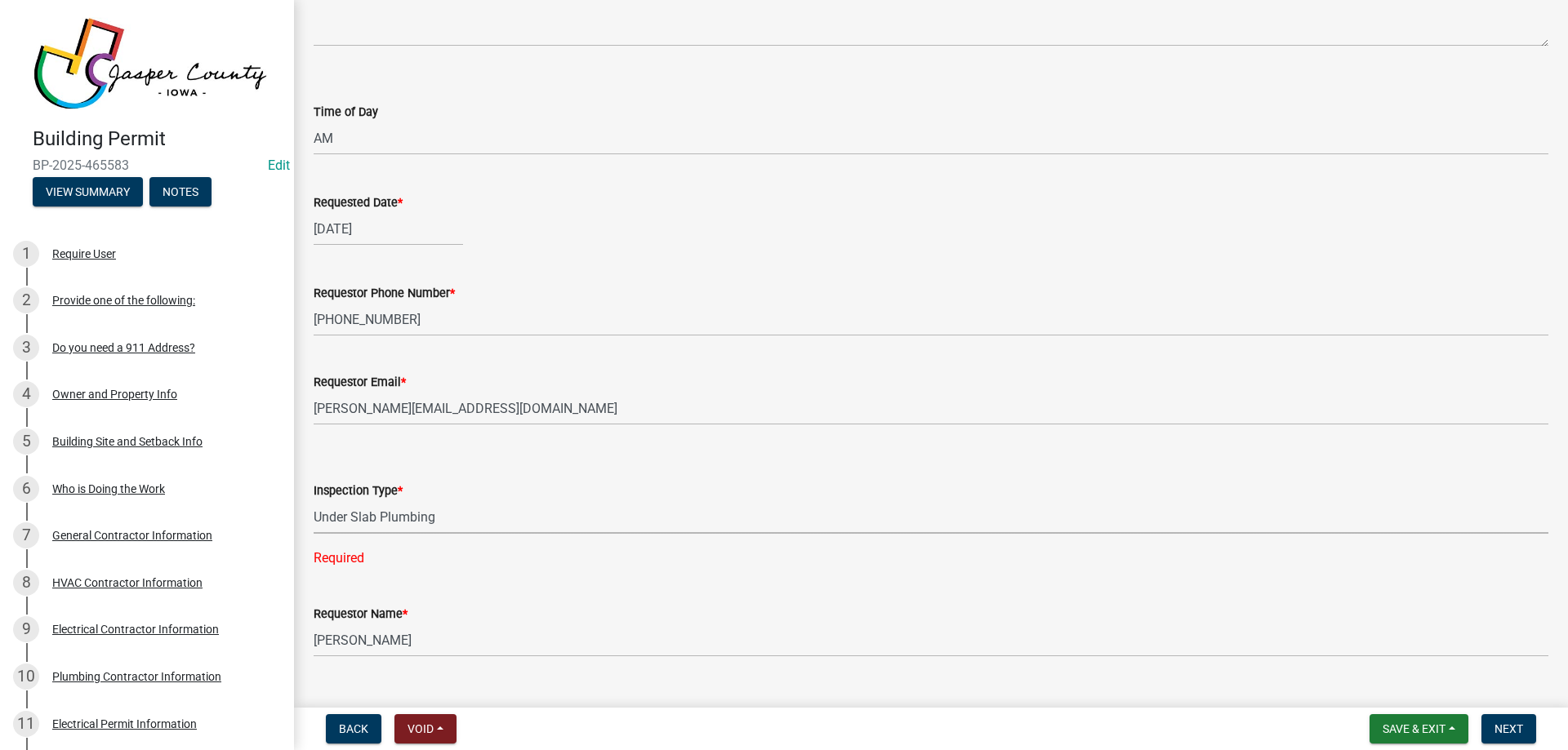
click at [314, 500] on select "Select Item... Under Slab Plumbing" at bounding box center [931, 516] width 1234 height 34
select select "1daa508e-5932-484a-93ab-1b5f223ee367"
click at [1508, 723] on span "Next" at bounding box center [1508, 728] width 28 height 13
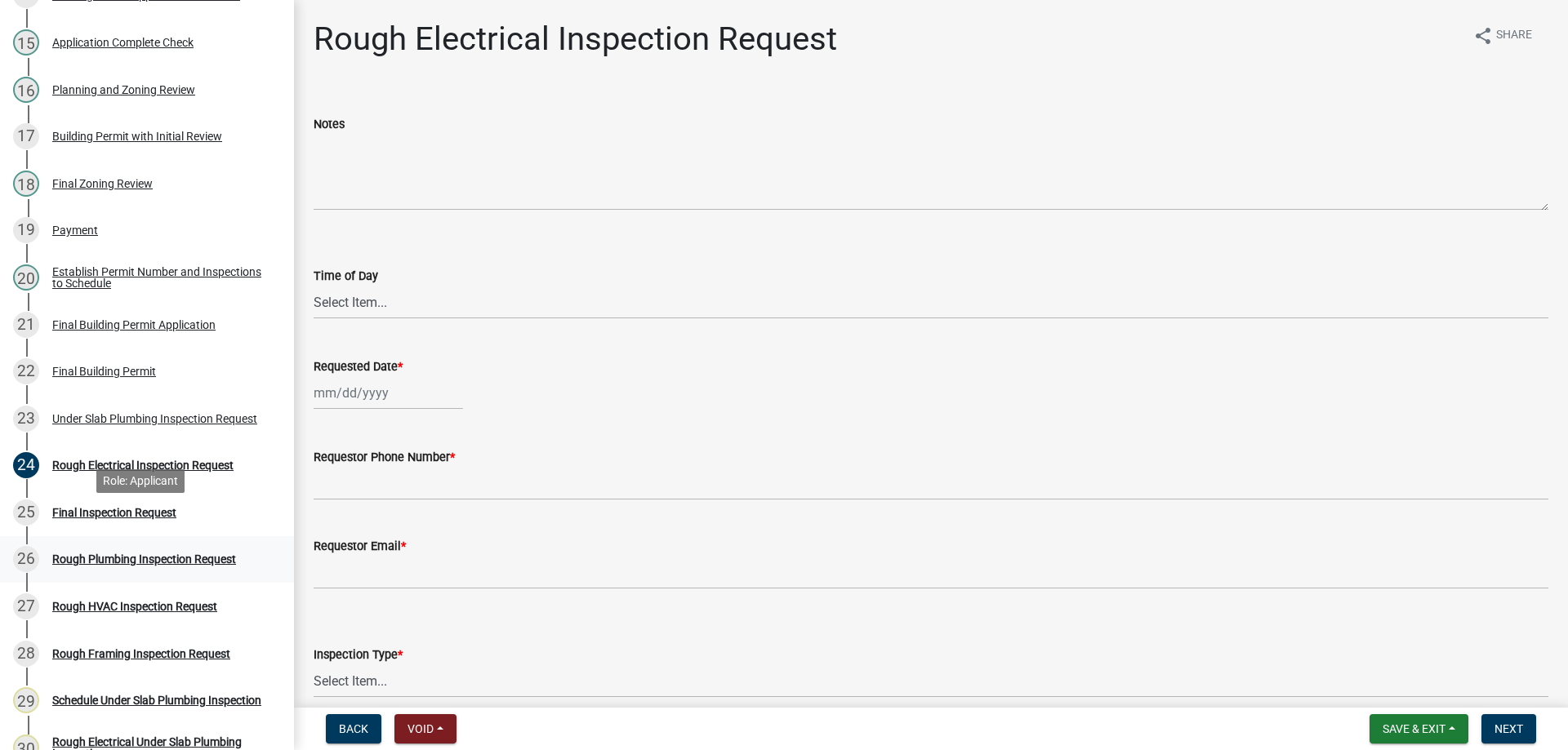
scroll to position [897, 0]
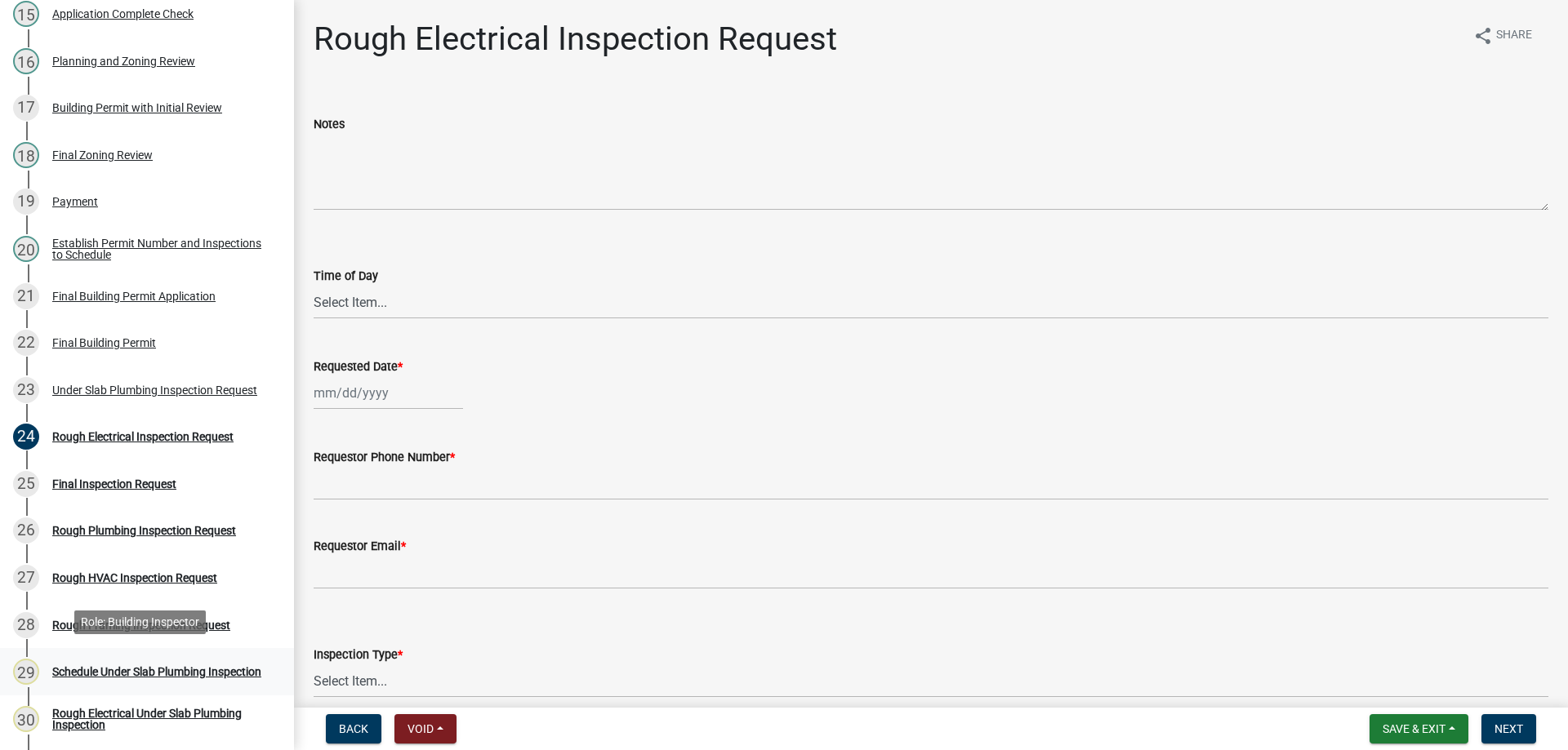
click at [100, 666] on div "Schedule Under Slab Plumbing Inspection" at bounding box center [157, 672] width 209 height 11
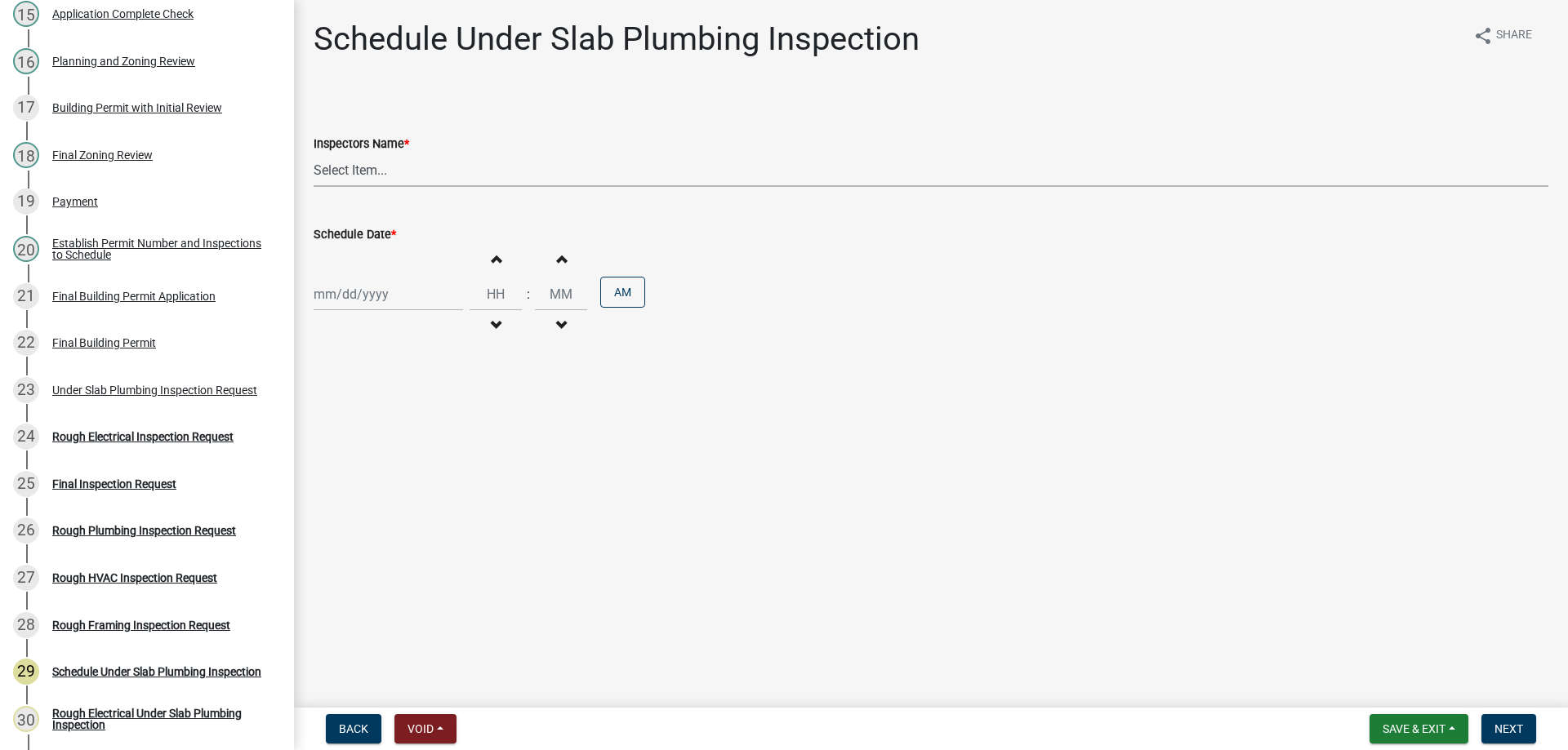
click at [413, 176] on select "Select Item... bjennings (Brett Jennings)" at bounding box center [931, 170] width 1234 height 34
select select "26e13f8e-f9db-4cb9-9b4f-69ba299699e3"
click at [314, 153] on select "Select Item... bjennings (Brett Jennings)" at bounding box center [931, 170] width 1234 height 34
click at [392, 288] on div at bounding box center [388, 294] width 149 height 34
select select "8"
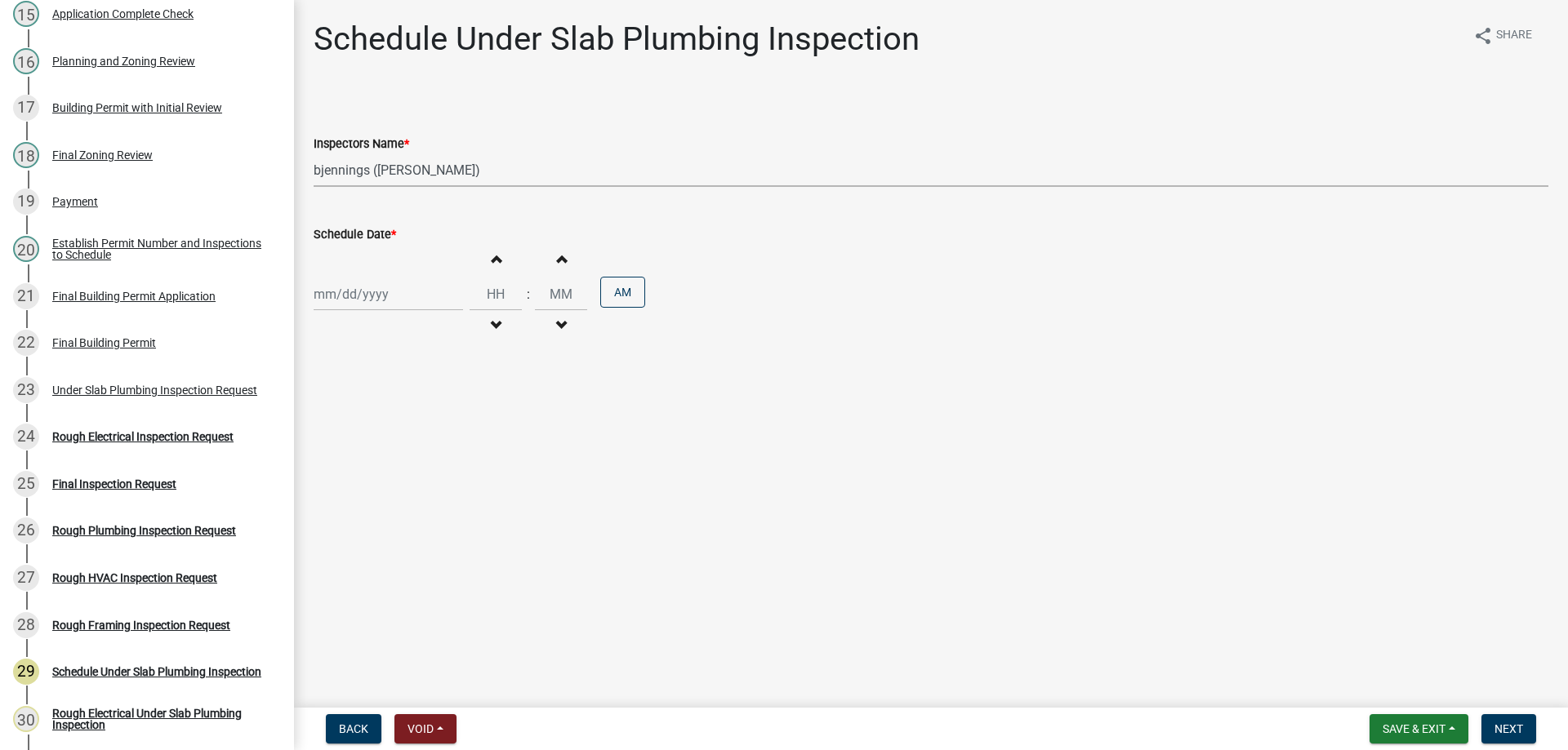
select select "2025"
click at [330, 481] on div "25" at bounding box center [329, 485] width 26 height 26
type input "[DATE]"
click at [485, 295] on input "Hours" at bounding box center [495, 294] width 53 height 34
type input "10"
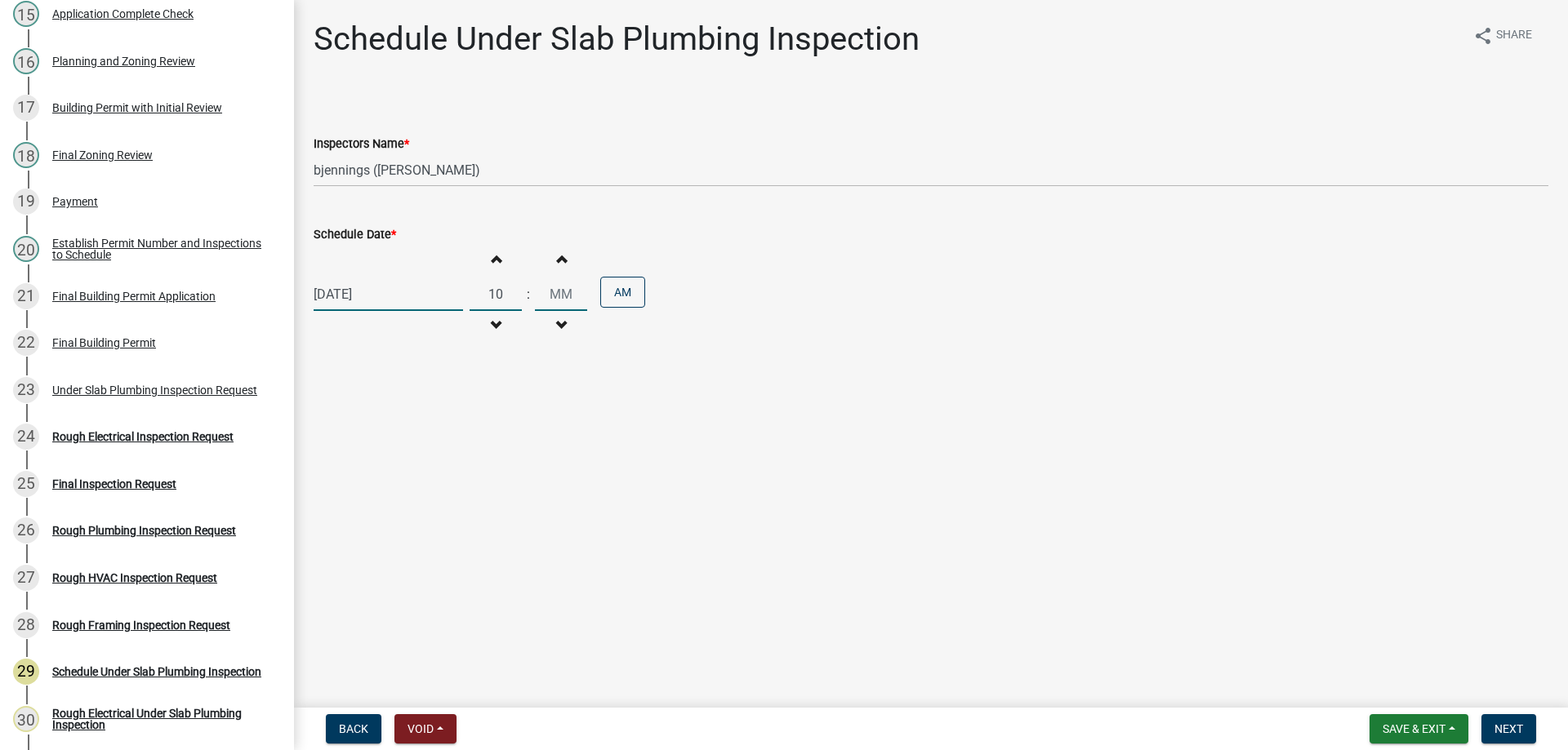
type input "00"
click at [1527, 728] on button "Next" at bounding box center [1508, 728] width 54 height 29
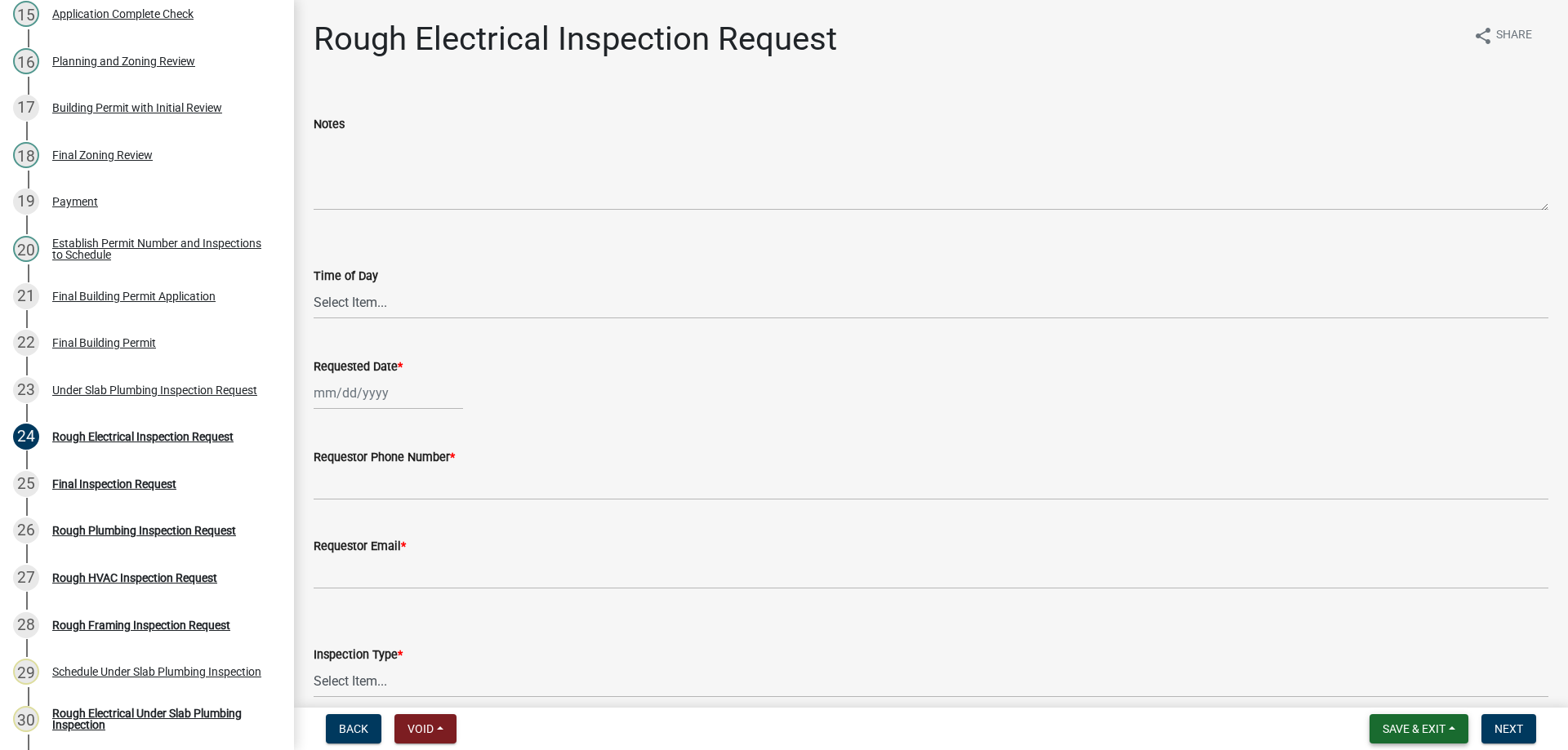
click at [1414, 722] on span "Save & Exit" at bounding box center [1414, 728] width 63 height 13
click at [1412, 685] on button "Save & Exit" at bounding box center [1402, 685] width 130 height 39
